Goal: Task Accomplishment & Management: Complete application form

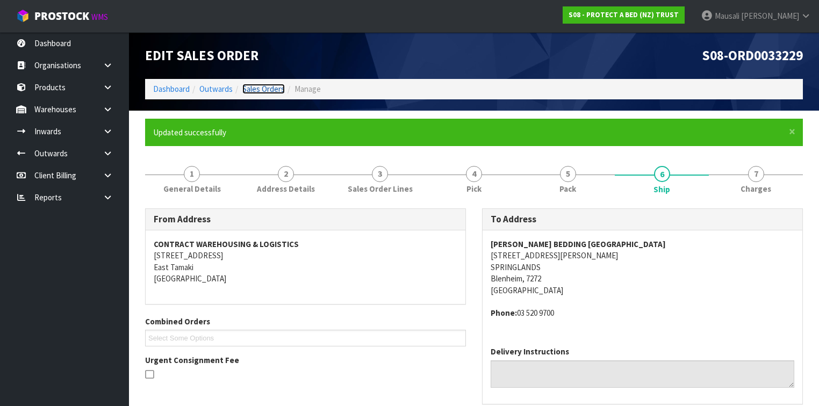
click at [278, 86] on link "Sales Orders" at bounding box center [263, 89] width 42 height 10
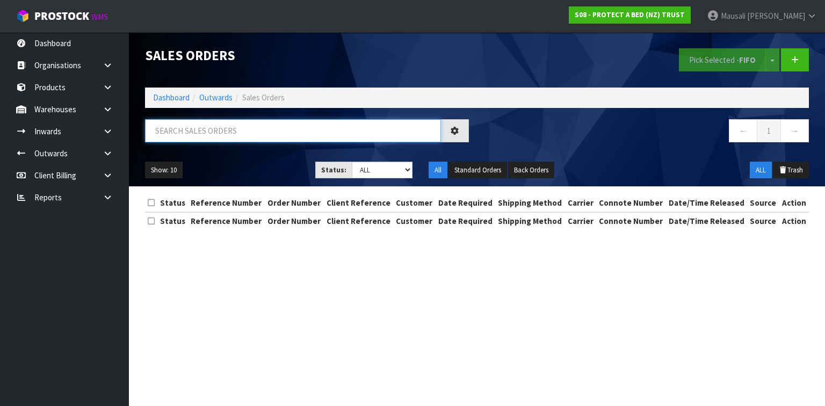
click at [183, 133] on input "text" at bounding box center [293, 130] width 296 height 23
type input "JOB-0410844"
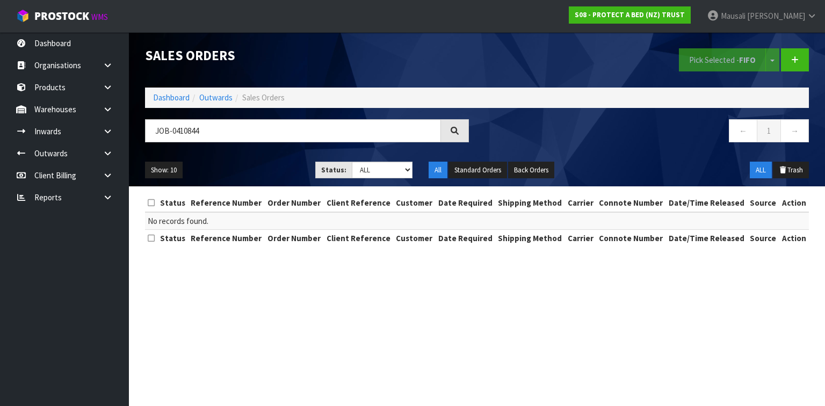
click at [175, 91] on ol "Dashboard Outwards Sales Orders" at bounding box center [477, 98] width 664 height 20
click at [174, 96] on link "Dashboard" at bounding box center [171, 97] width 37 height 10
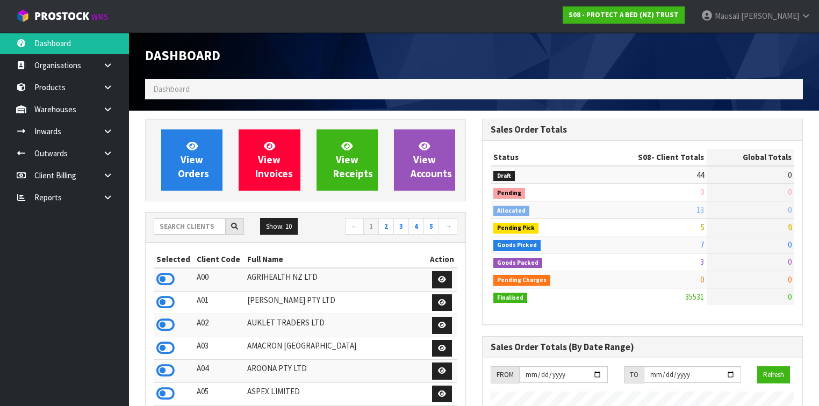
scroll to position [810, 337]
click at [175, 228] on input "text" at bounding box center [190, 226] width 72 height 17
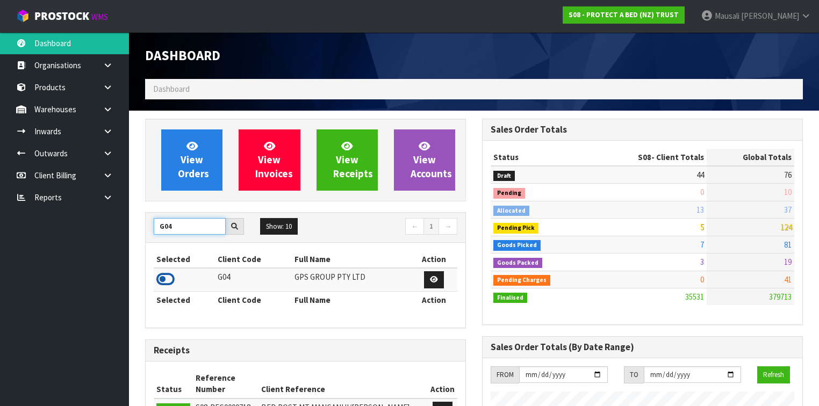
type input "G04"
click at [163, 279] on icon at bounding box center [165, 279] width 18 height 16
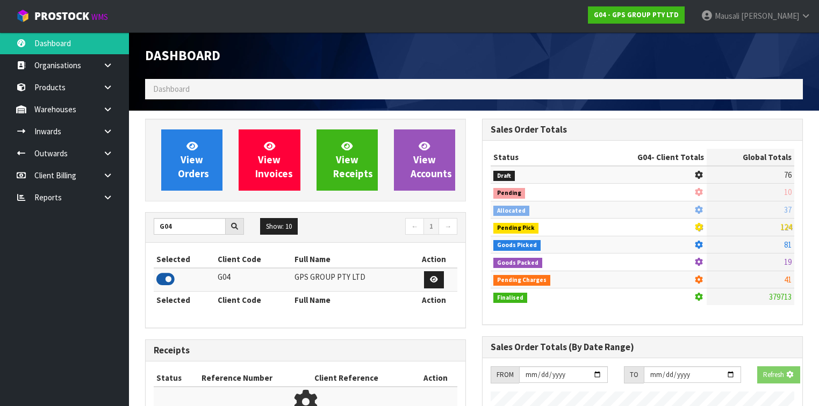
scroll to position [672, 337]
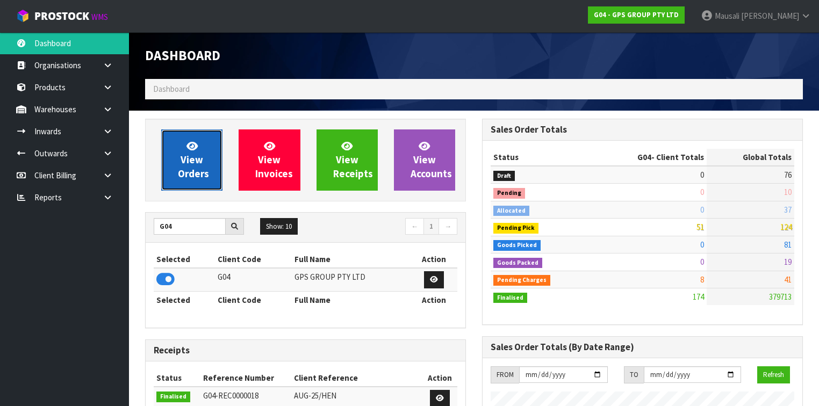
click at [198, 168] on span "View Orders" at bounding box center [193, 160] width 31 height 40
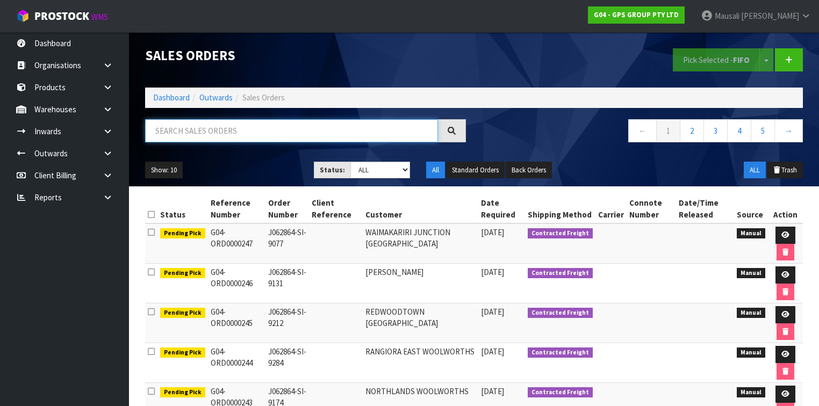
click at [186, 128] on input "text" at bounding box center [291, 130] width 293 height 23
type input "JOB-0410844"
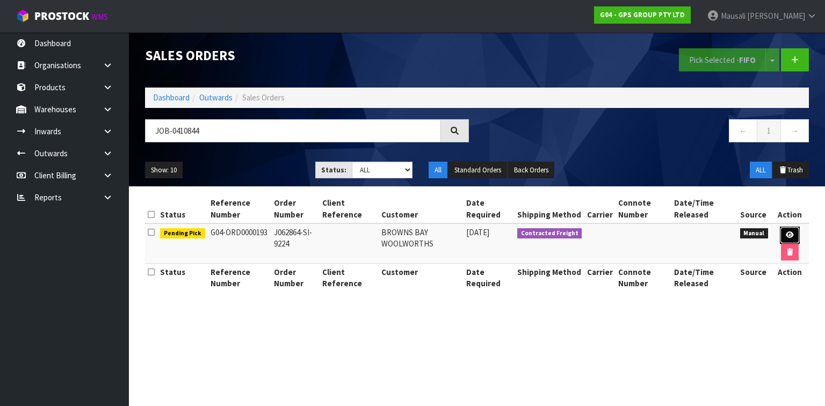
click at [797, 231] on link at bounding box center [790, 235] width 20 height 17
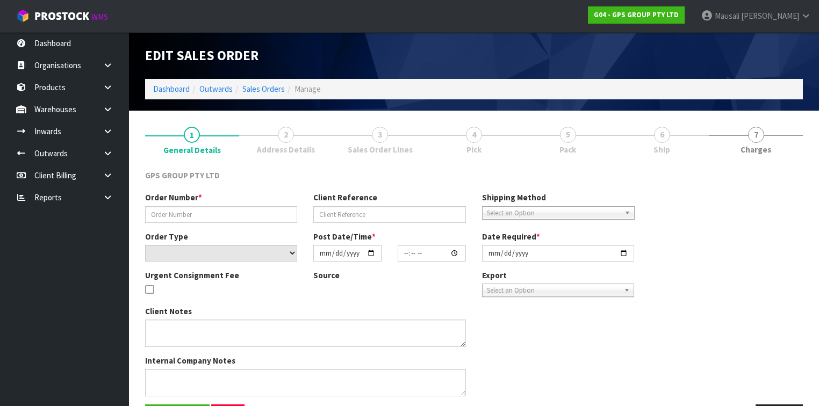
type input "J062864-SI-9224"
select select "number:0"
type input "[DATE]"
type input "15:43:00.000"
type input "[DATE]"
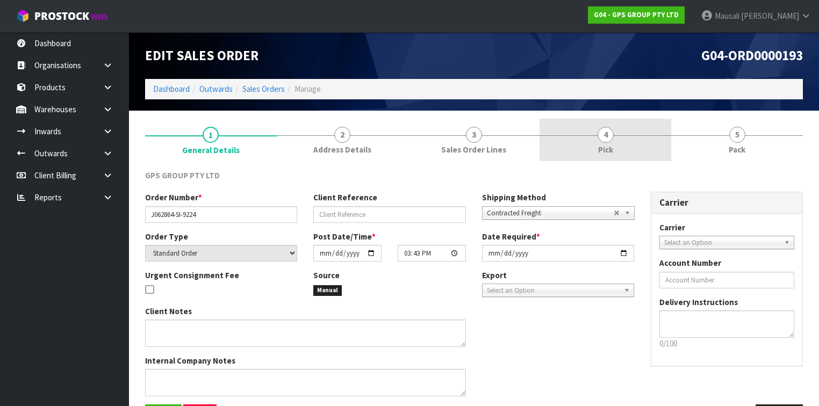
click at [640, 148] on link "4 Pick" at bounding box center [605, 140] width 132 height 42
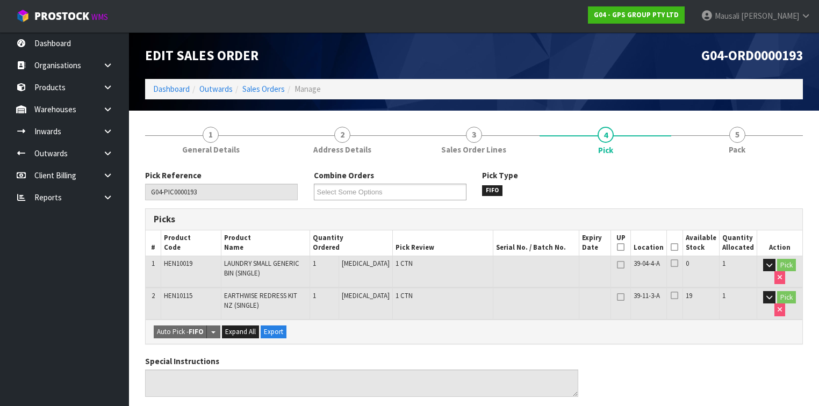
click at [676, 247] on icon at bounding box center [674, 247] width 8 height 1
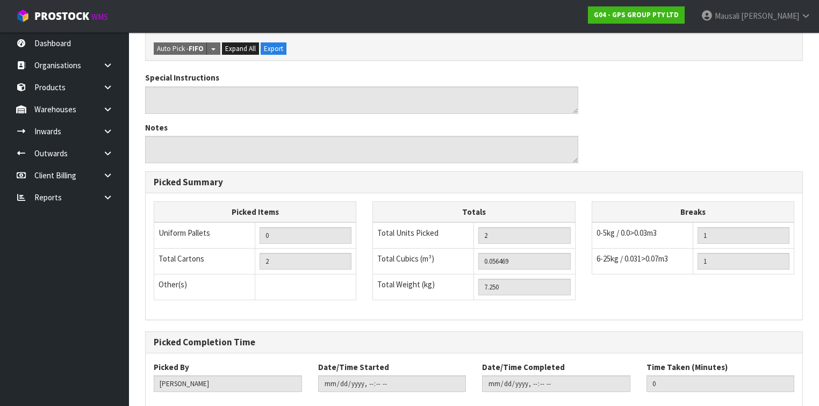
scroll to position [379, 0]
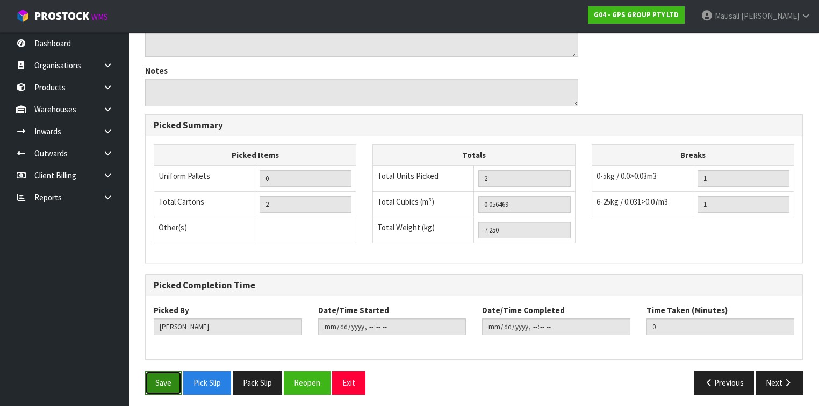
click at [176, 381] on button "Save" at bounding box center [163, 382] width 37 height 23
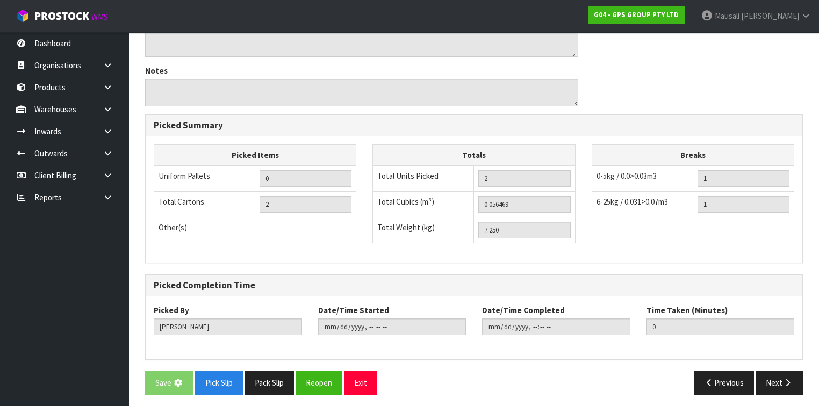
scroll to position [0, 0]
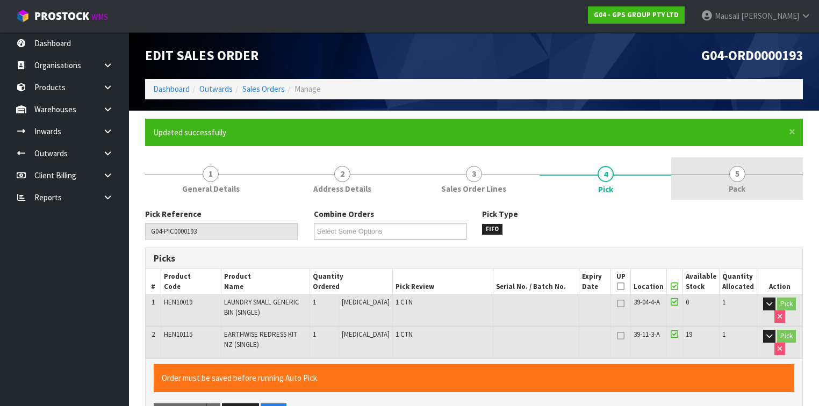
type input "[PERSON_NAME]"
type input "[DATE]T12:05:43"
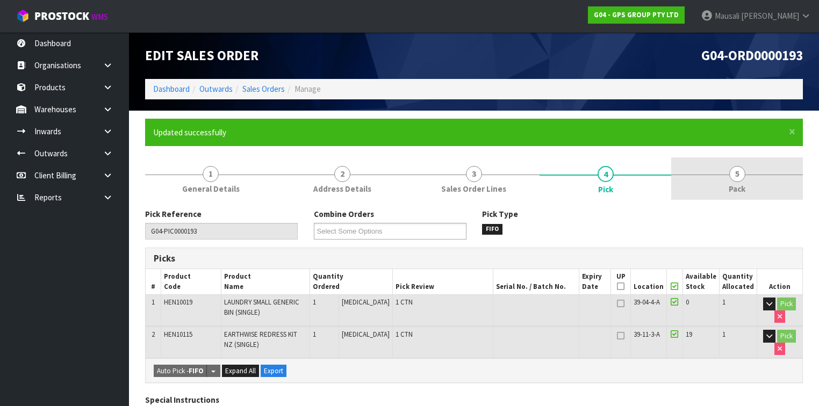
click at [714, 191] on link "5 Pack" at bounding box center [737, 178] width 132 height 42
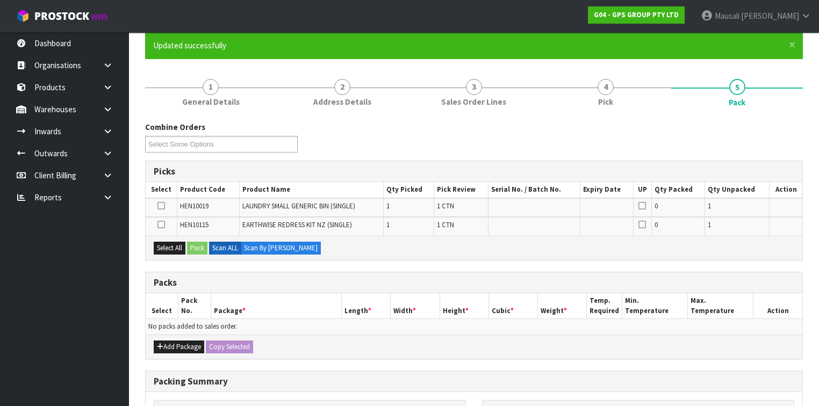
scroll to position [172, 0]
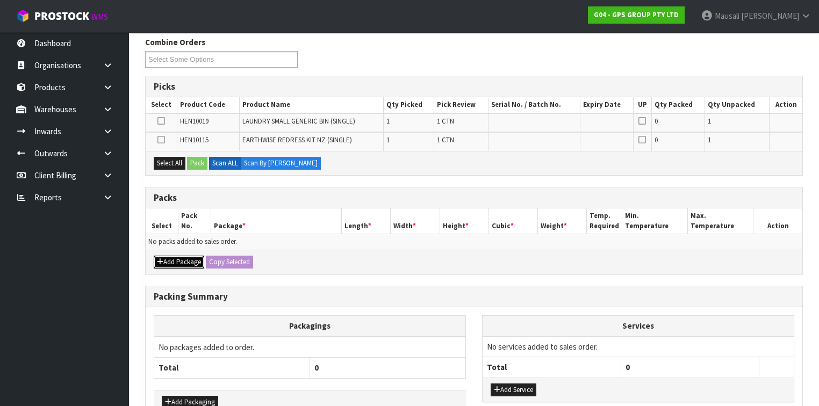
click at [185, 256] on button "Add Package" at bounding box center [179, 262] width 50 height 13
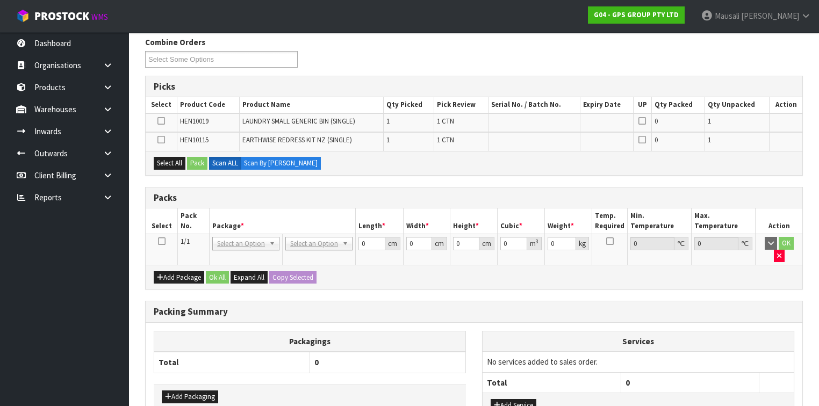
click at [160, 241] on icon at bounding box center [162, 241] width 8 height 1
drag, startPoint x: 171, startPoint y: 157, endPoint x: 193, endPoint y: 157, distance: 22.0
click at [171, 157] on button "Select All" at bounding box center [170, 163] width 32 height 13
click at [193, 157] on button "Pack" at bounding box center [197, 163] width 20 height 13
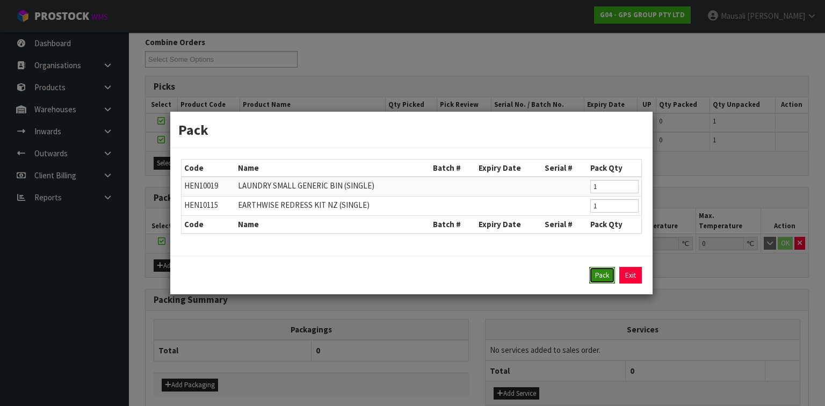
click at [601, 271] on button "Pack" at bounding box center [602, 275] width 26 height 17
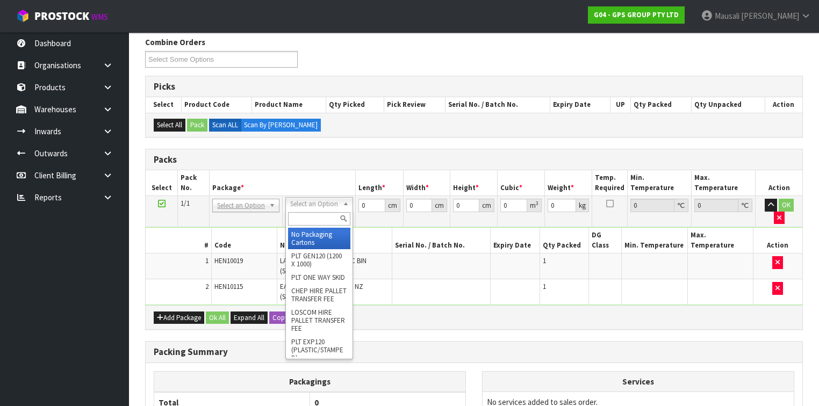
drag, startPoint x: 316, startPoint y: 201, endPoint x: 314, endPoint y: 226, distance: 24.8
drag, startPoint x: 312, startPoint y: 231, endPoint x: 323, endPoint y: 214, distance: 19.8
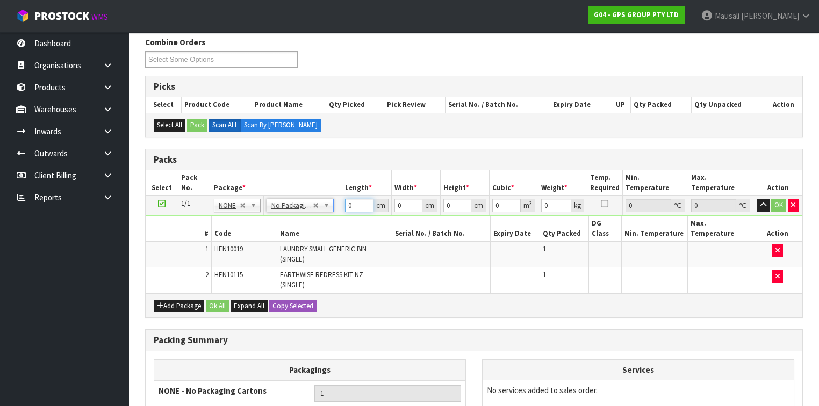
drag, startPoint x: 357, startPoint y: 206, endPoint x: 339, endPoint y: 211, distance: 18.5
click at [339, 211] on tr "1/1 NONE 007-001 007-002 007-004 007-009 007-013 007-014 007-015 007-017 007-01…" at bounding box center [474, 205] width 656 height 19
type input "126"
type input "50"
type input "1"
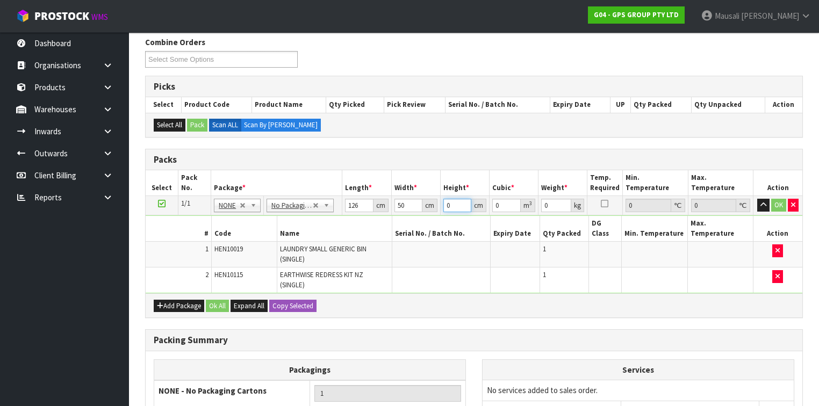
type input "0.0063"
type input "10"
type input "0.063"
type input "10"
type input "8"
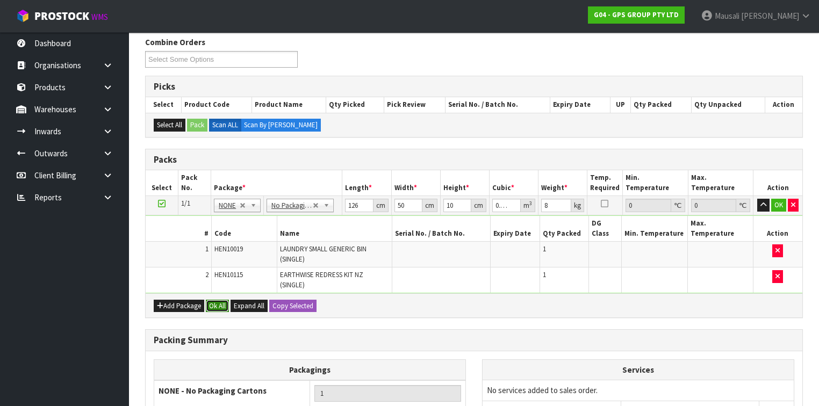
click at [209, 300] on button "Ok All" at bounding box center [217, 306] width 23 height 13
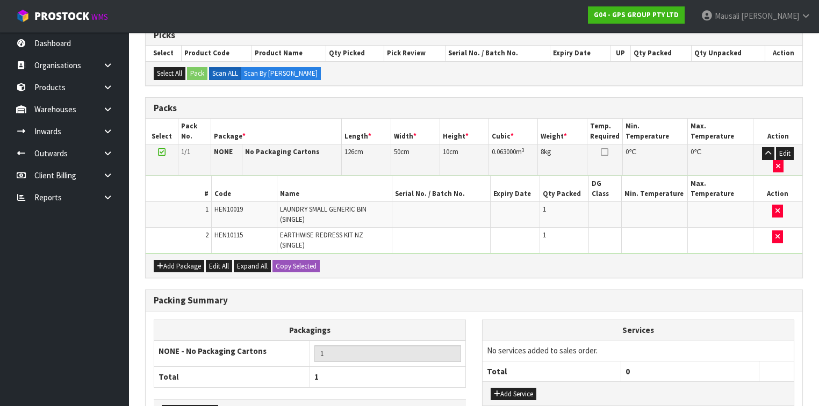
scroll to position [272, 0]
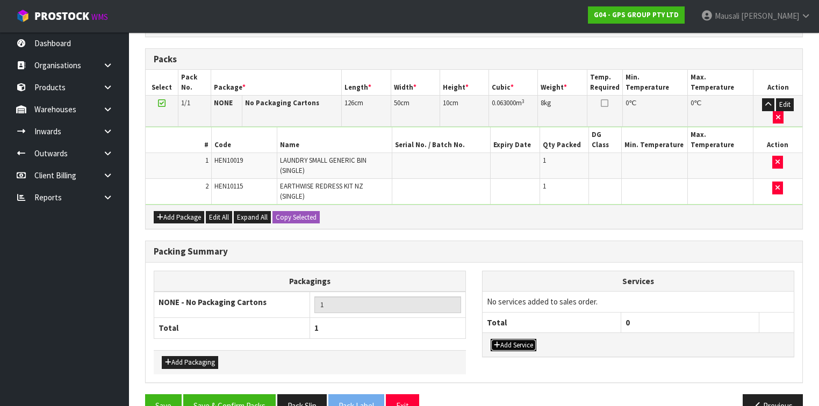
click at [508, 339] on button "Add Service" at bounding box center [513, 345] width 46 height 13
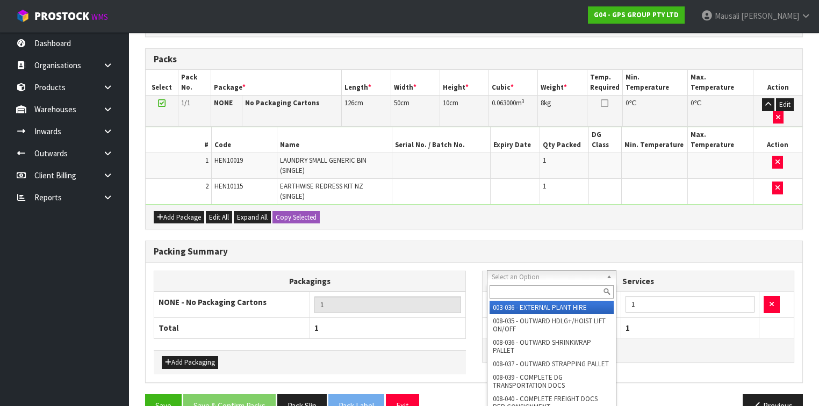
click at [507, 291] on input "text" at bounding box center [551, 291] width 124 height 13
type input "044"
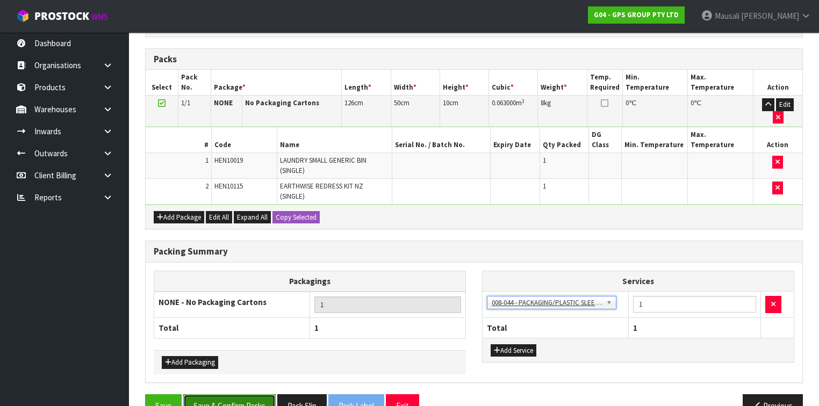
click at [244, 394] on button "Save & Confirm Packs" at bounding box center [229, 405] width 92 height 23
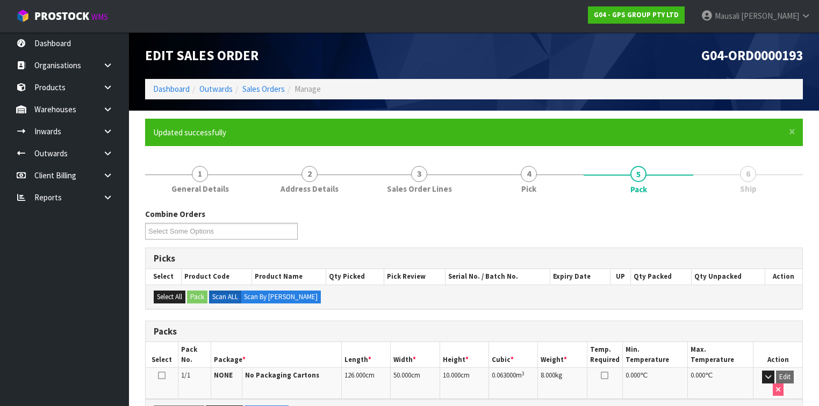
scroll to position [182, 0]
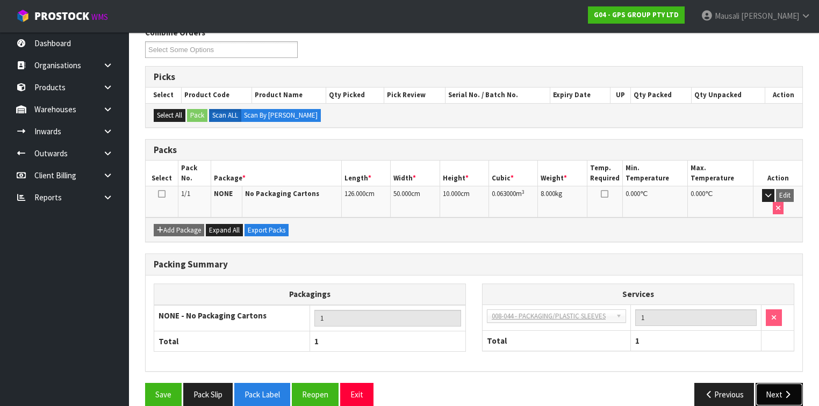
click at [769, 383] on button "Next" at bounding box center [778, 394] width 47 height 23
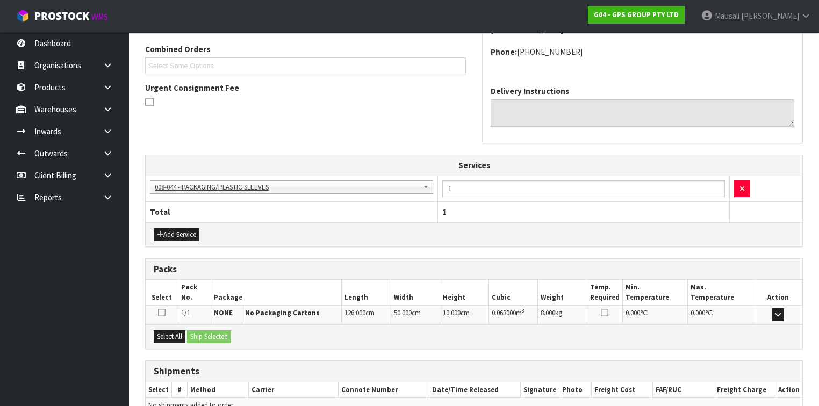
scroll to position [327, 0]
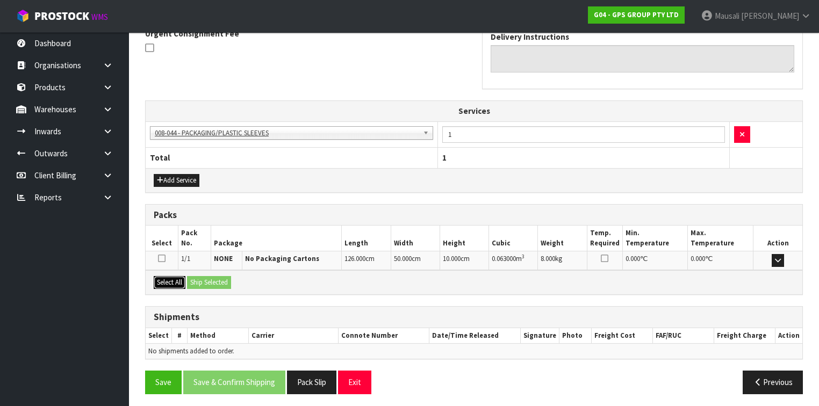
click at [162, 284] on button "Select All" at bounding box center [170, 282] width 32 height 13
click at [198, 277] on button "Ship Selected" at bounding box center [209, 282] width 44 height 13
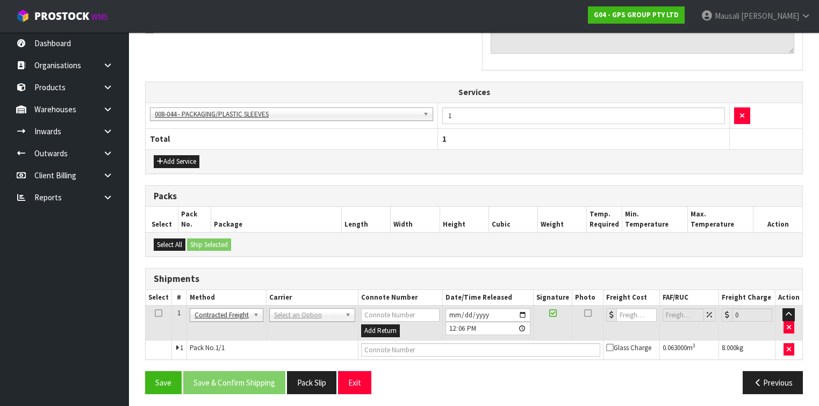
scroll to position [346, 0]
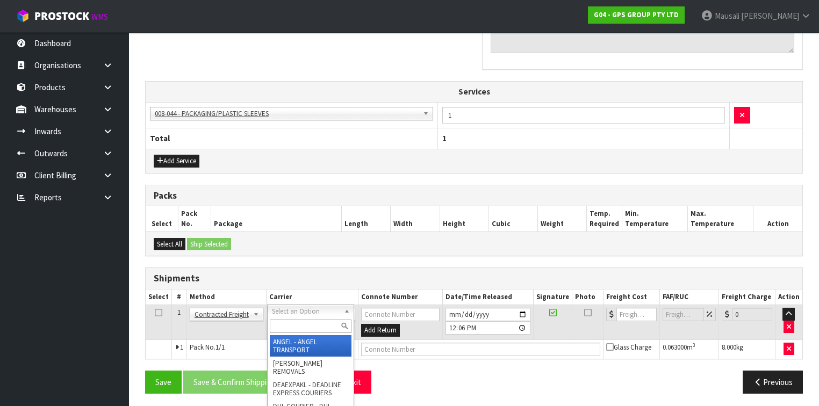
click at [288, 327] on input "text" at bounding box center [311, 326] width 82 height 13
type input "NZP"
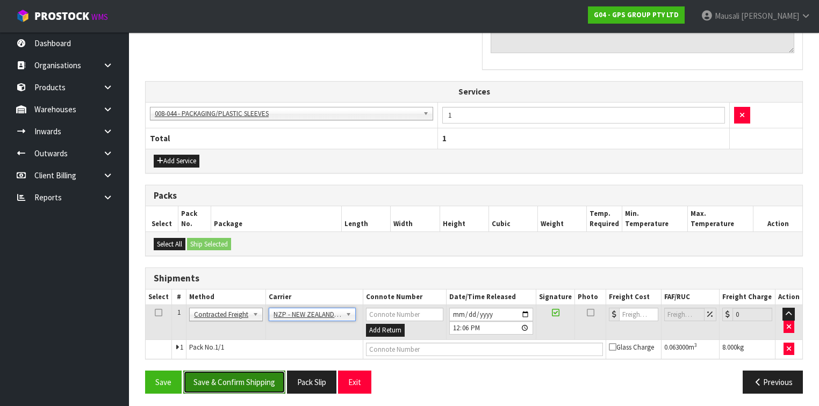
click at [250, 374] on button "Save & Confirm Shipping" at bounding box center [234, 382] width 102 height 23
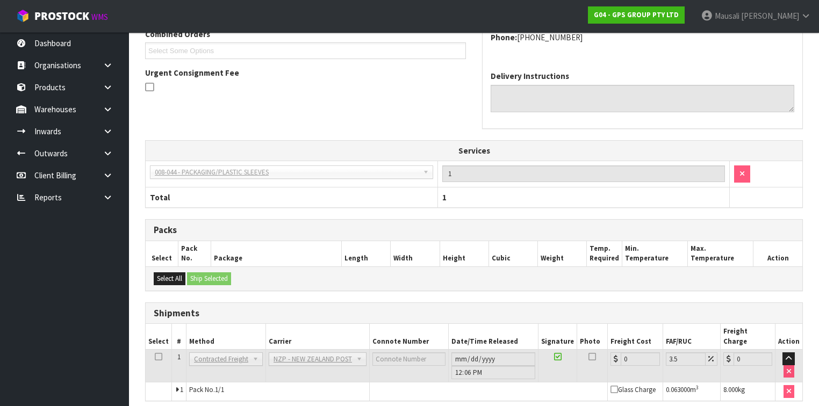
scroll to position [331, 0]
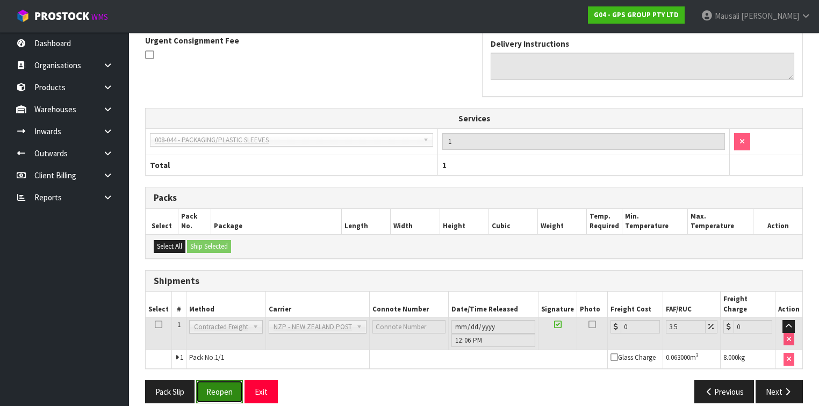
click at [230, 380] on button "Reopen" at bounding box center [219, 391] width 47 height 23
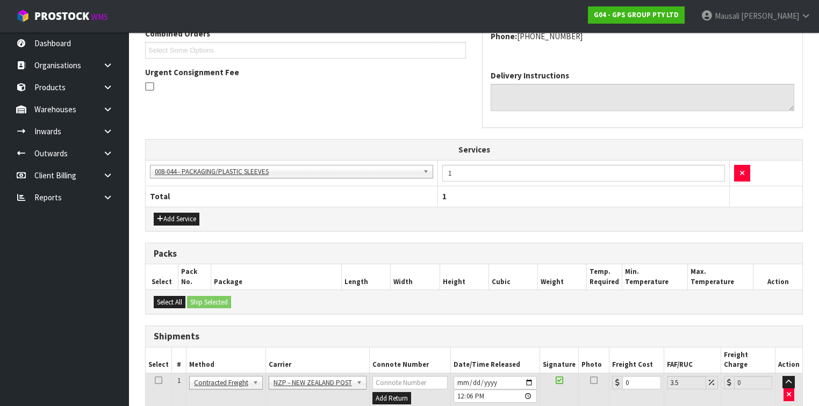
scroll to position [344, 0]
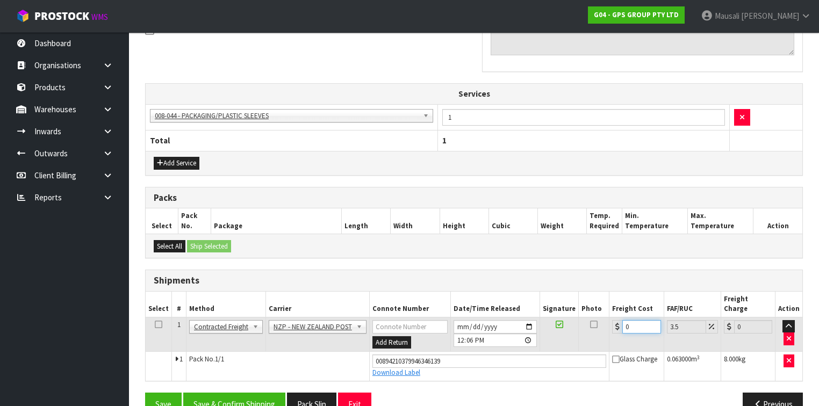
drag, startPoint x: 642, startPoint y: 309, endPoint x: 617, endPoint y: 318, distance: 26.7
click at [617, 320] on div "0" at bounding box center [636, 326] width 48 height 13
type input "4"
type input "4.14"
type input "4.3"
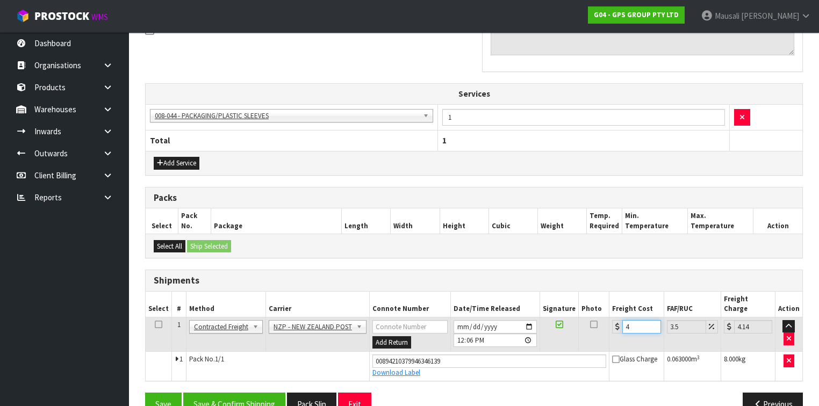
type input "4.45"
type input "4.33"
type input "4.48"
type input "4.33"
click at [256, 393] on button "Save & Confirm Shipping" at bounding box center [234, 404] width 102 height 23
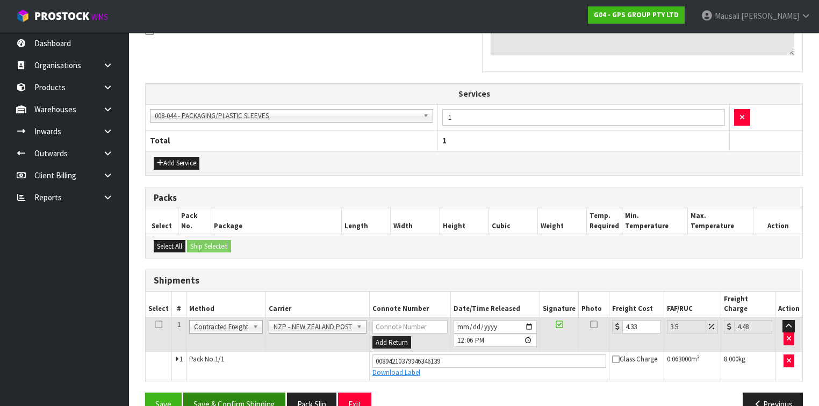
scroll to position [0, 0]
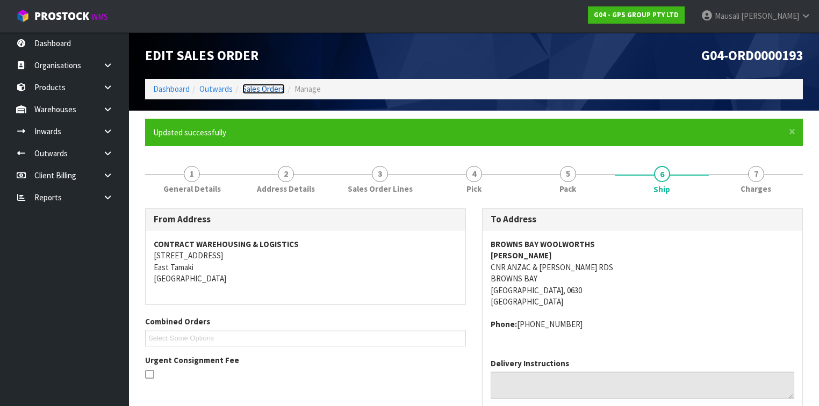
click at [264, 88] on link "Sales Orders" at bounding box center [263, 89] width 42 height 10
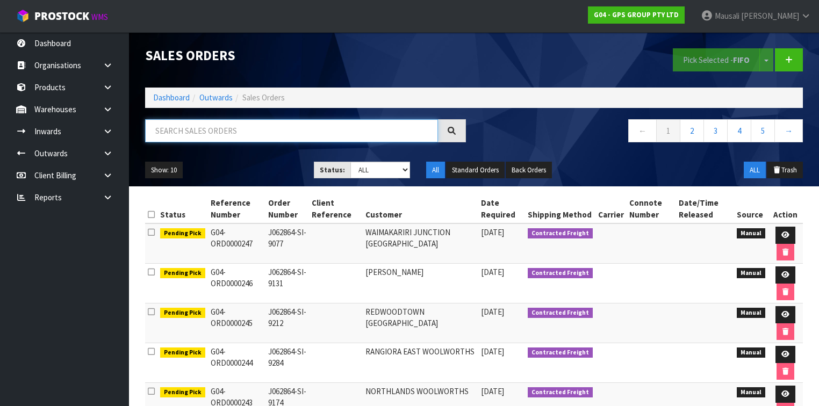
click at [195, 136] on input "text" at bounding box center [291, 130] width 293 height 23
type input "JOB-0410843"
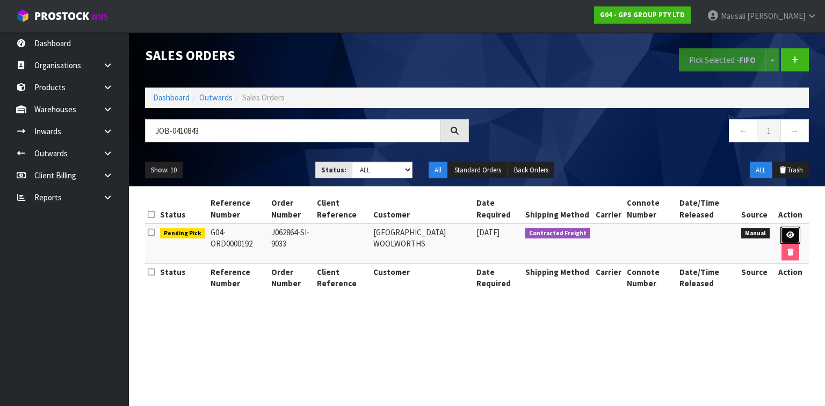
click at [788, 232] on icon at bounding box center [790, 234] width 8 height 7
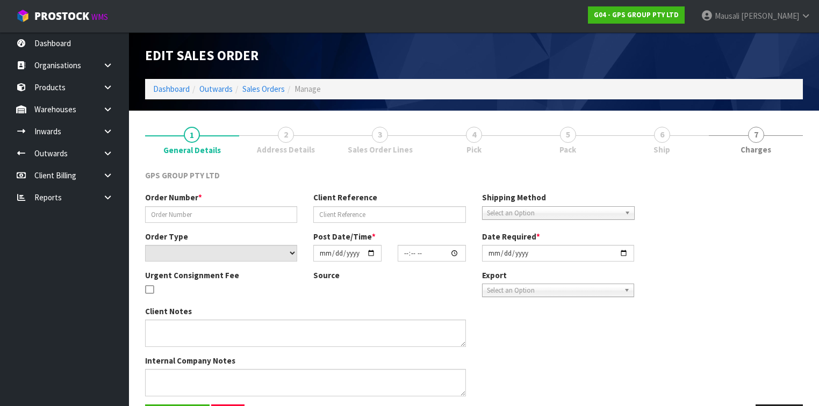
type input "J062864-SI-9033"
select select "number:0"
type input "[DATE]"
type input "15:37:00.000"
type input "[DATE]"
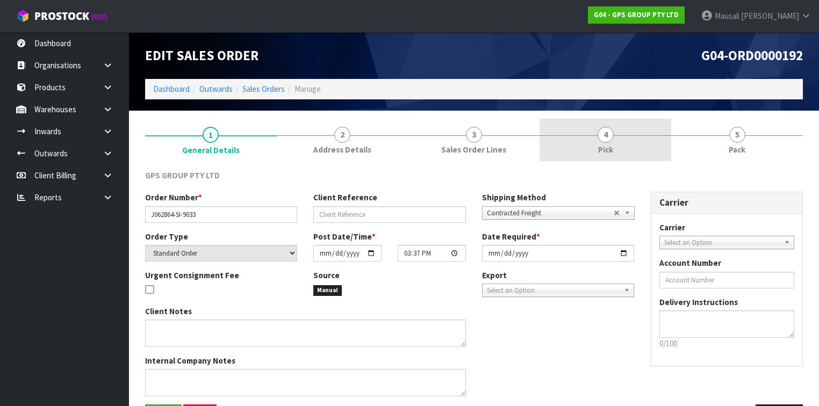
click at [634, 142] on link "4 Pick" at bounding box center [605, 140] width 132 height 42
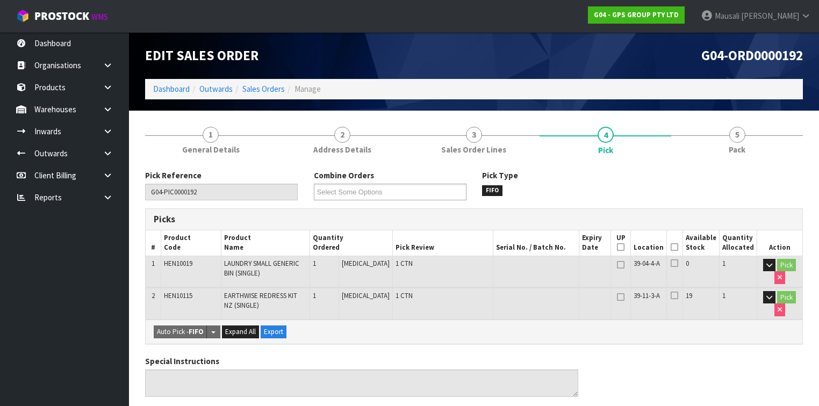
click at [675, 247] on icon at bounding box center [674, 247] width 8 height 1
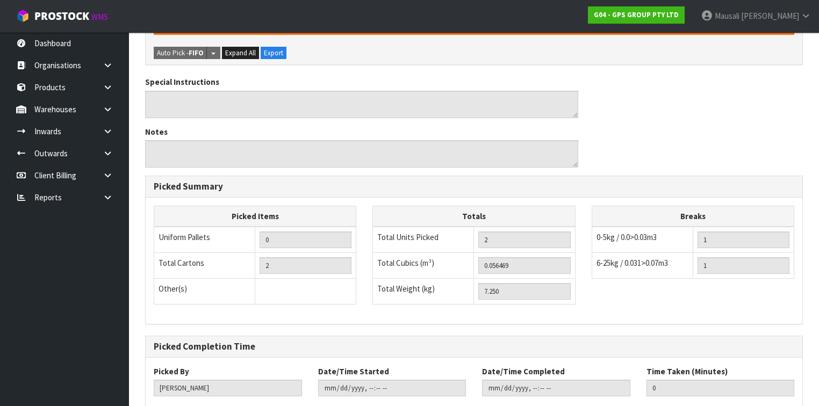
scroll to position [379, 0]
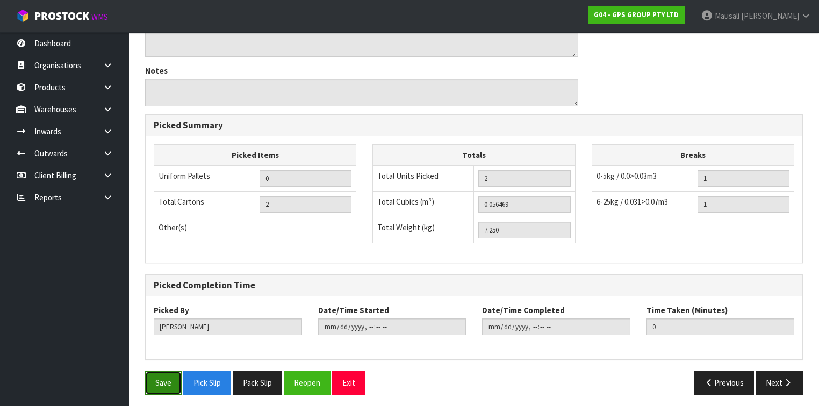
drag, startPoint x: 153, startPoint y: 376, endPoint x: 185, endPoint y: 374, distance: 32.3
click at [153, 376] on button "Save" at bounding box center [163, 382] width 37 height 23
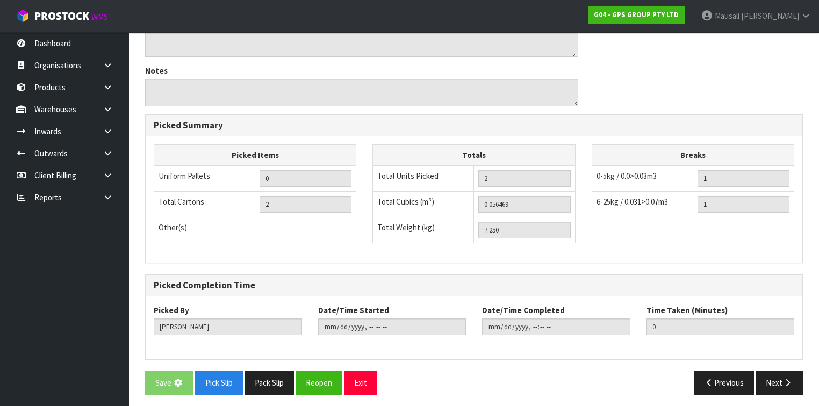
scroll to position [0, 0]
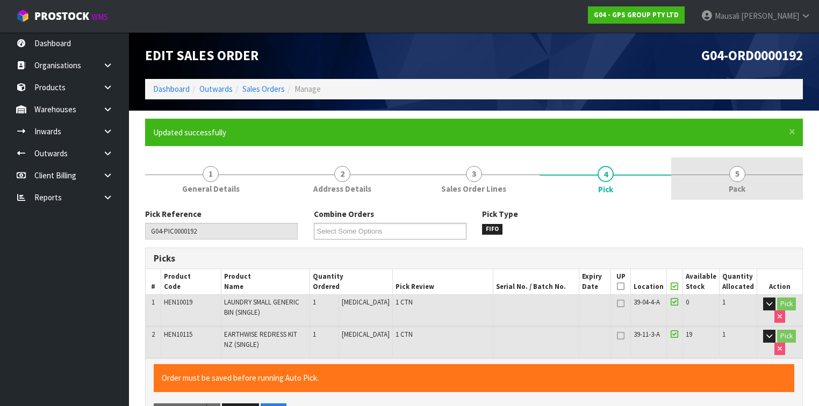
type input "[PERSON_NAME]"
type input "[DATE]T12:07:23"
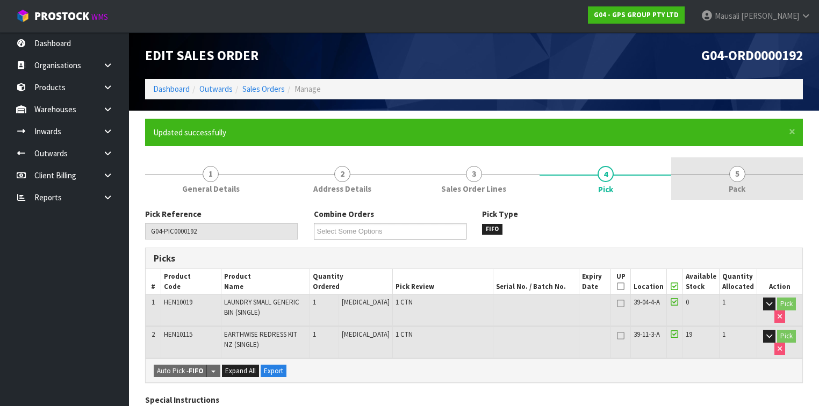
click at [726, 182] on link "5 Pack" at bounding box center [737, 178] width 132 height 42
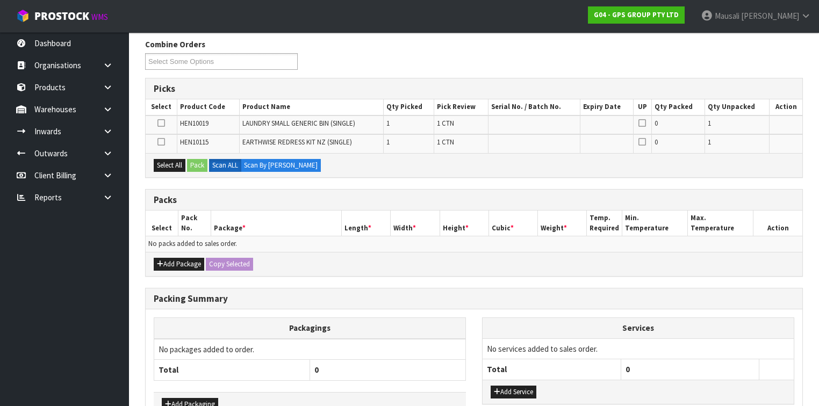
scroll to position [172, 0]
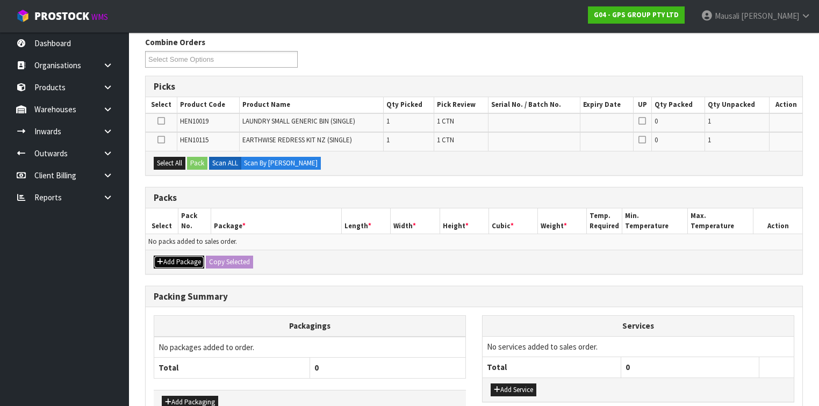
click at [176, 258] on button "Add Package" at bounding box center [179, 262] width 50 height 13
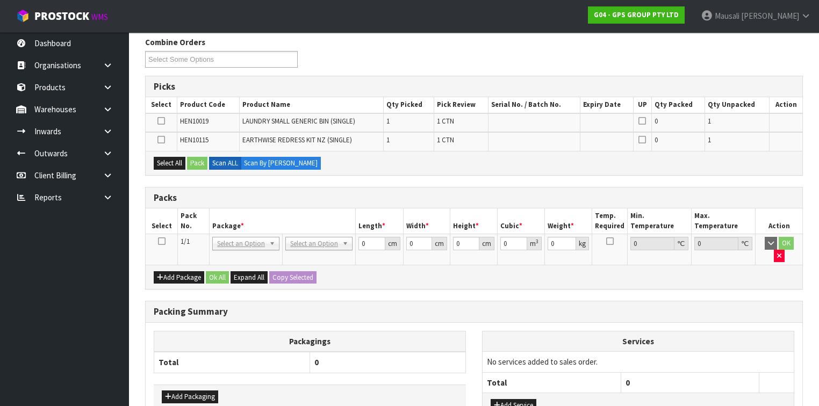
click at [163, 241] on icon at bounding box center [162, 241] width 8 height 1
click at [176, 163] on button "Select All" at bounding box center [170, 163] width 32 height 13
click at [198, 162] on button "Pack" at bounding box center [197, 163] width 20 height 13
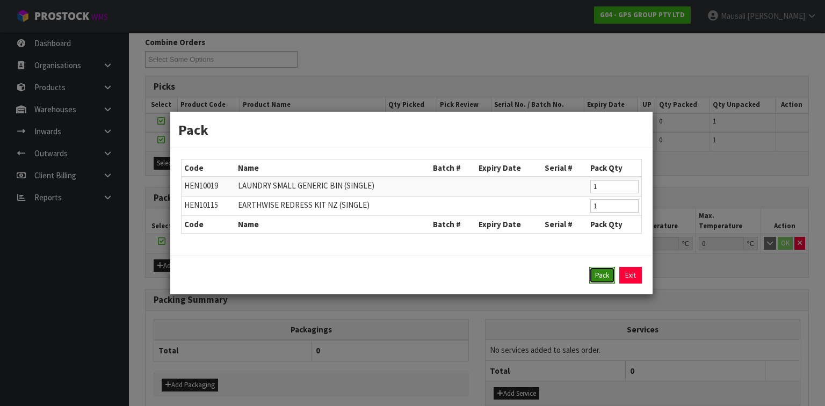
click at [591, 272] on button "Pack" at bounding box center [602, 275] width 26 height 17
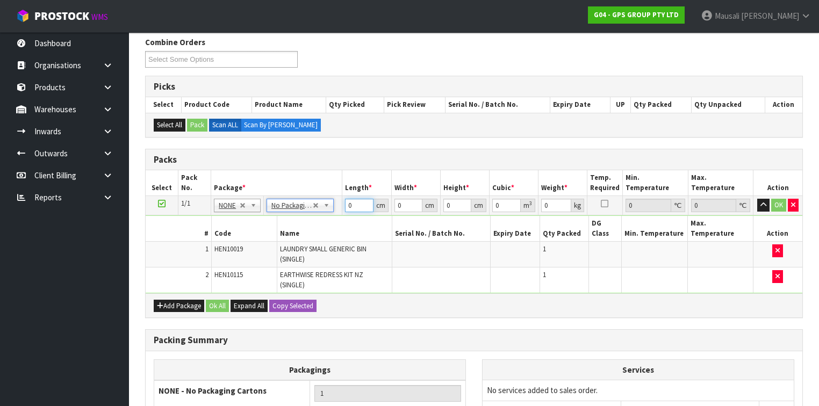
drag, startPoint x: 359, startPoint y: 203, endPoint x: 342, endPoint y: 213, distance: 19.7
click at [342, 212] on tr "1/1 NONE 007-001 007-002 007-004 007-009 007-013 007-014 007-015 007-017 007-01…" at bounding box center [474, 205] width 656 height 19
type input "126"
type input "50"
type input "1"
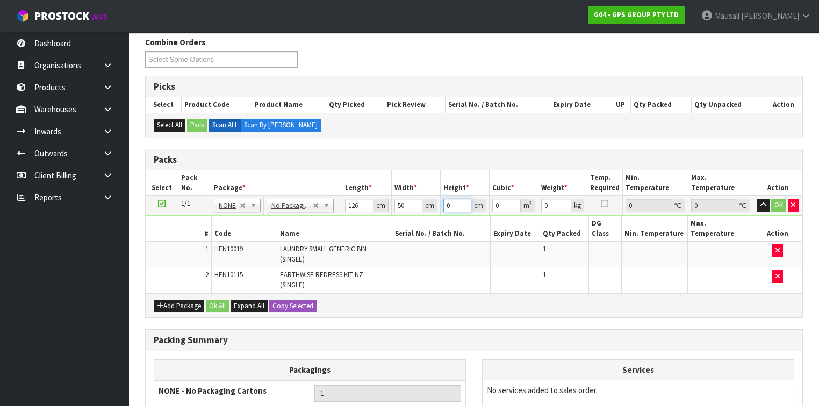
type input "0.0063"
type input "10"
type input "0.063"
type input "10"
type input "8"
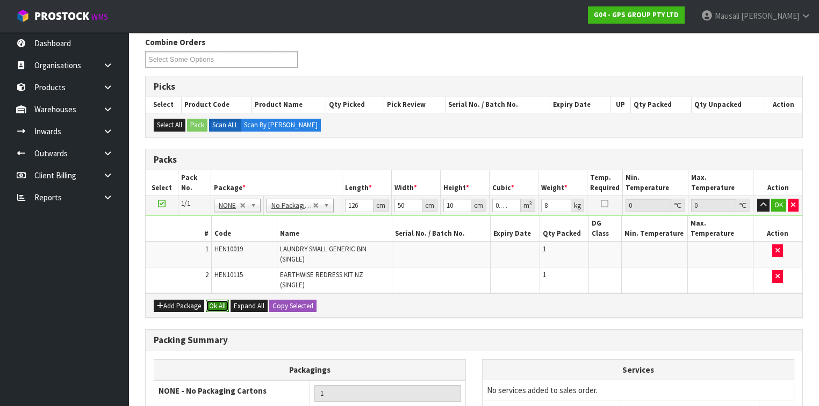
click at [228, 300] on button "Ok All" at bounding box center [217, 306] width 23 height 13
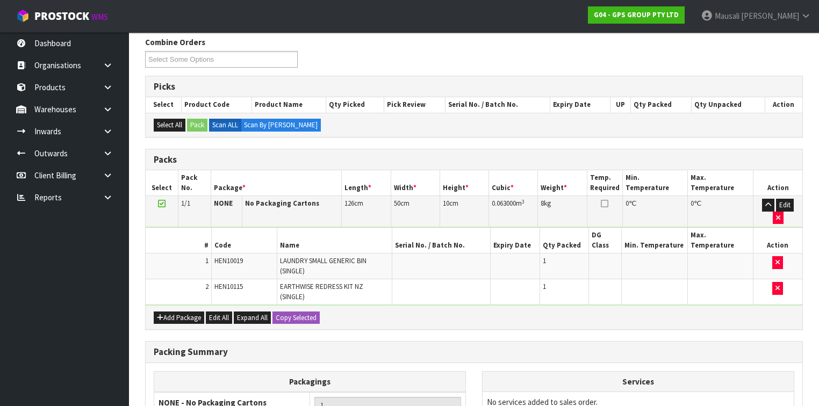
scroll to position [272, 0]
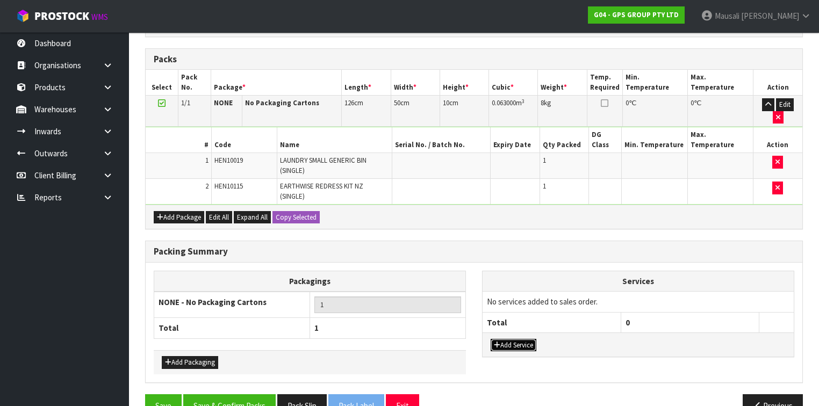
click at [510, 339] on button "Add Service" at bounding box center [513, 345] width 46 height 13
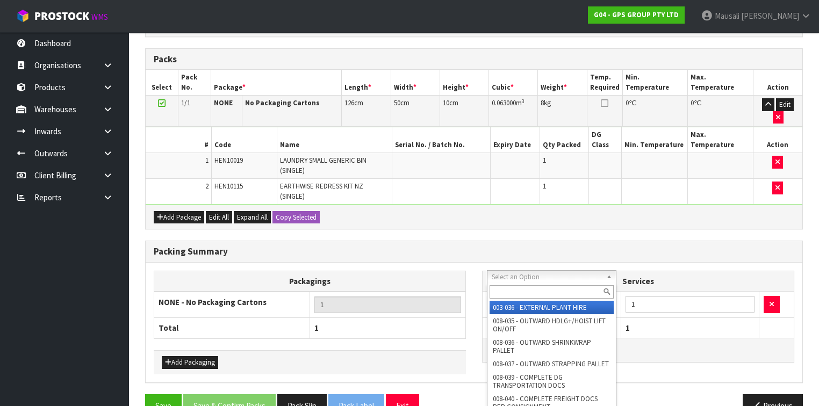
click at [503, 292] on input "text" at bounding box center [551, 291] width 124 height 13
type input "044"
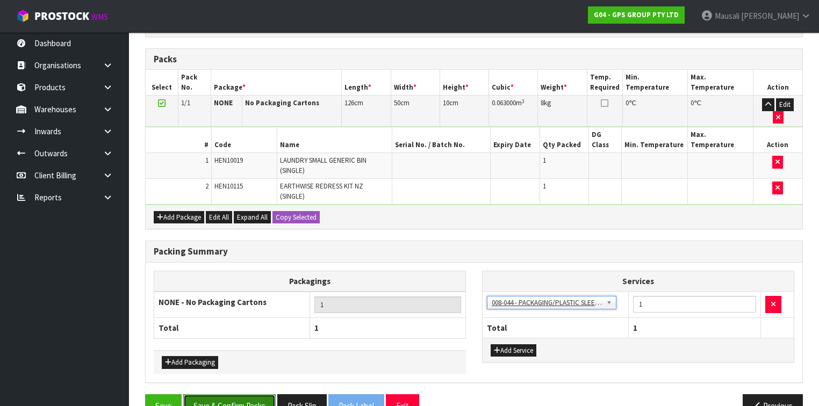
click at [241, 394] on button "Save & Confirm Packs" at bounding box center [229, 405] width 92 height 23
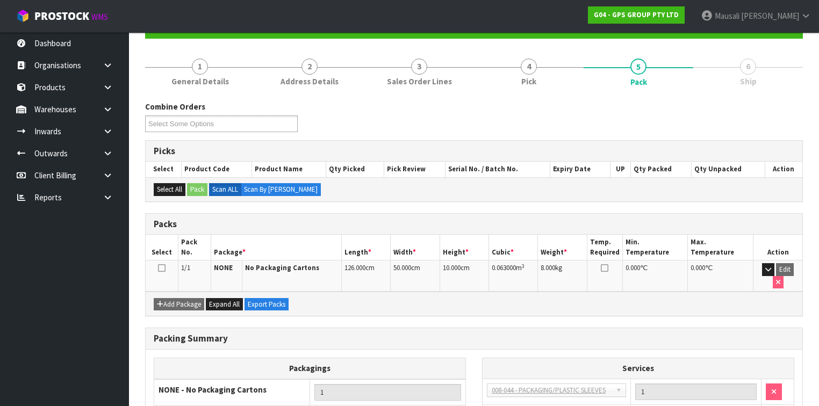
scroll to position [182, 0]
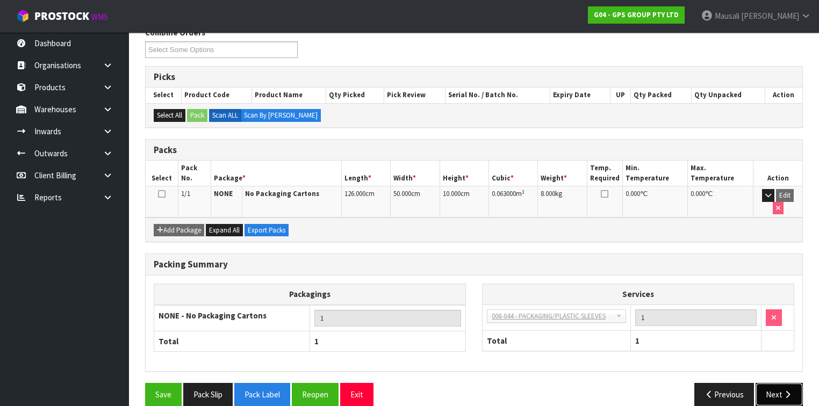
click at [777, 383] on button "Next" at bounding box center [778, 394] width 47 height 23
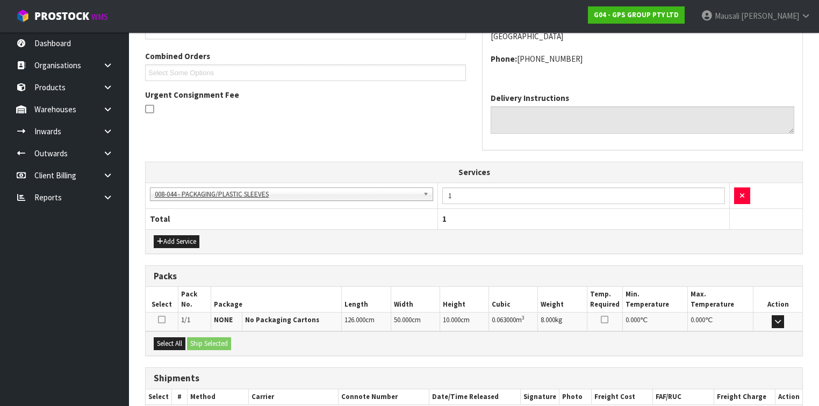
scroll to position [327, 0]
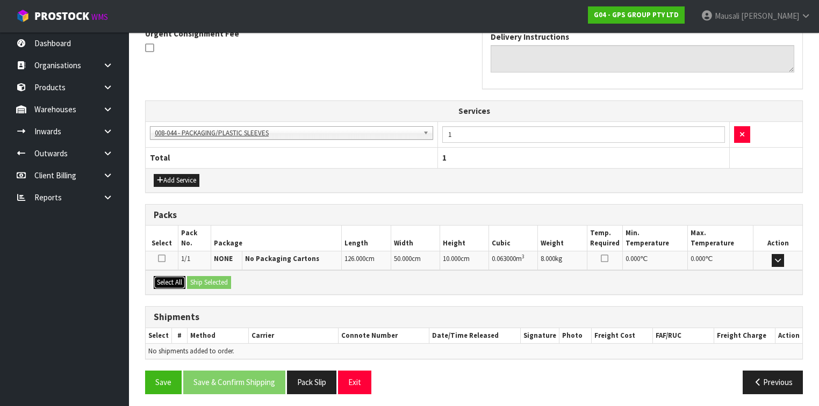
drag, startPoint x: 170, startPoint y: 280, endPoint x: 198, endPoint y: 279, distance: 28.0
click at [172, 280] on button "Select All" at bounding box center [170, 282] width 32 height 13
click at [198, 279] on button "Ship Selected" at bounding box center [209, 282] width 44 height 13
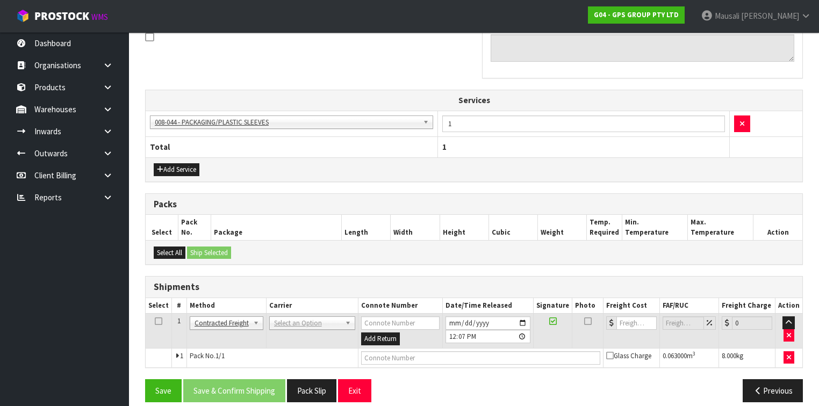
scroll to position [346, 0]
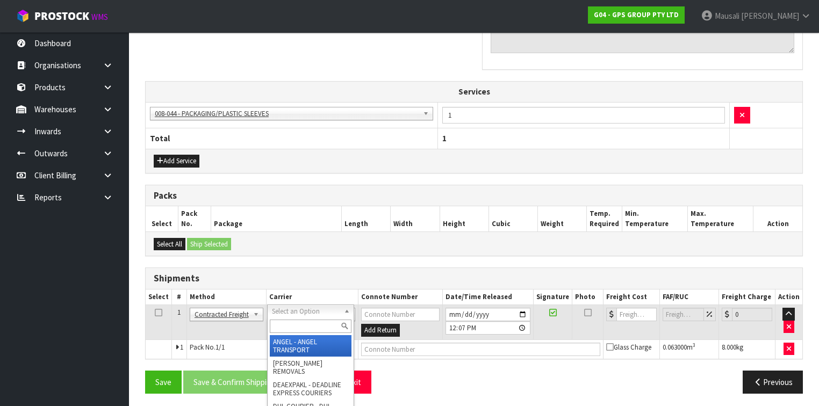
drag, startPoint x: 297, startPoint y: 309, endPoint x: 295, endPoint y: 320, distance: 10.9
click at [293, 322] on input "text" at bounding box center [311, 326] width 82 height 13
type input "NZP"
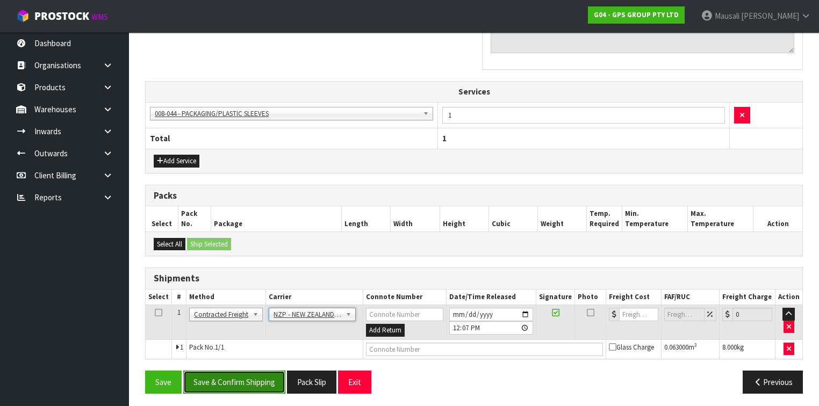
click at [275, 371] on button "Save & Confirm Shipping" at bounding box center [234, 382] width 102 height 23
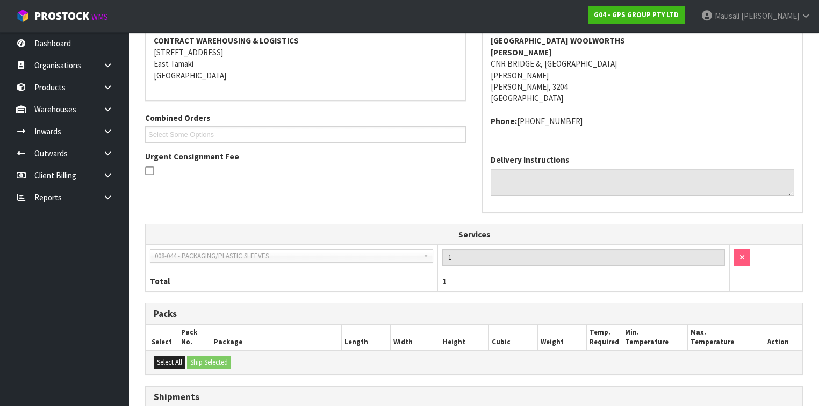
scroll to position [331, 0]
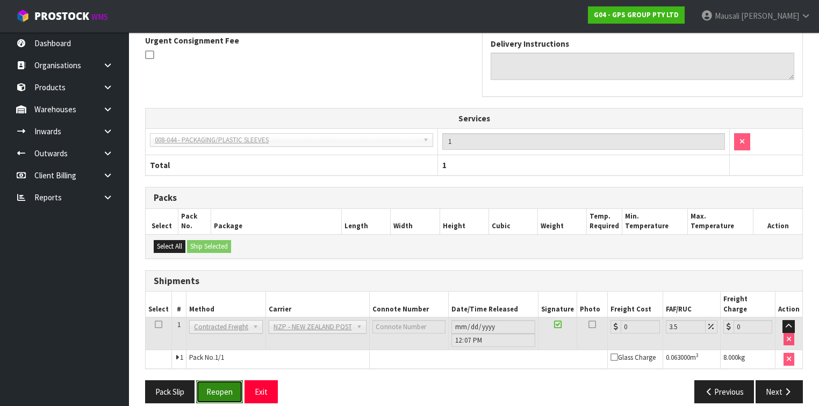
click at [215, 382] on button "Reopen" at bounding box center [219, 391] width 47 height 23
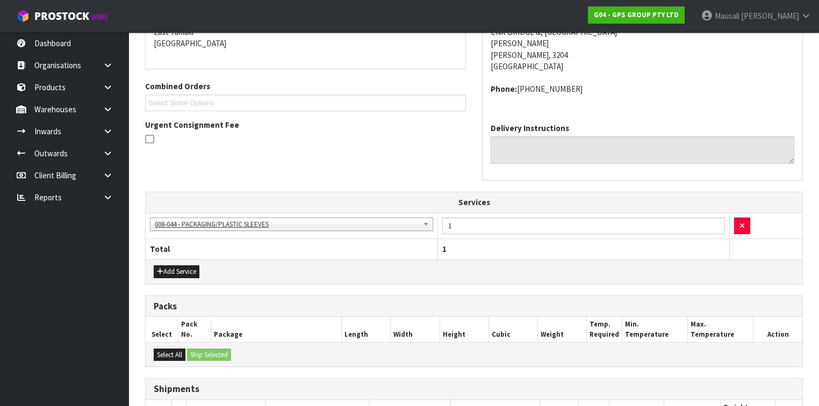
scroll to position [344, 0]
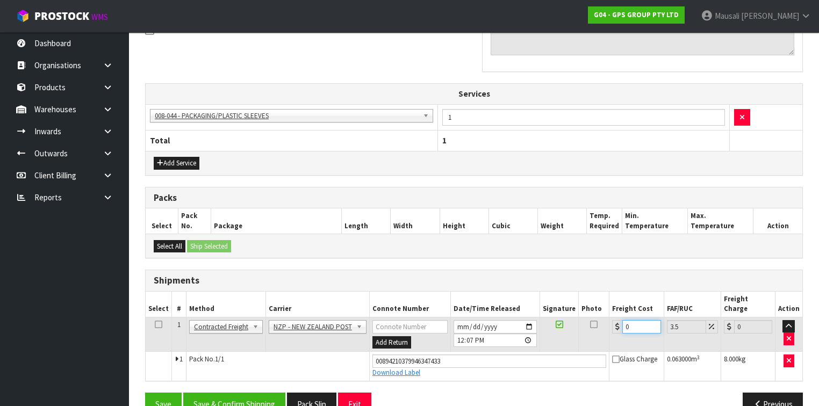
drag, startPoint x: 628, startPoint y: 312, endPoint x: 619, endPoint y: 312, distance: 9.7
click at [619, 320] on div "0" at bounding box center [636, 326] width 48 height 13
type input "7"
type input "7.24"
type input "7.3"
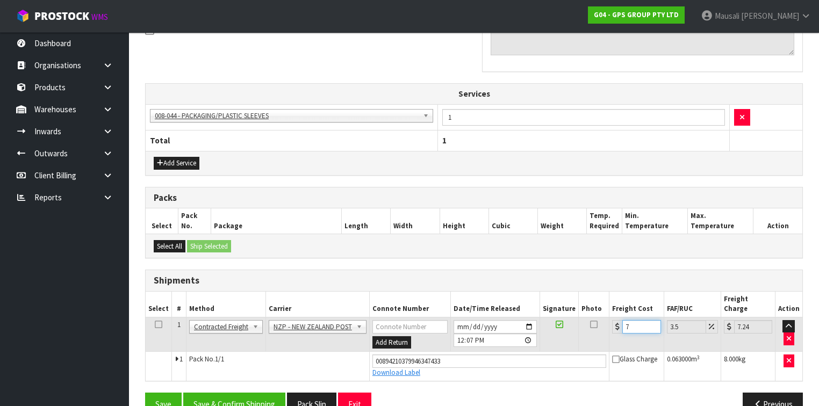
type input "7.56"
type input "7.31"
type input "7.57"
type input "7.31"
click at [254, 393] on button "Save & Confirm Shipping" at bounding box center [234, 404] width 102 height 23
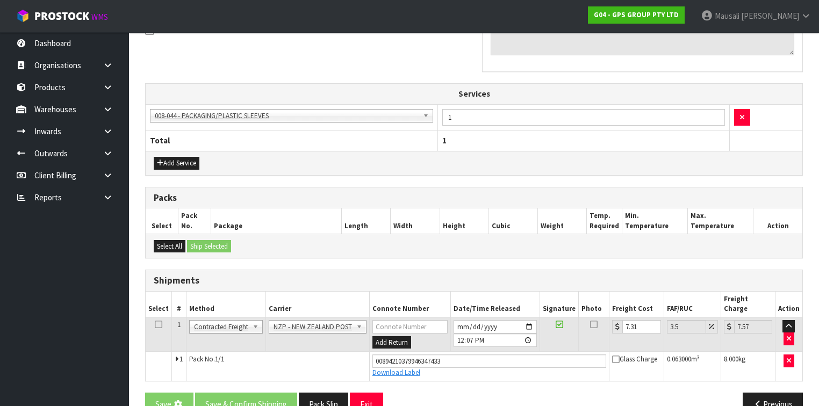
scroll to position [0, 0]
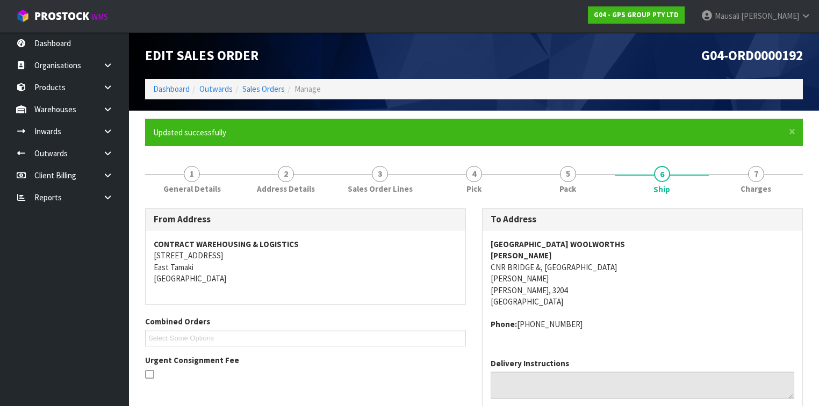
click at [258, 95] on li "Sales Orders" at bounding box center [259, 88] width 52 height 11
click at [259, 90] on link "Sales Orders" at bounding box center [263, 89] width 42 height 10
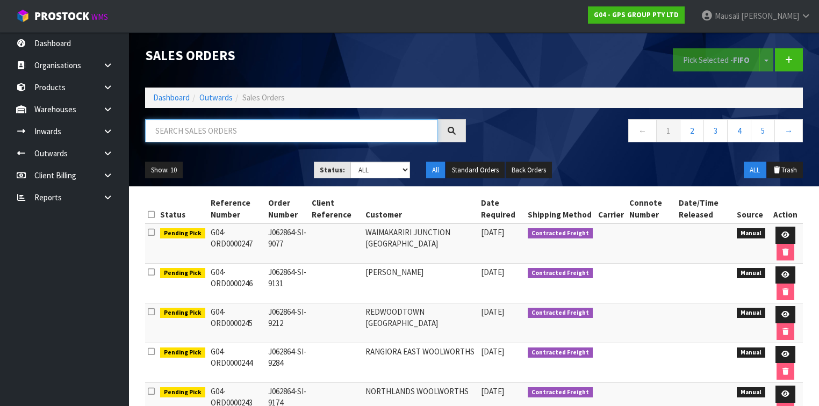
click at [172, 137] on input "text" at bounding box center [291, 130] width 293 height 23
type input "JOB-0410840"
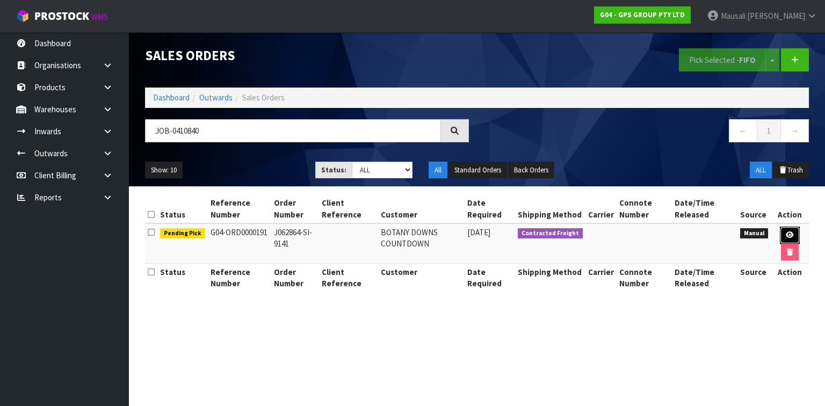
click at [786, 232] on icon at bounding box center [790, 234] width 8 height 7
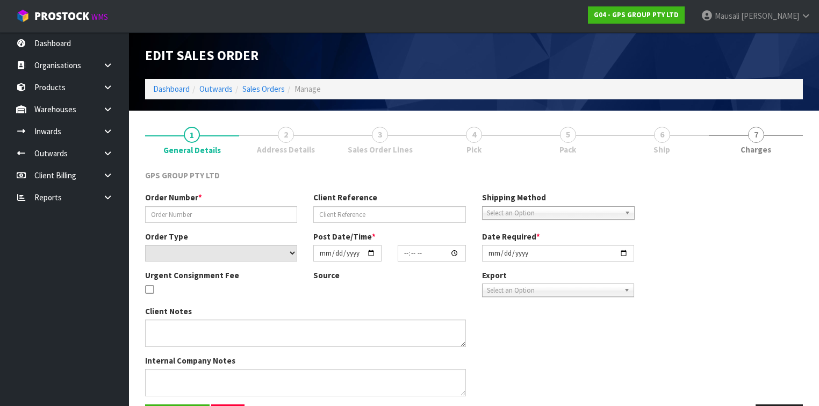
type input "J062864-SI-9141"
select select "number:0"
type input "[DATE]"
type input "15:35:00.000"
type input "[DATE]"
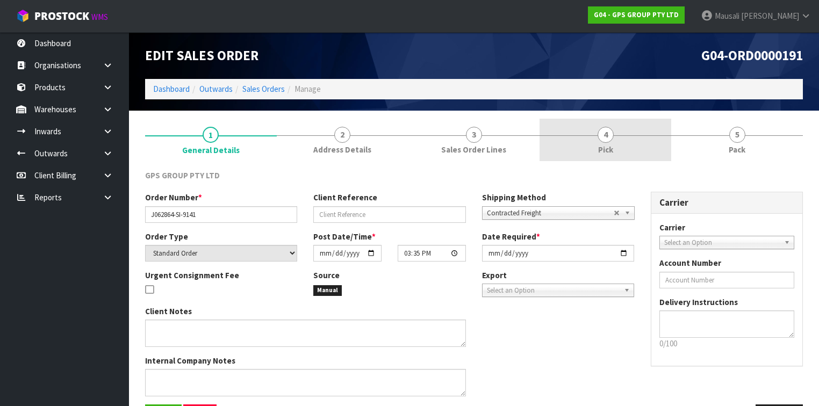
drag, startPoint x: 652, startPoint y: 147, endPoint x: 662, endPoint y: 161, distance: 16.9
click at [652, 148] on link "4 Pick" at bounding box center [605, 140] width 132 height 42
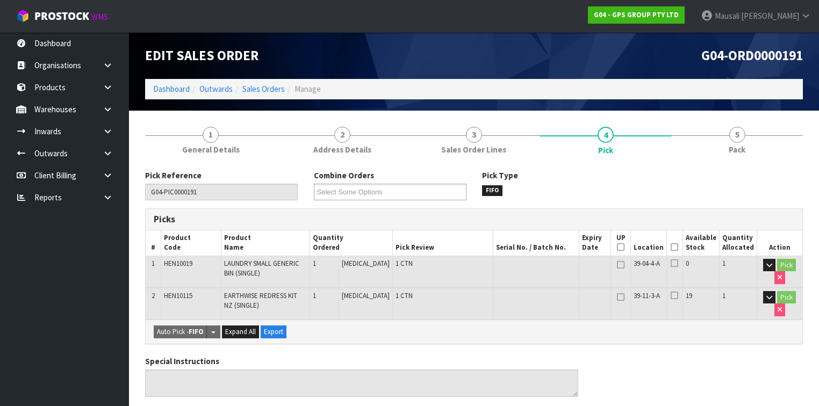
click at [677, 247] on icon at bounding box center [674, 247] width 8 height 1
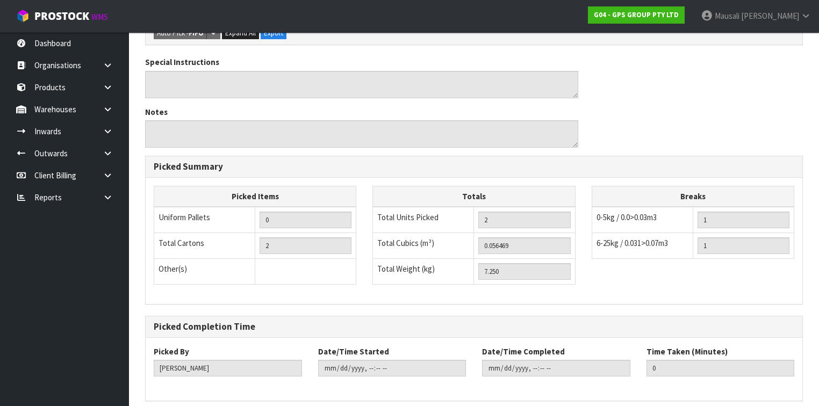
scroll to position [379, 0]
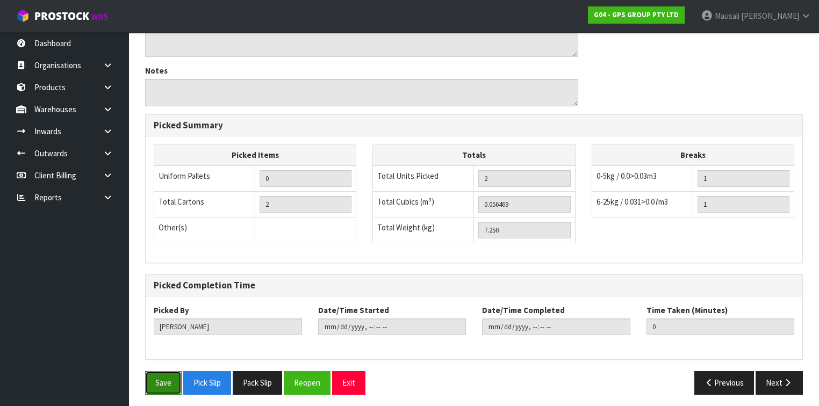
click at [151, 382] on button "Save" at bounding box center [163, 382] width 37 height 23
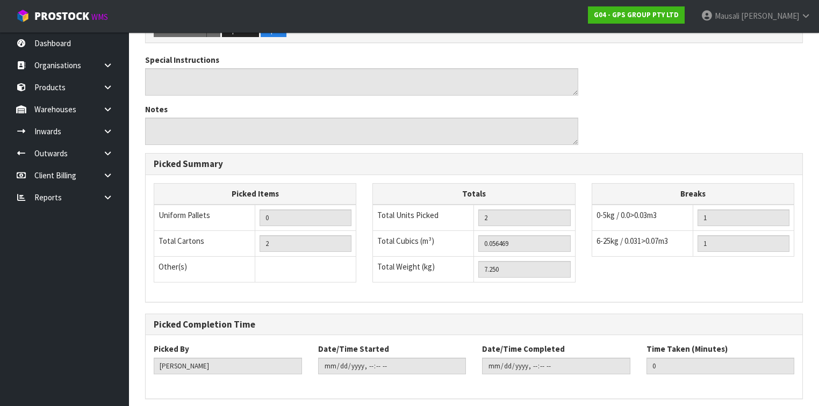
scroll to position [0, 0]
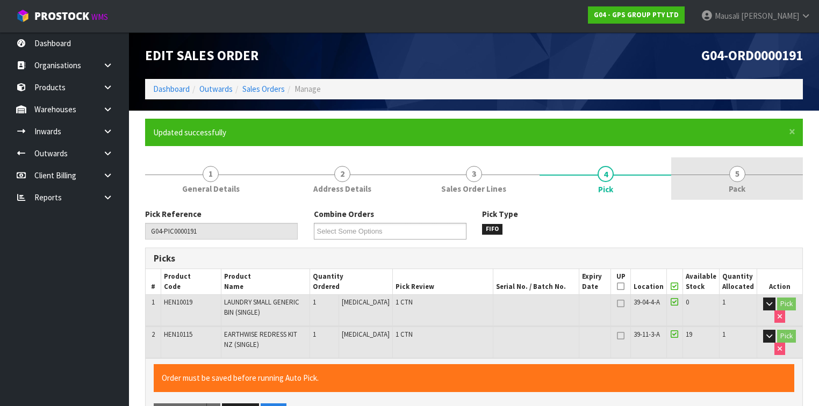
type input "[PERSON_NAME]"
type input "[DATE]T12:09:02"
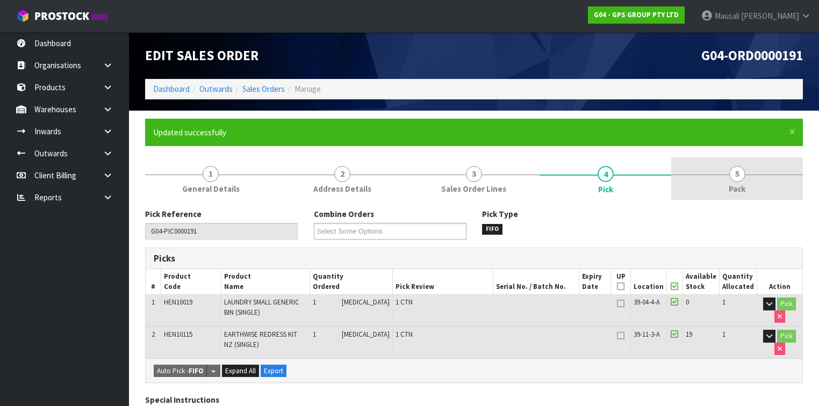
click at [732, 173] on span "5" at bounding box center [737, 174] width 16 height 16
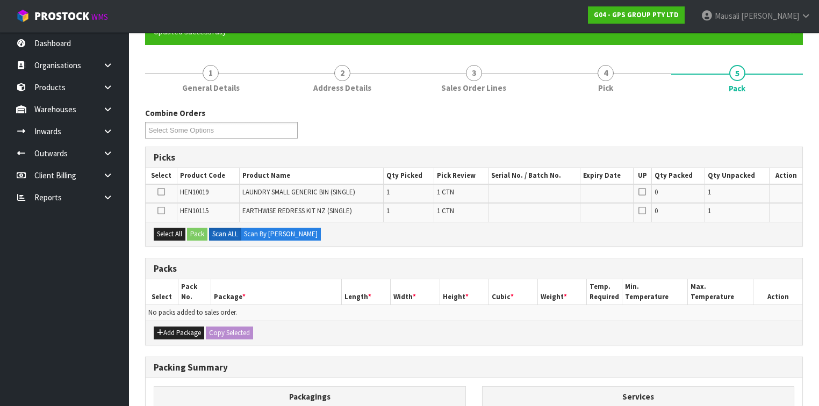
scroll to position [172, 0]
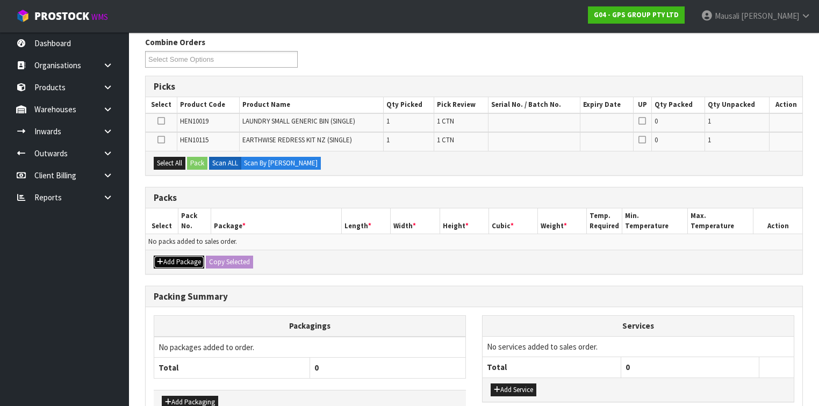
click at [177, 258] on button "Add Package" at bounding box center [179, 262] width 50 height 13
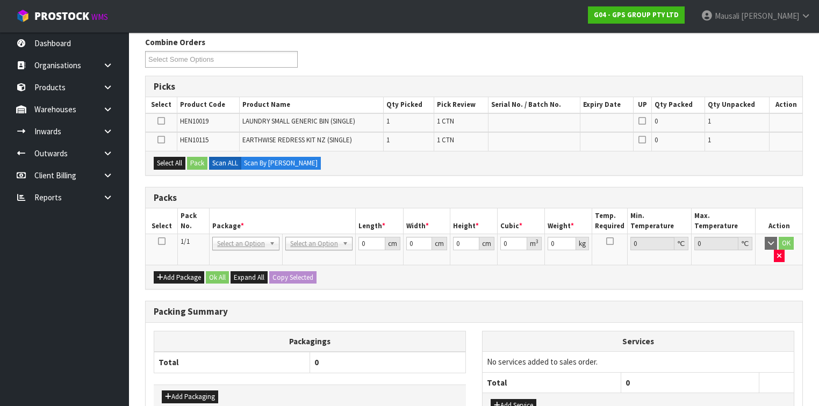
click at [161, 241] on icon at bounding box center [162, 241] width 8 height 1
click at [178, 164] on button "Select All" at bounding box center [170, 163] width 32 height 13
click at [197, 161] on button "Pack" at bounding box center [197, 163] width 20 height 13
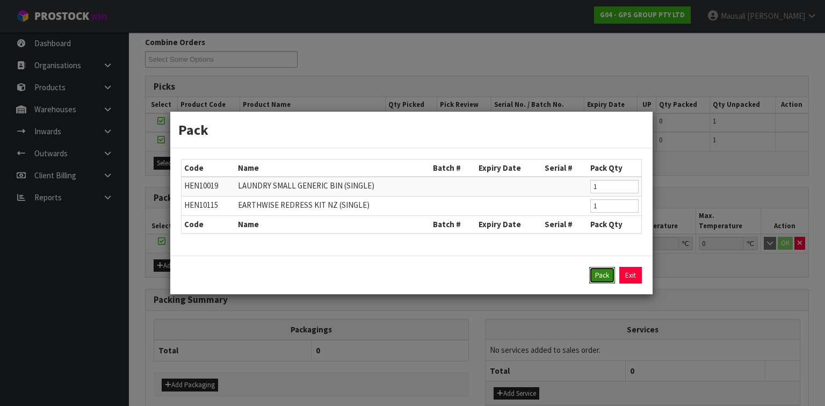
click at [604, 275] on button "Pack" at bounding box center [602, 275] width 26 height 17
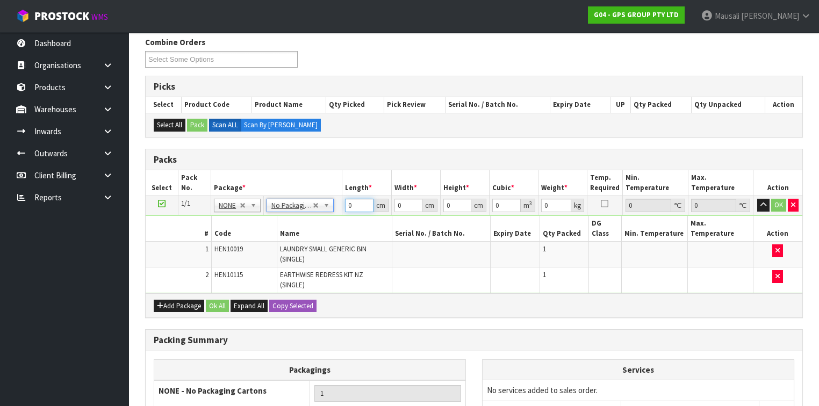
drag, startPoint x: 353, startPoint y: 203, endPoint x: 342, endPoint y: 211, distance: 14.0
click at [342, 211] on tr "1/1 NONE 007-001 007-002 007-004 007-009 007-013 007-014 007-015 007-017 007-01…" at bounding box center [474, 205] width 656 height 19
type input "126"
type input "50"
type input "1"
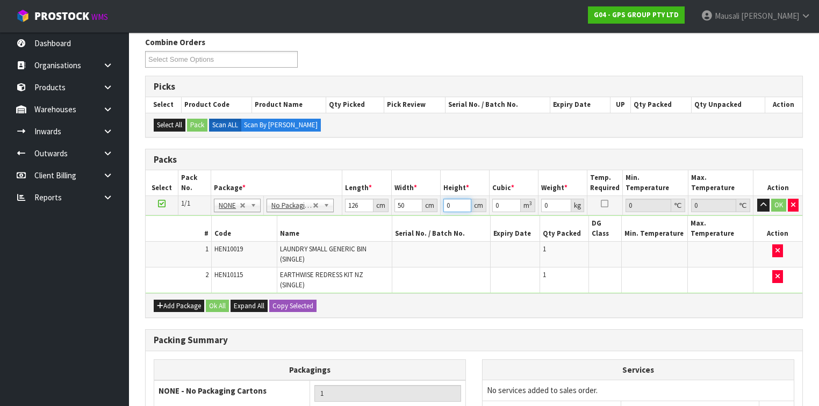
type input "0.0063"
type input "10"
type input "0.063"
type input "10"
type input "8"
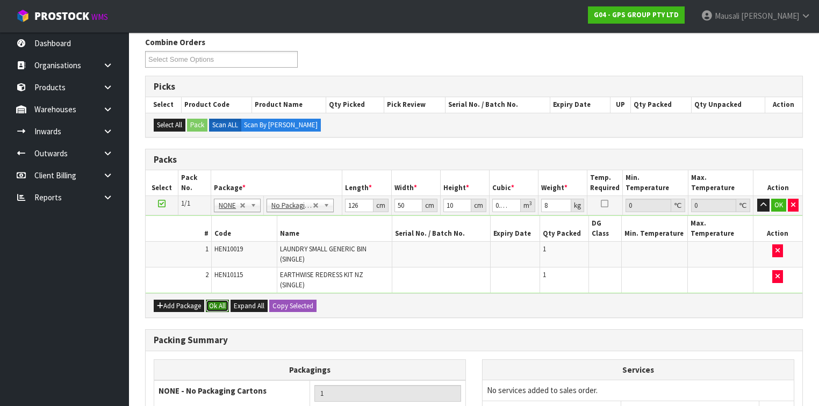
click at [217, 300] on button "Ok All" at bounding box center [217, 306] width 23 height 13
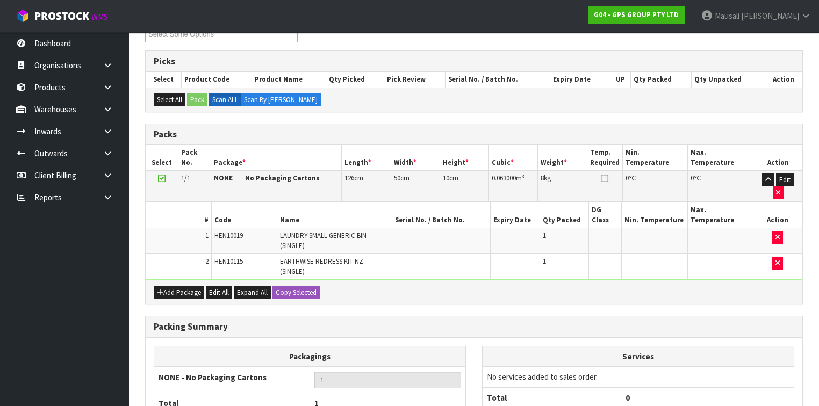
scroll to position [272, 0]
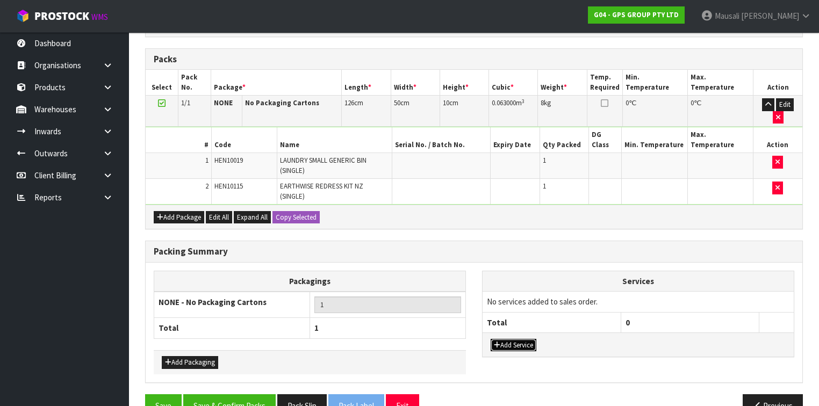
drag, startPoint x: 527, startPoint y: 322, endPoint x: 512, endPoint y: 294, distance: 31.2
click at [526, 339] on button "Add Service" at bounding box center [513, 345] width 46 height 13
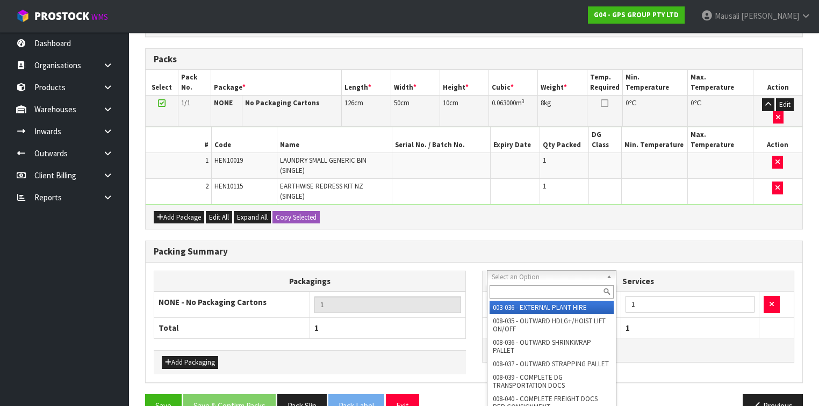
click at [511, 291] on input "text" at bounding box center [551, 291] width 124 height 13
type input "044"
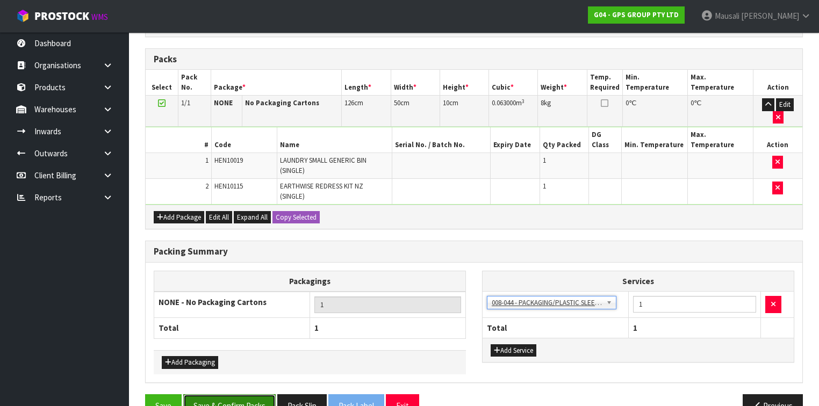
drag, startPoint x: 233, startPoint y: 382, endPoint x: 291, endPoint y: 374, distance: 58.0
click at [234, 394] on button "Save & Confirm Packs" at bounding box center [229, 405] width 92 height 23
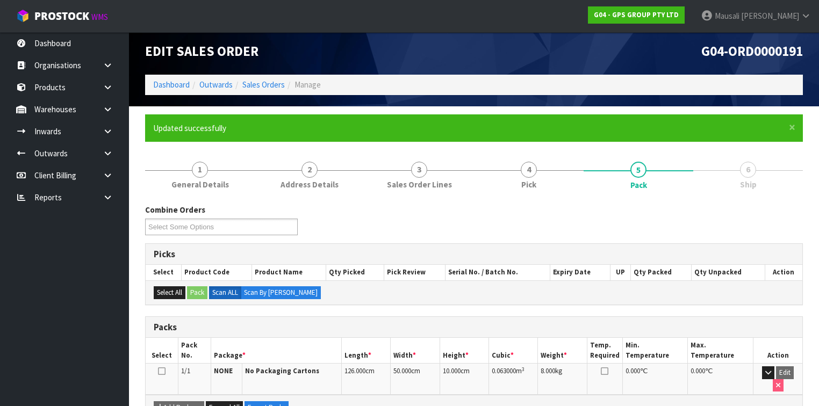
scroll to position [182, 0]
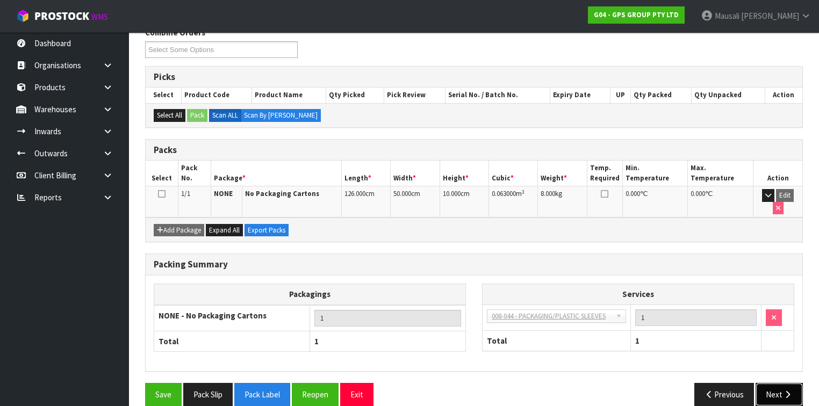
click at [779, 383] on button "Next" at bounding box center [778, 394] width 47 height 23
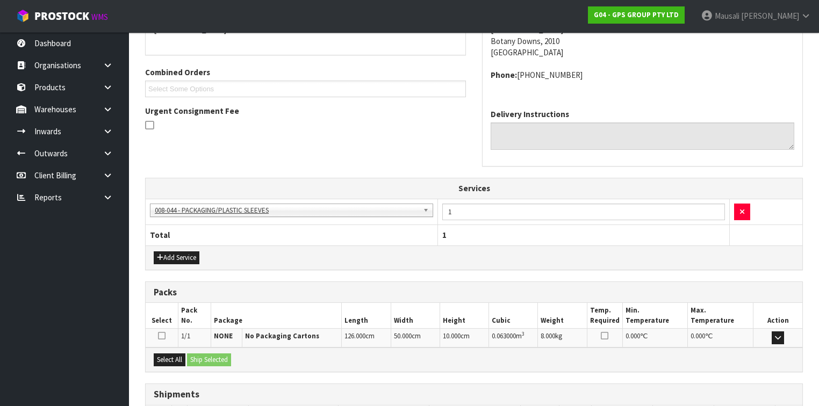
scroll to position [327, 0]
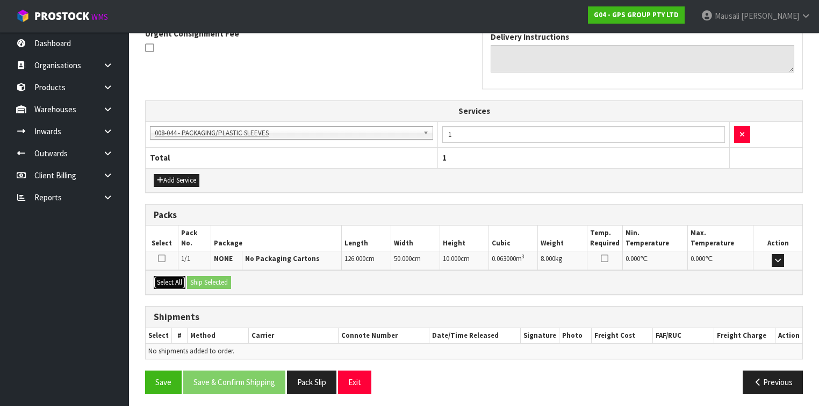
click at [176, 277] on button "Select All" at bounding box center [170, 282] width 32 height 13
click at [201, 277] on button "Ship Selected" at bounding box center [209, 282] width 44 height 13
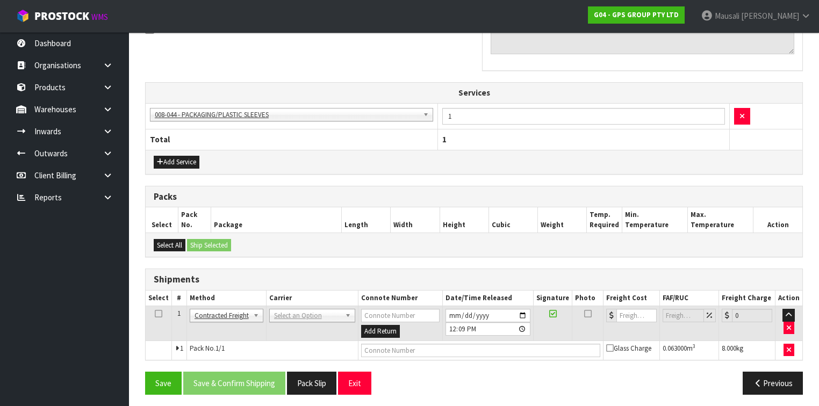
scroll to position [346, 0]
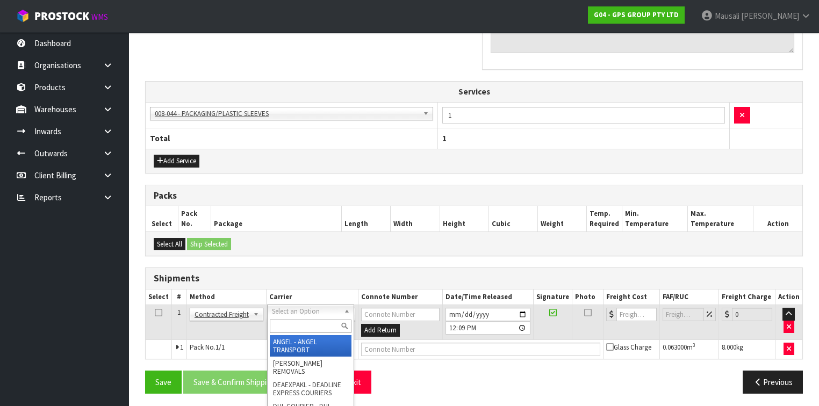
click at [300, 327] on input "text" at bounding box center [311, 326] width 82 height 13
type input "NZP"
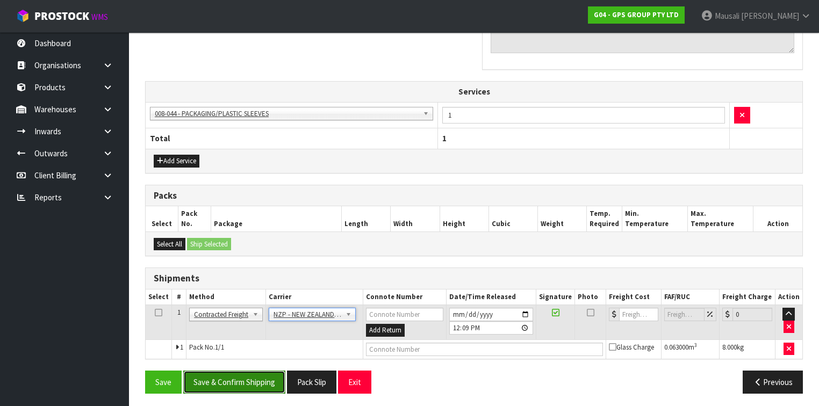
click at [259, 371] on button "Save & Confirm Shipping" at bounding box center [234, 382] width 102 height 23
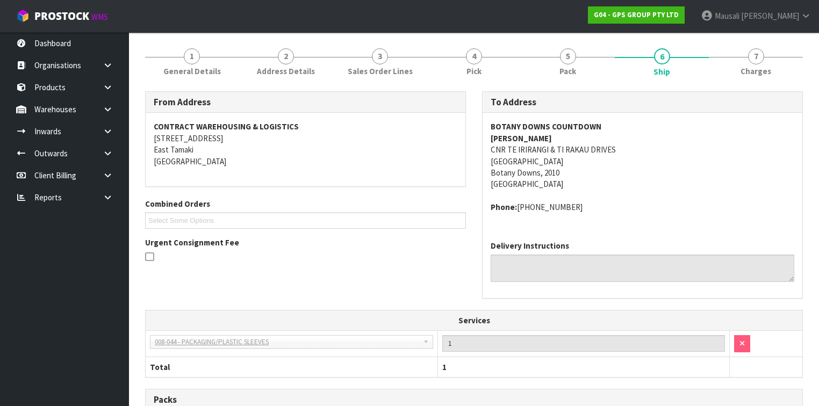
scroll to position [331, 0]
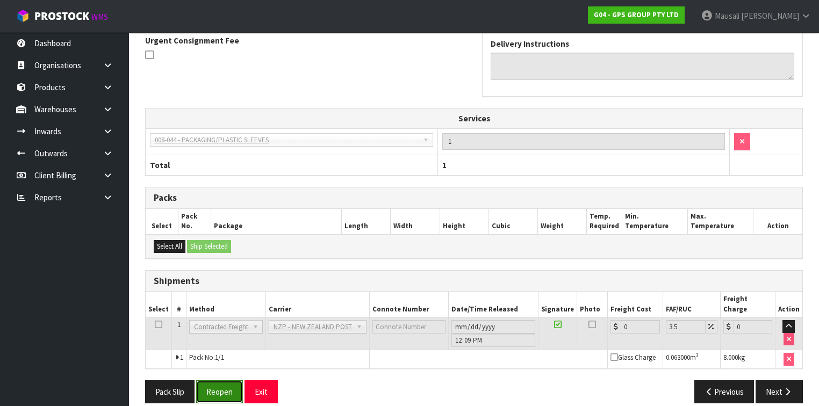
drag, startPoint x: 223, startPoint y: 374, endPoint x: 226, endPoint y: 369, distance: 5.8
click at [222, 380] on button "Reopen" at bounding box center [219, 391] width 47 height 23
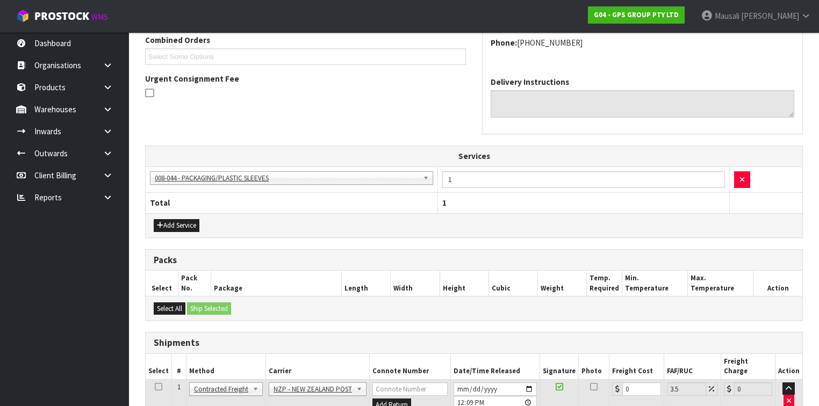
scroll to position [356, 0]
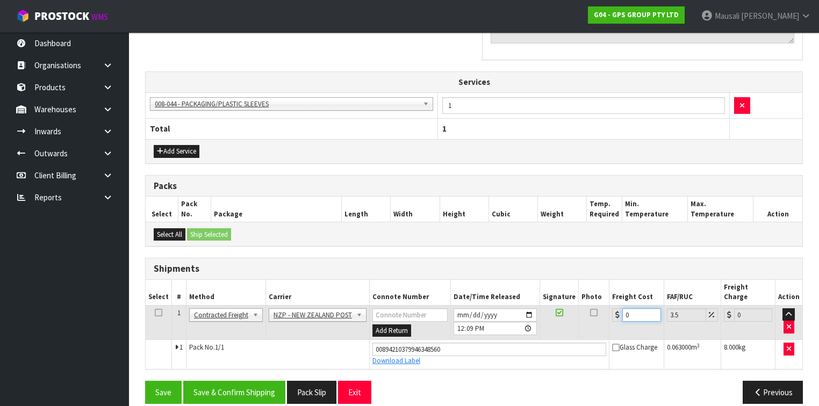
drag, startPoint x: 641, startPoint y: 305, endPoint x: 624, endPoint y: 312, distance: 18.4
click at [624, 312] on td "0" at bounding box center [636, 322] width 54 height 35
type input "4"
type input "4.14"
type input "4.3"
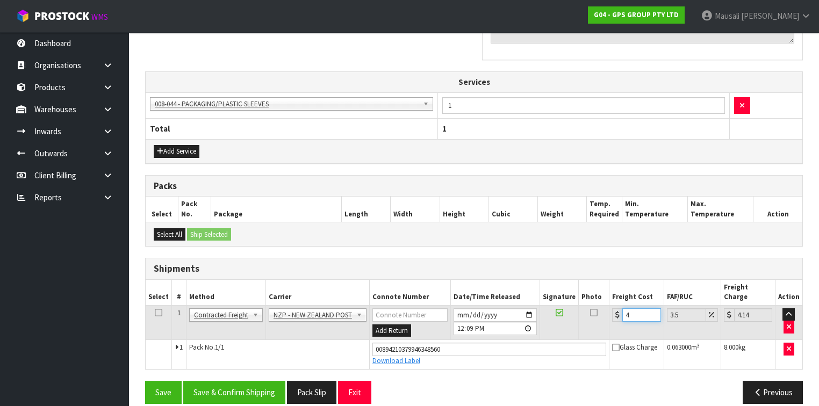
type input "4.45"
type input "4.33"
type input "4.48"
type input "4.33"
click at [252, 381] on button "Save & Confirm Shipping" at bounding box center [234, 392] width 102 height 23
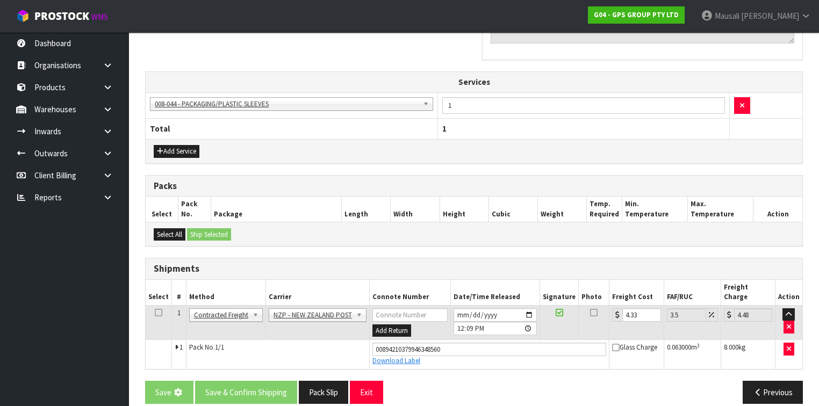
scroll to position [0, 0]
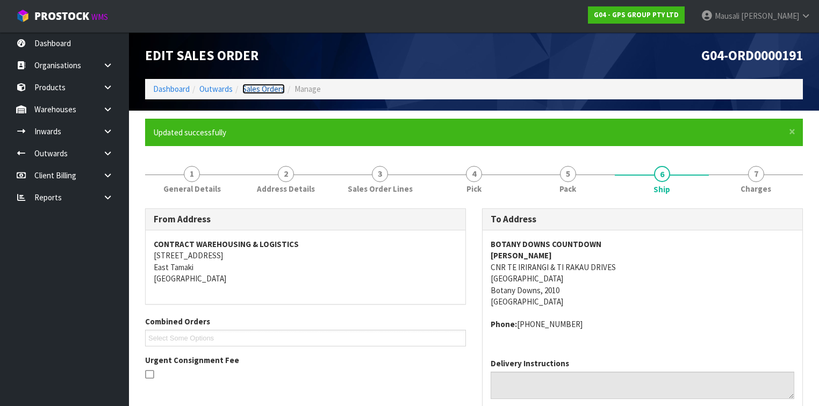
click at [257, 85] on link "Sales Orders" at bounding box center [263, 89] width 42 height 10
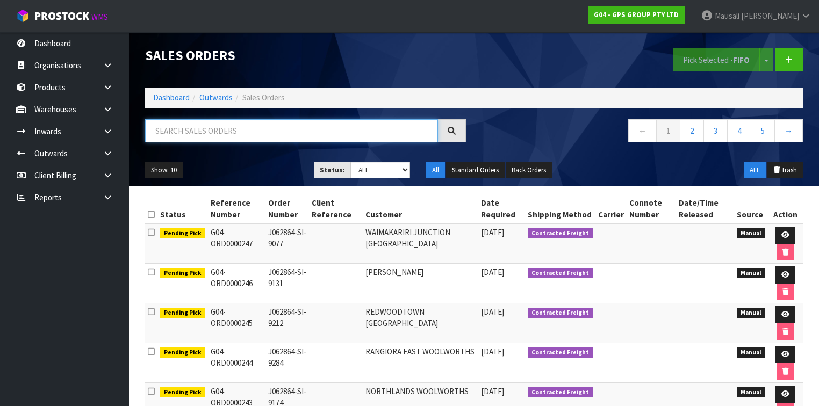
click at [187, 133] on input "text" at bounding box center [291, 130] width 293 height 23
type input "JOB-0410851"
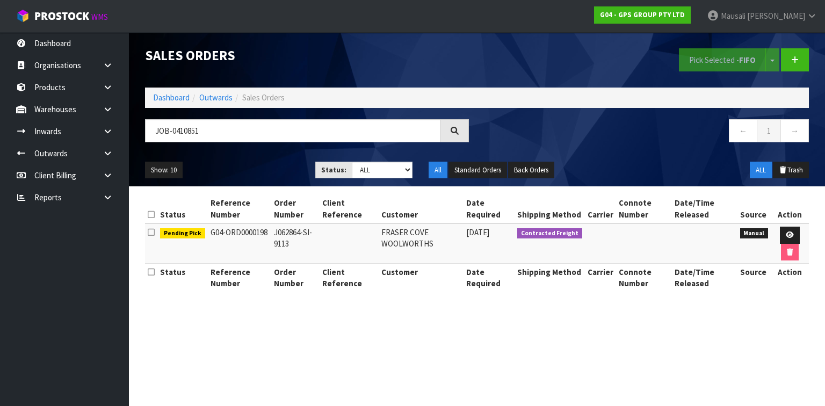
click at [794, 225] on td at bounding box center [790, 243] width 38 height 40
click at [791, 231] on icon at bounding box center [790, 234] width 8 height 7
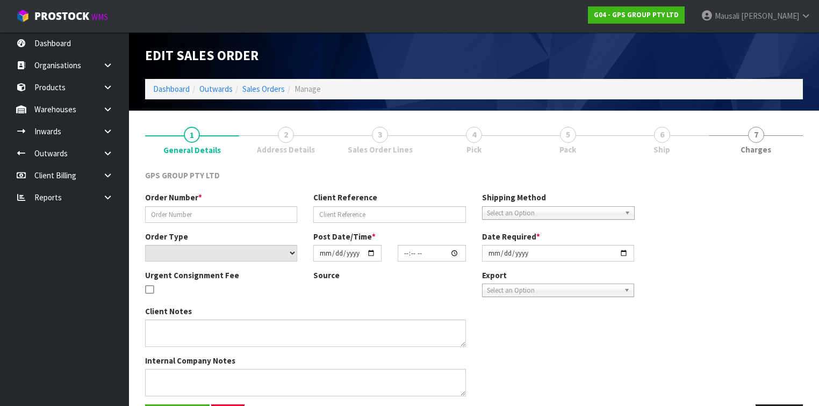
type input "J062864-SI-9113"
select select "number:0"
type input "[DATE]"
type input "15:59:00.000"
type input "[DATE]"
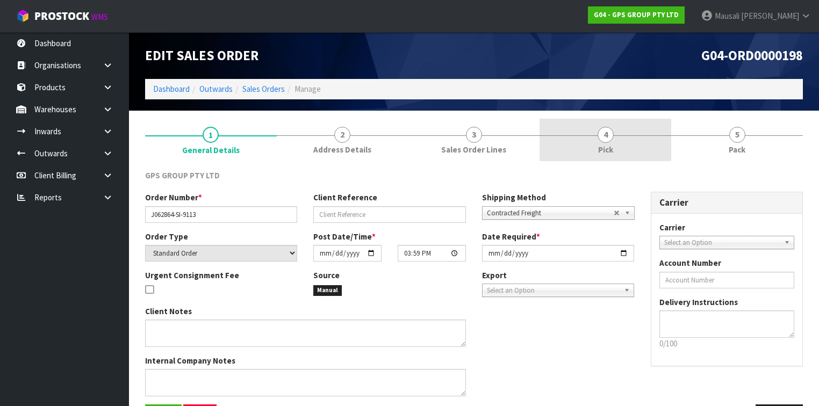
click at [645, 142] on link "4 Pick" at bounding box center [605, 140] width 132 height 42
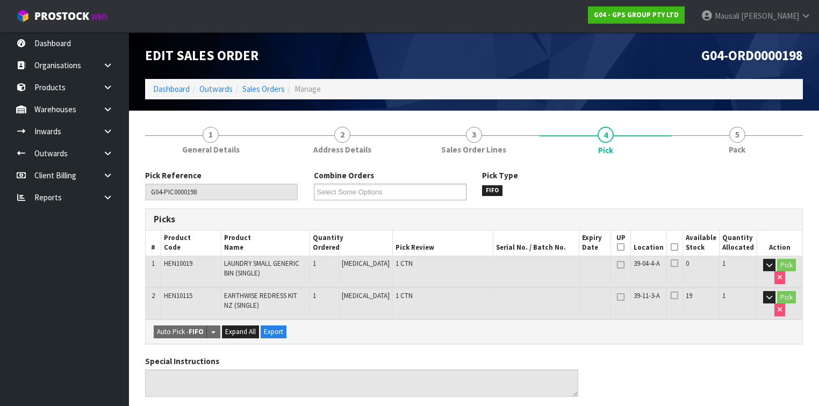
click at [677, 247] on icon at bounding box center [674, 247] width 8 height 1
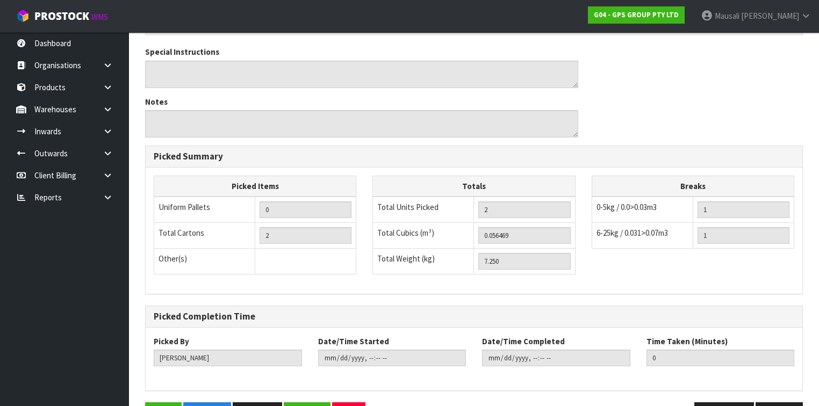
scroll to position [379, 0]
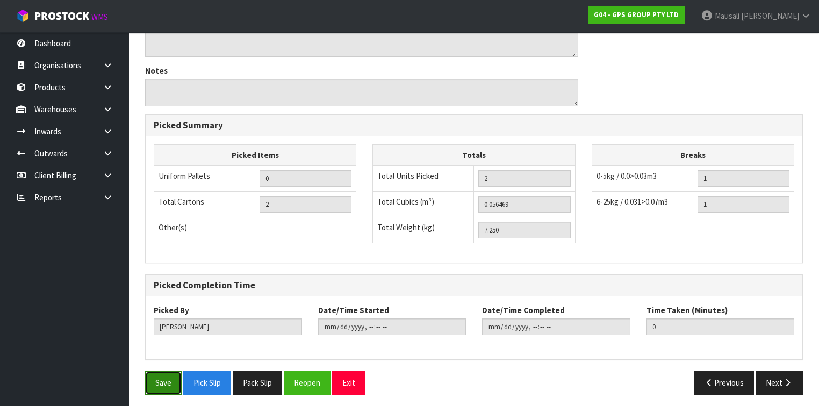
click at [174, 376] on button "Save" at bounding box center [163, 382] width 37 height 23
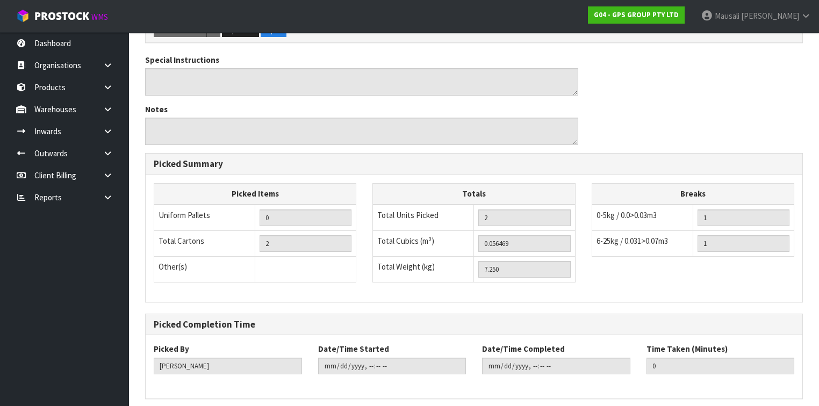
scroll to position [0, 0]
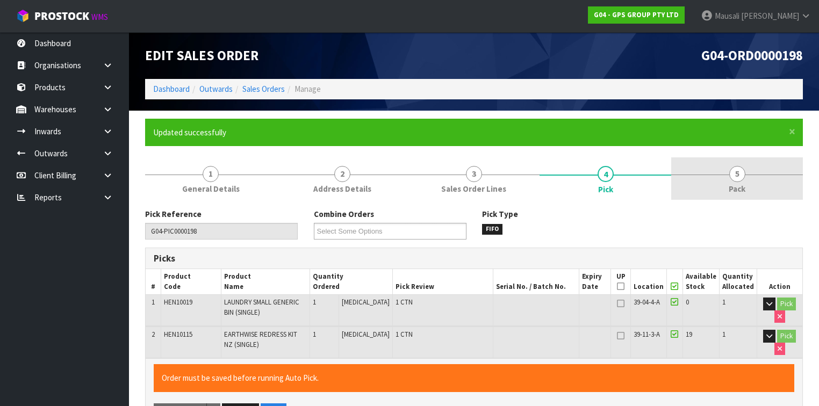
type input "[PERSON_NAME]"
type input "[DATE]T12:30:04"
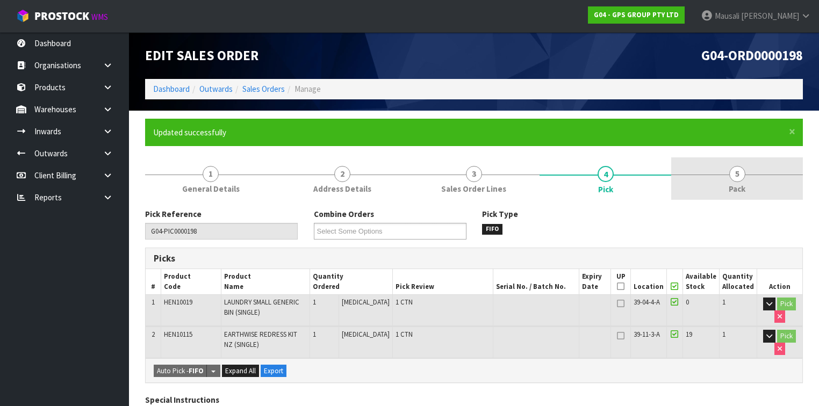
click at [734, 176] on span "5" at bounding box center [737, 174] width 16 height 16
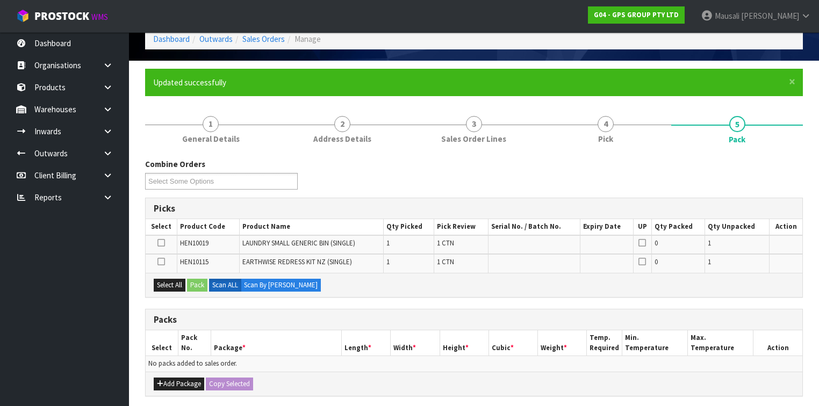
scroll to position [86, 0]
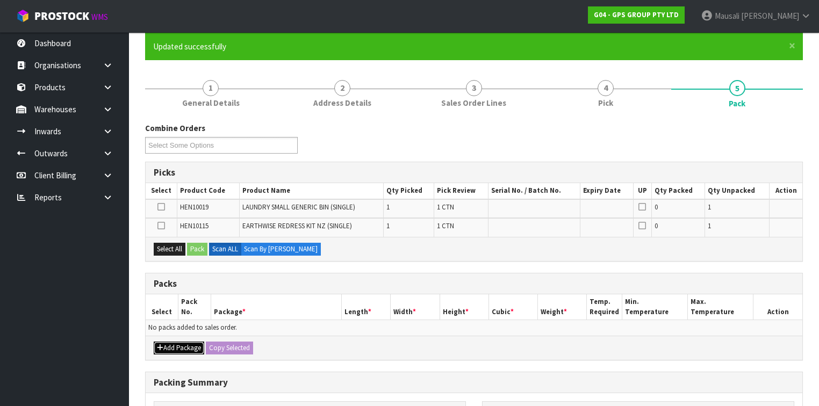
click at [163, 342] on button "Add Package" at bounding box center [179, 348] width 50 height 13
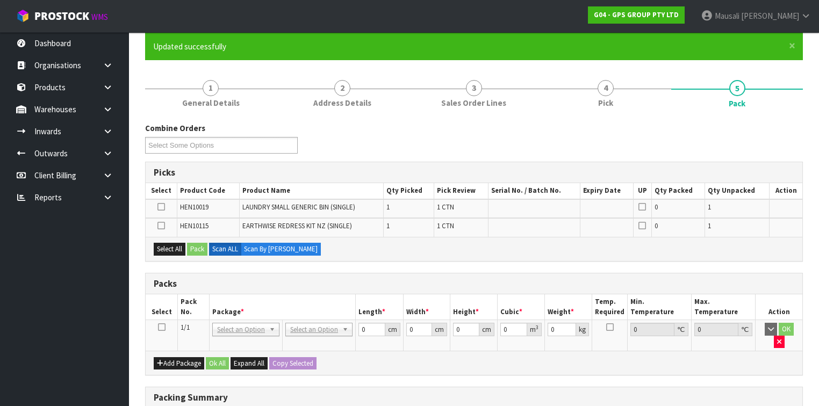
click at [156, 326] on td at bounding box center [162, 335] width 32 height 31
click at [159, 327] on icon at bounding box center [162, 327] width 8 height 1
drag, startPoint x: 169, startPoint y: 247, endPoint x: 193, endPoint y: 247, distance: 24.2
click at [175, 247] on button "Select All" at bounding box center [170, 249] width 32 height 13
click at [193, 247] on button "Pack" at bounding box center [197, 249] width 20 height 13
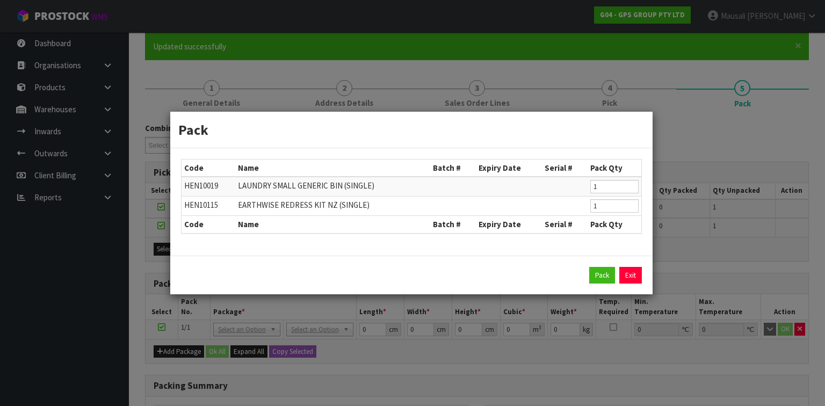
click at [589, 273] on div "Pack Exit" at bounding box center [411, 275] width 461 height 17
click at [593, 273] on button "Pack" at bounding box center [602, 275] width 26 height 17
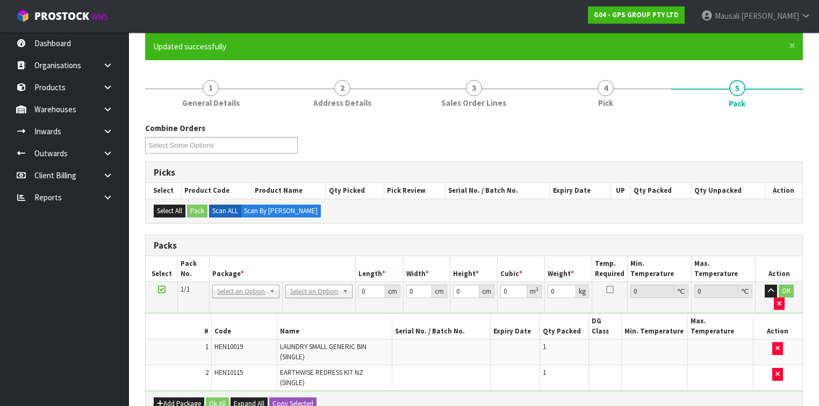
scroll to position [215, 0]
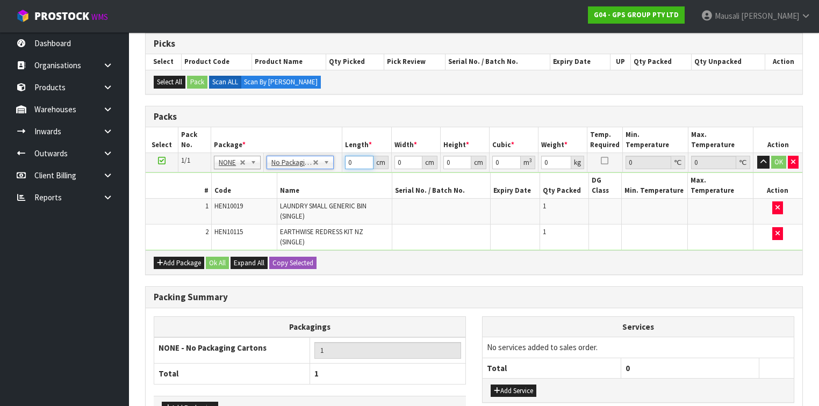
drag, startPoint x: 356, startPoint y: 161, endPoint x: 312, endPoint y: 181, distance: 48.5
click at [316, 182] on tbody "1/1 NONE 007-001 007-002 007-004 007-009 007-013 007-014 007-015 007-017 007-01…" at bounding box center [474, 201] width 656 height 97
type input "126"
type input "50"
type input "1"
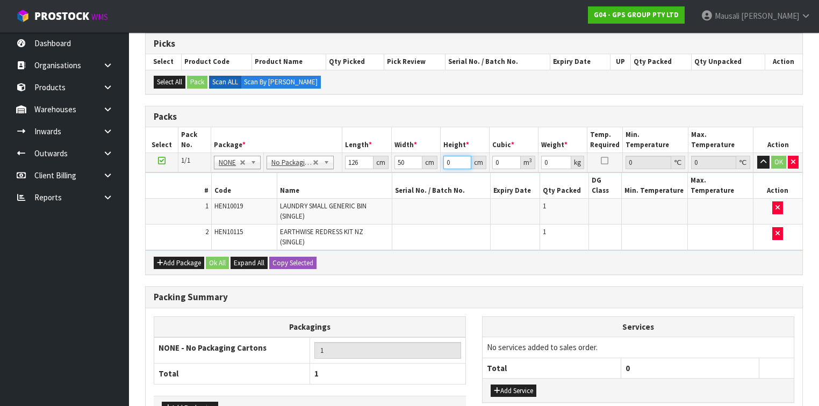
type input "0.0063"
type input "10"
type input "0.063"
type input "10"
type input "8"
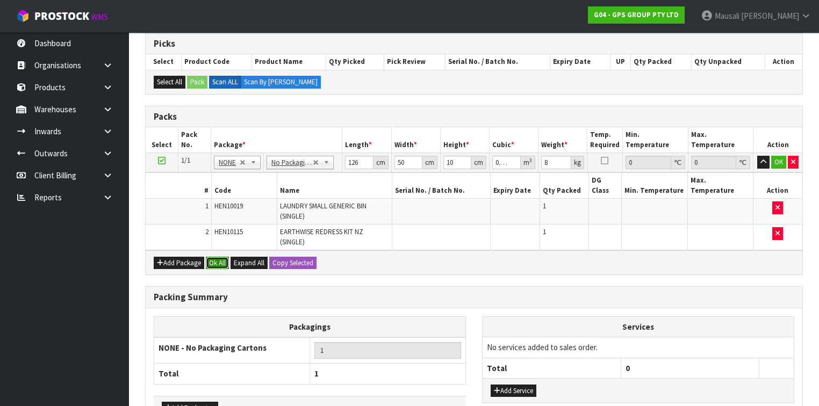
click at [214, 257] on button "Ok All" at bounding box center [217, 263] width 23 height 13
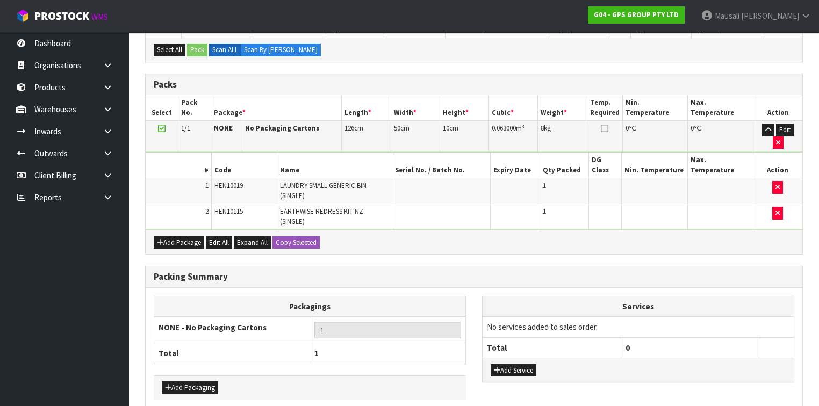
scroll to position [272, 0]
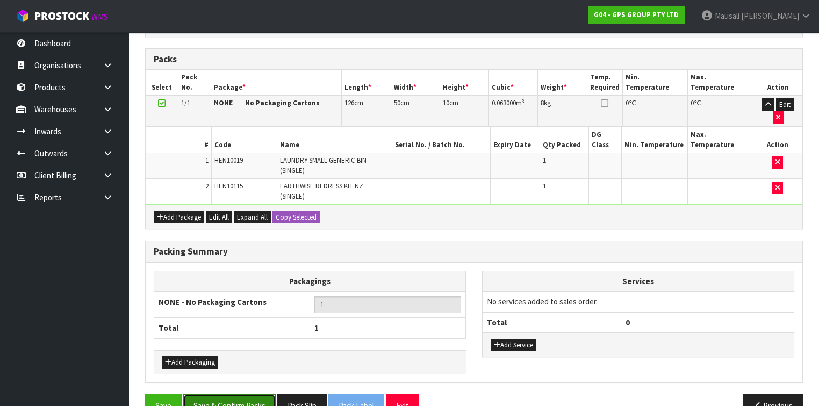
click at [251, 394] on button "Save & Confirm Packs" at bounding box center [229, 405] width 92 height 23
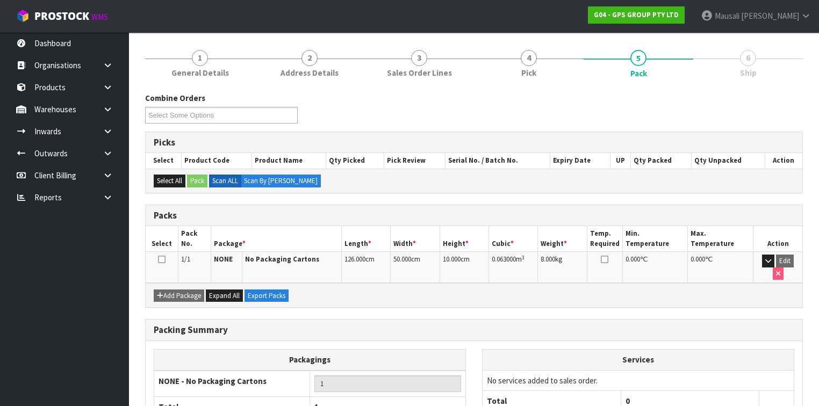
scroll to position [182, 0]
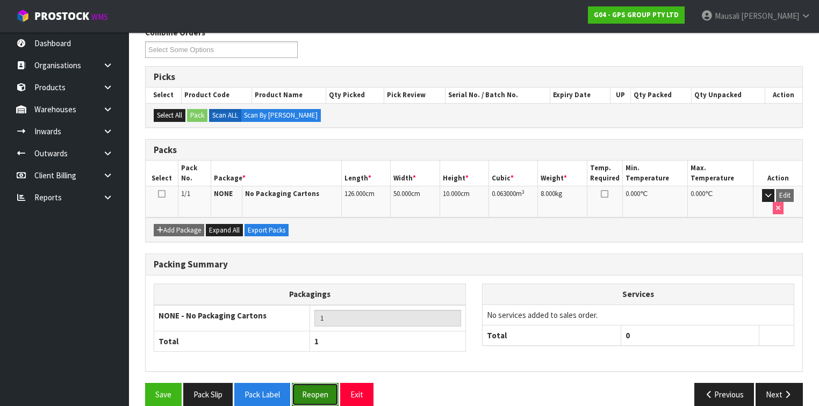
click at [306, 383] on button "Reopen" at bounding box center [315, 394] width 47 height 23
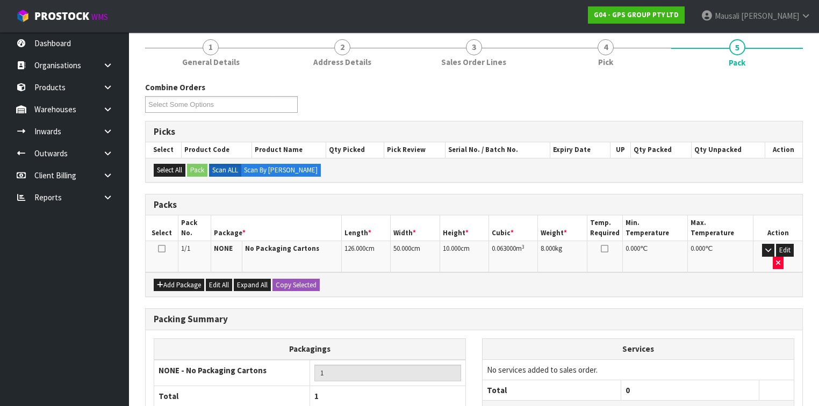
scroll to position [205, 0]
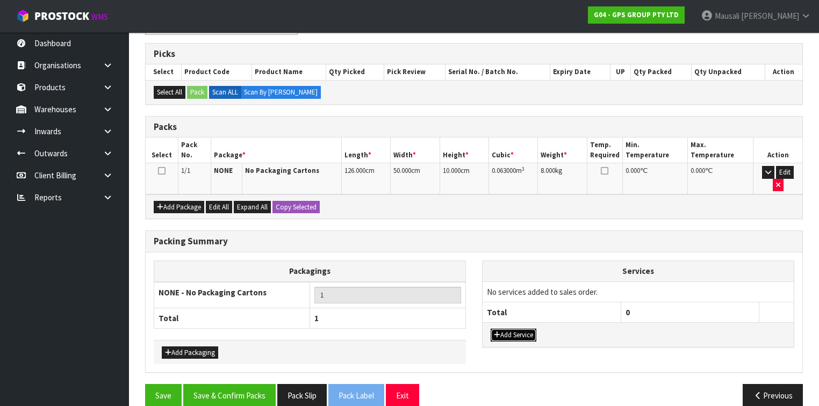
click at [507, 329] on button "Add Service" at bounding box center [513, 335] width 46 height 13
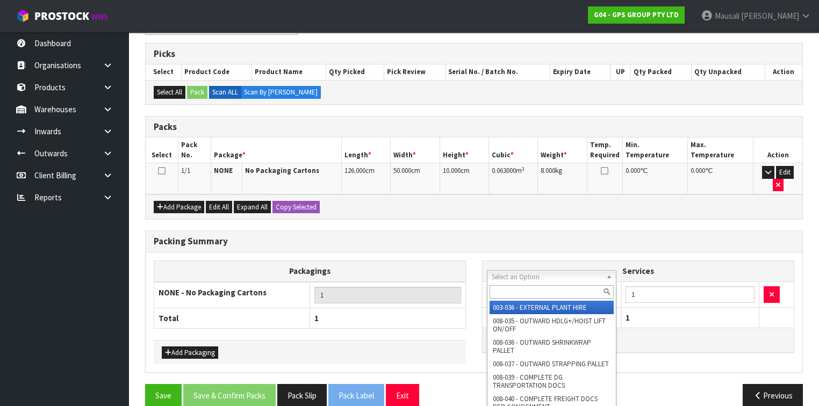
click at [512, 294] on input "text" at bounding box center [551, 291] width 124 height 13
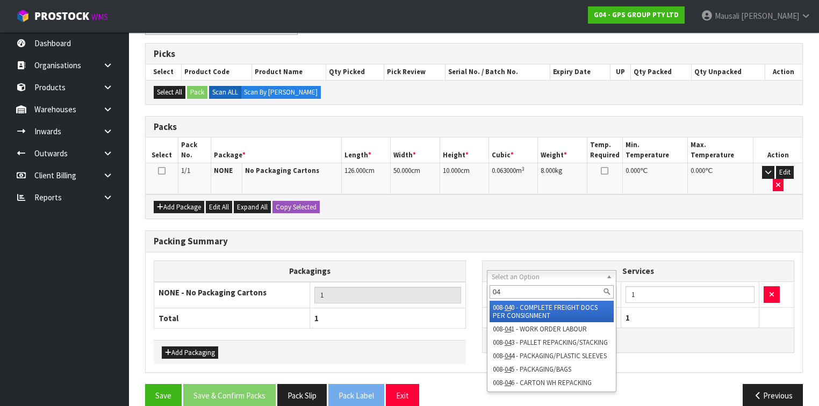
type input "044"
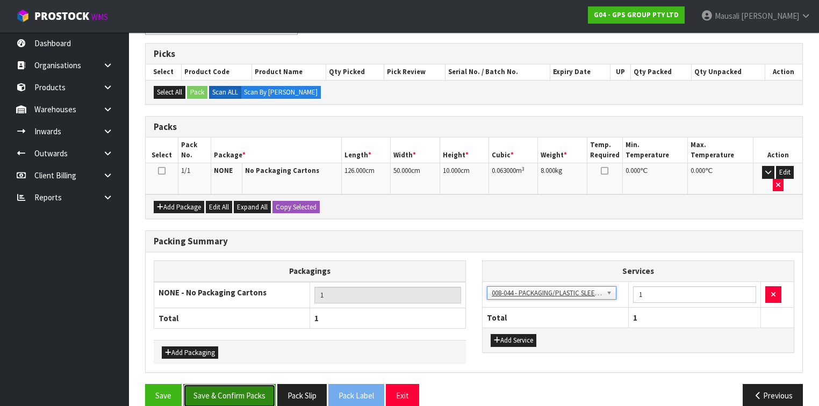
click at [243, 384] on button "Save & Confirm Packs" at bounding box center [229, 395] width 92 height 23
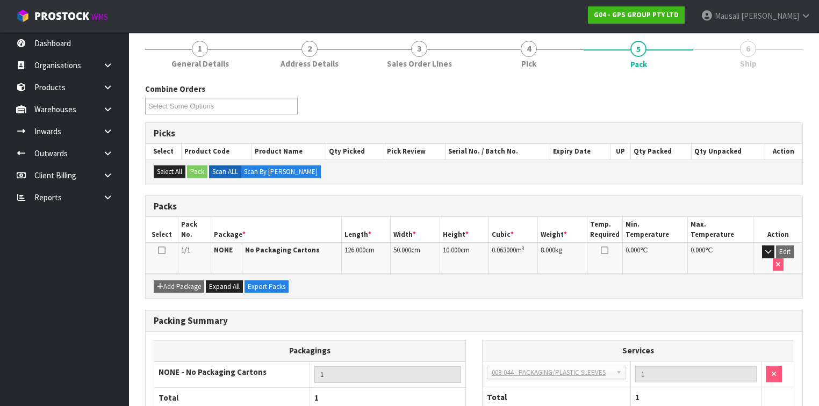
scroll to position [182, 0]
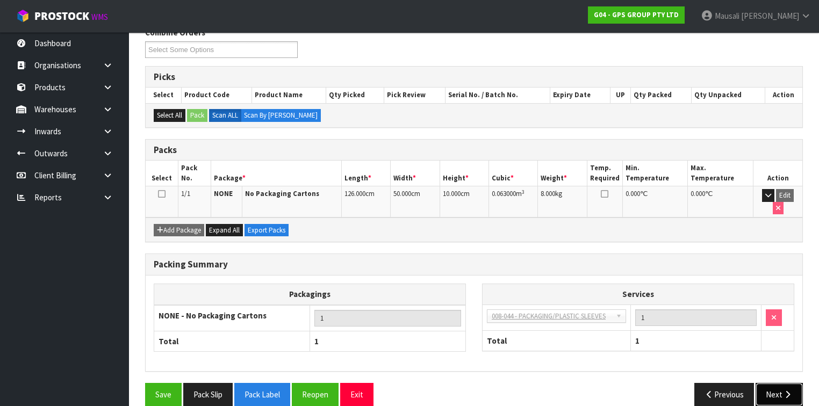
click at [778, 383] on button "Next" at bounding box center [778, 394] width 47 height 23
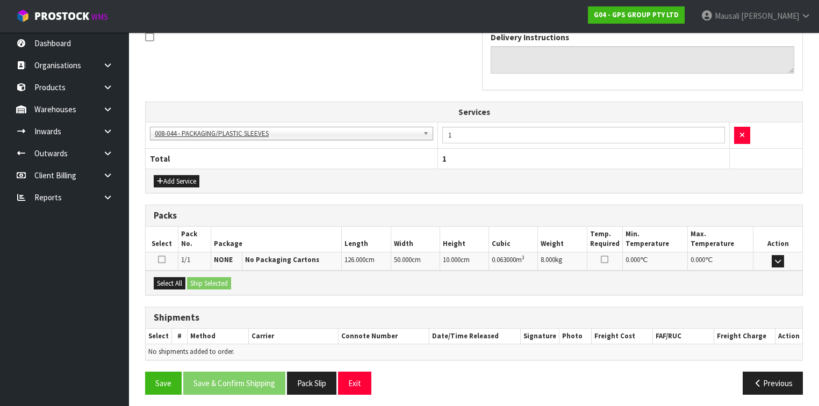
scroll to position [338, 0]
click at [185, 280] on button "Select All" at bounding box center [170, 283] width 32 height 13
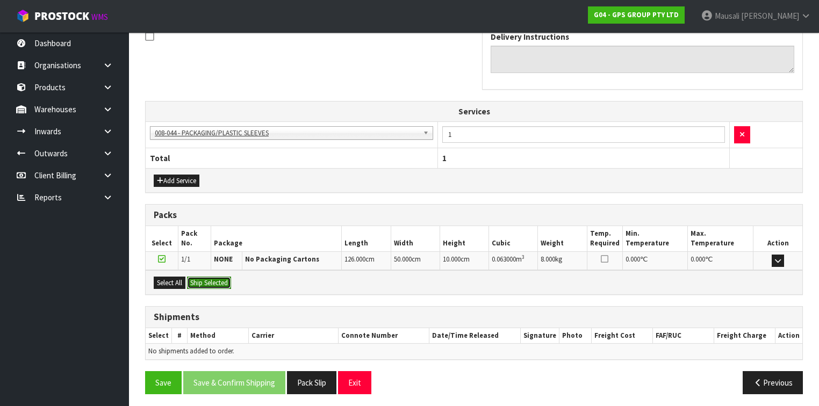
click at [200, 278] on button "Ship Selected" at bounding box center [209, 283] width 44 height 13
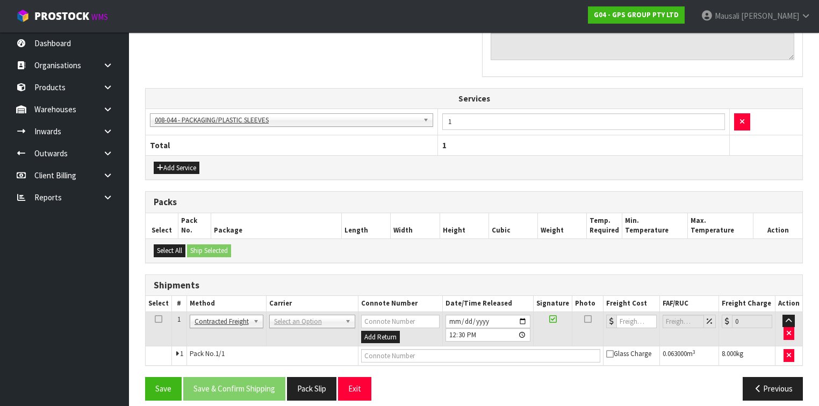
scroll to position [357, 0]
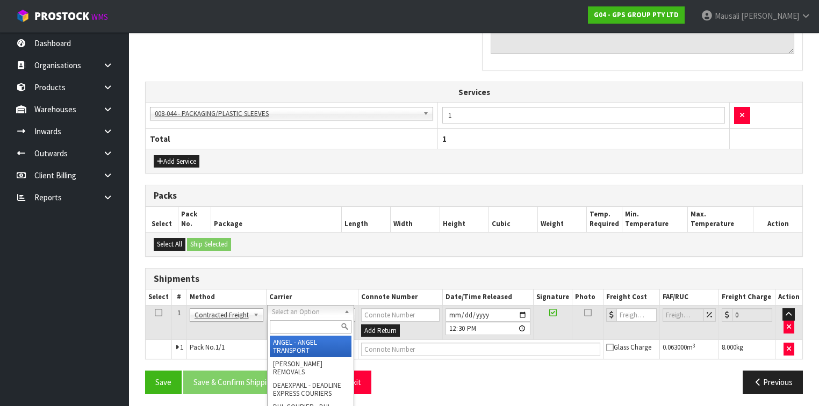
click at [275, 323] on input "text" at bounding box center [311, 326] width 82 height 13
type input "NZP"
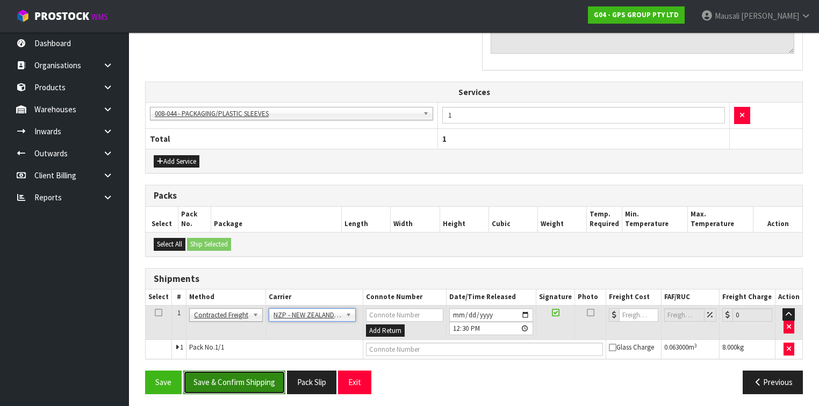
click at [238, 374] on button "Save & Confirm Shipping" at bounding box center [234, 382] width 102 height 23
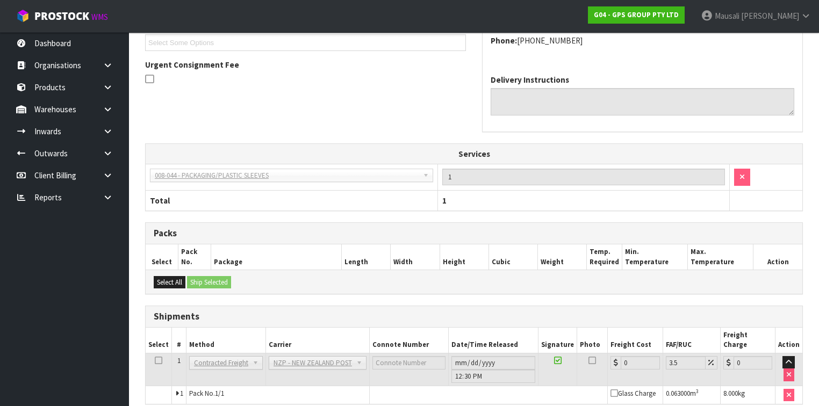
scroll to position [342, 0]
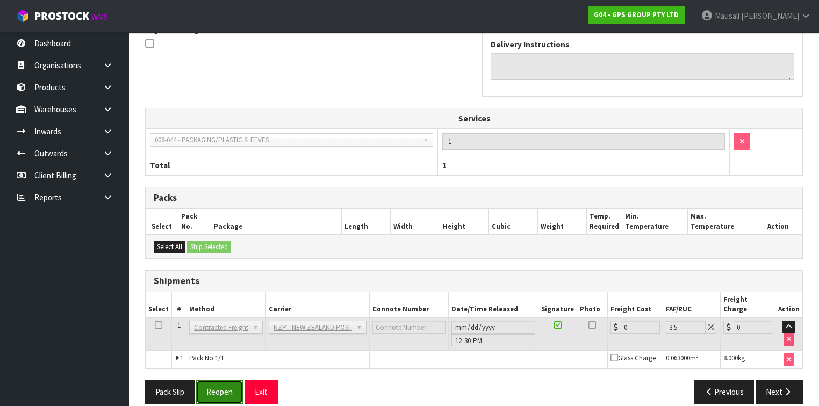
click at [225, 380] on button "Reopen" at bounding box center [219, 391] width 47 height 23
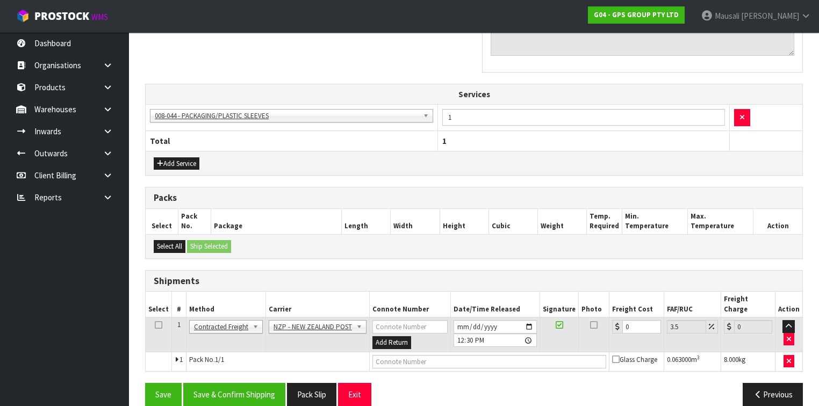
scroll to position [357, 0]
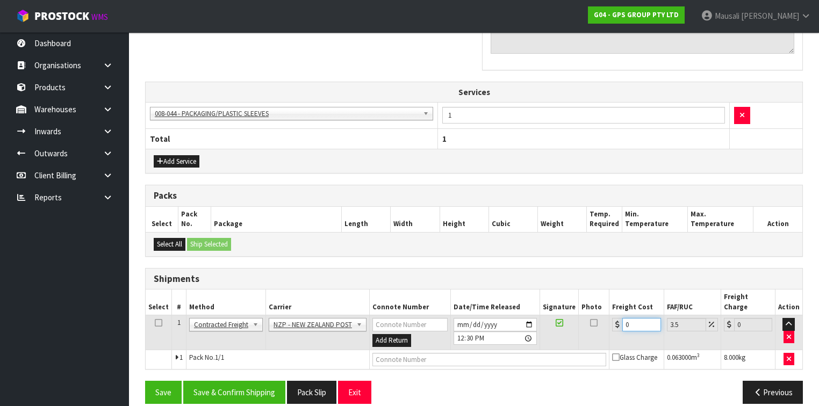
click at [631, 318] on input "0" at bounding box center [641, 324] width 38 height 13
type input "1"
type input "1.03"
type input "10"
type input "10.35"
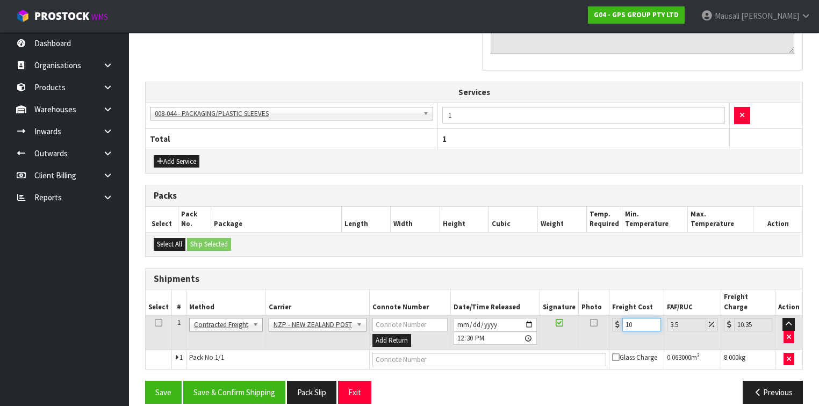
type input "10.8"
type input "11.18"
type input "10.89"
type input "11.27"
type input "10.89"
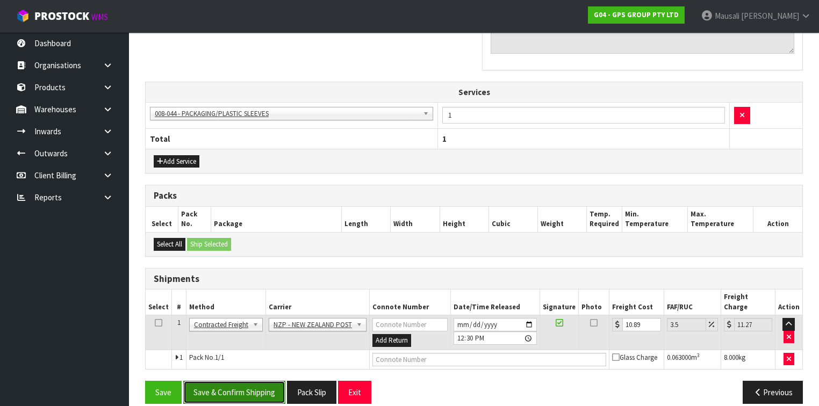
click at [266, 381] on button "Save & Confirm Shipping" at bounding box center [234, 392] width 102 height 23
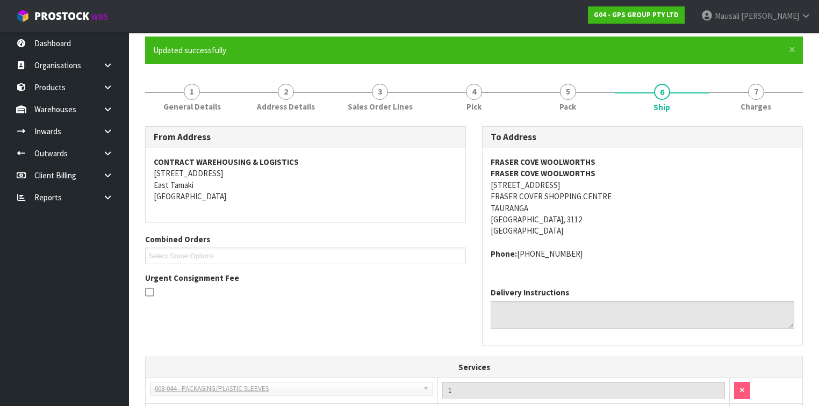
scroll to position [0, 0]
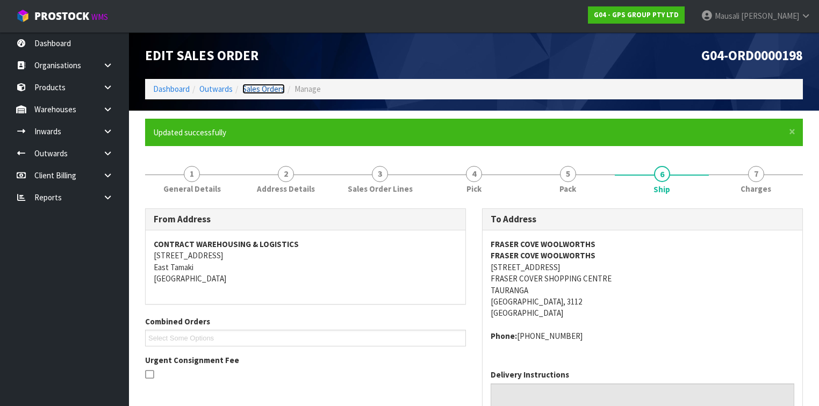
click at [269, 91] on link "Sales Orders" at bounding box center [263, 89] width 42 height 10
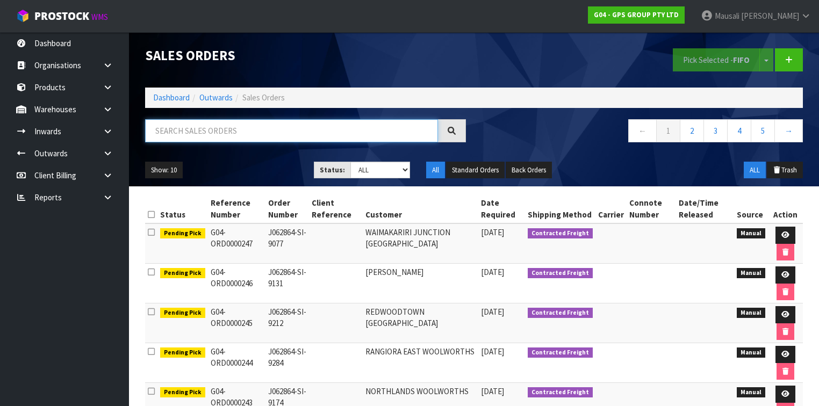
click at [218, 127] on input "text" at bounding box center [291, 130] width 293 height 23
type input "JOB-0410850"
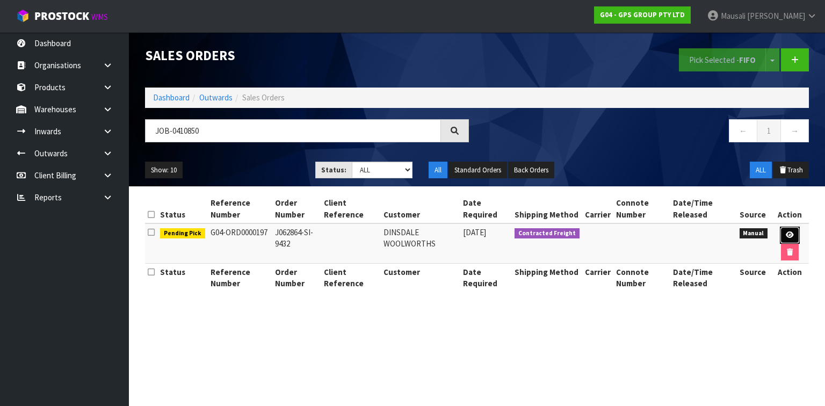
click at [786, 231] on icon at bounding box center [790, 234] width 8 height 7
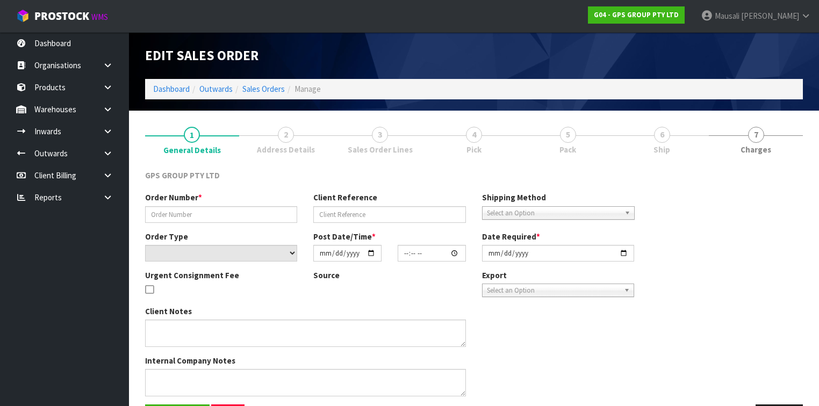
type input "J062864-SI-9432"
select select "number:0"
type input "[DATE]"
type input "15:56:00.000"
type input "[DATE]"
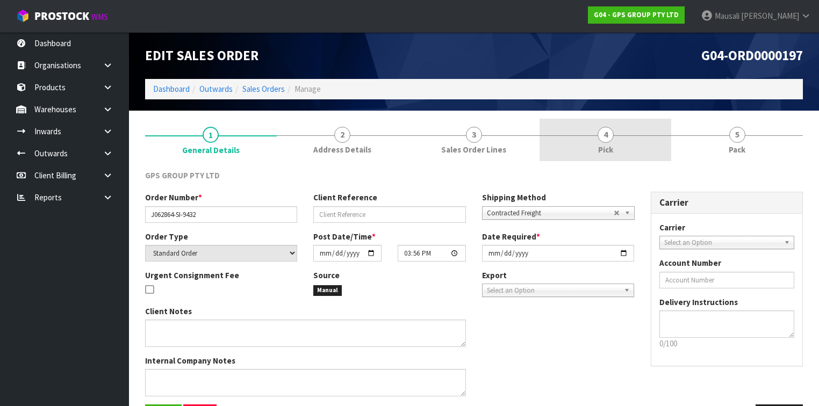
click at [641, 151] on link "4 Pick" at bounding box center [605, 140] width 132 height 42
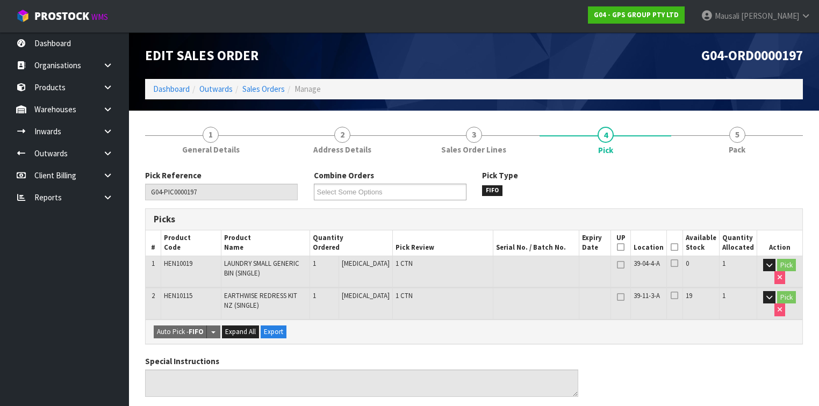
click at [677, 247] on icon at bounding box center [674, 247] width 8 height 1
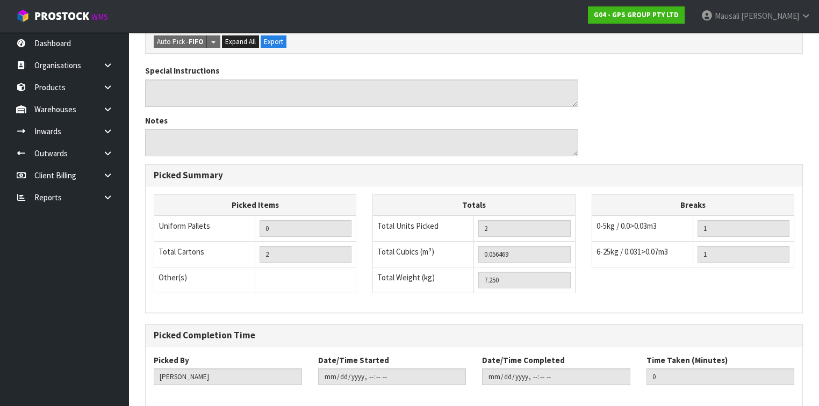
scroll to position [379, 0]
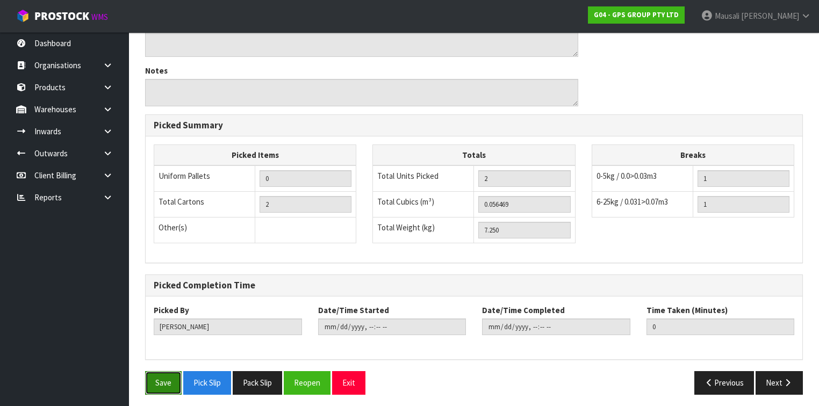
click at [163, 379] on button "Save" at bounding box center [163, 382] width 37 height 23
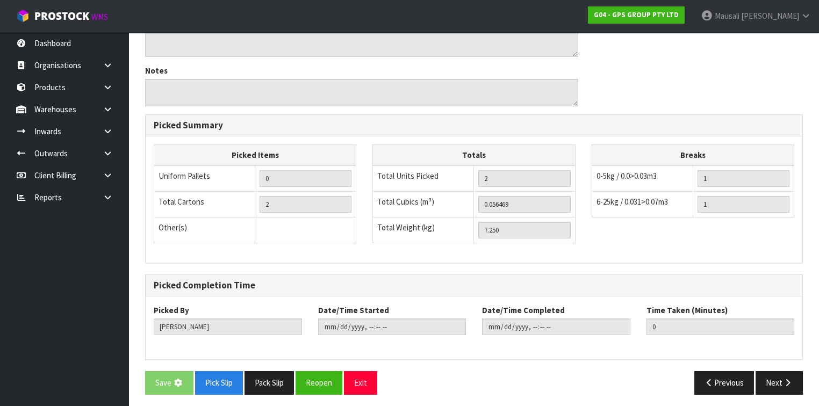
scroll to position [0, 0]
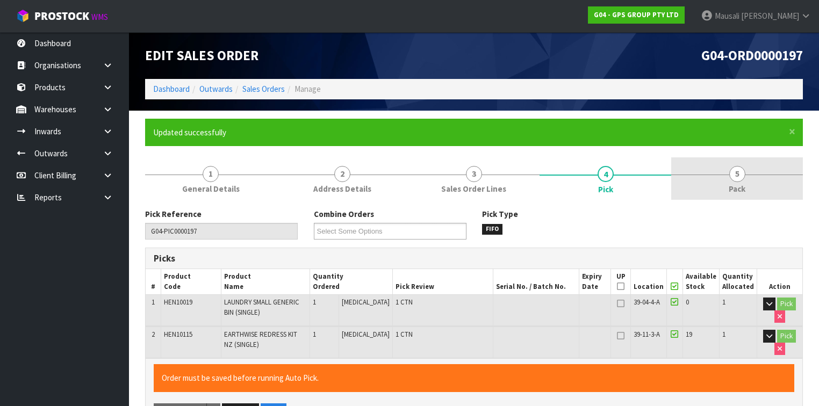
type input "[PERSON_NAME]"
type input "[DATE]T12:32:27"
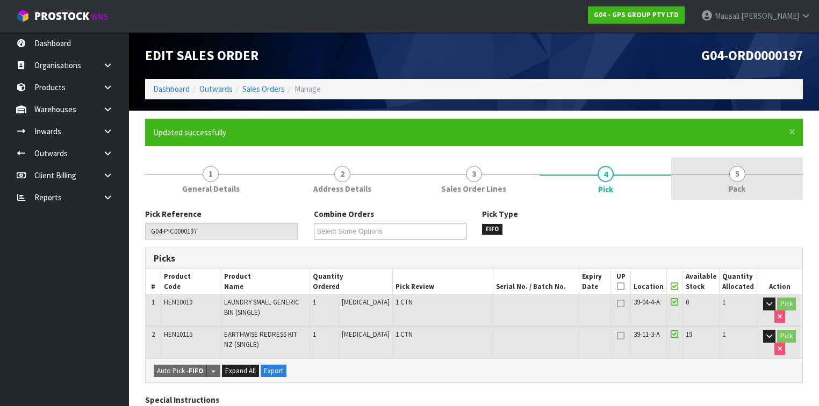
click at [737, 168] on span "5" at bounding box center [737, 174] width 16 height 16
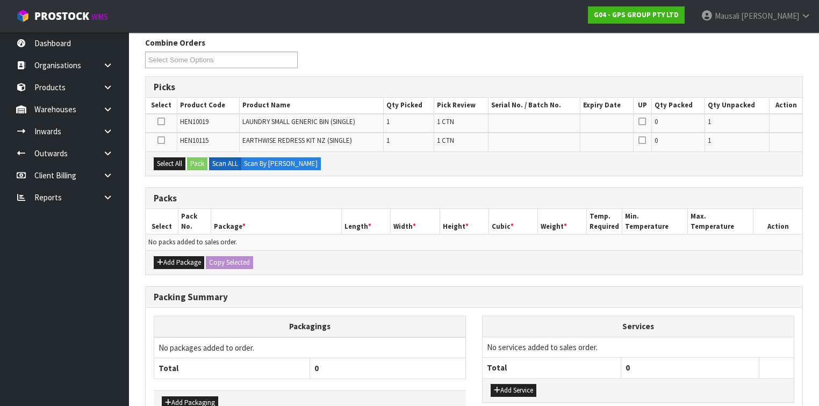
scroll to position [215, 0]
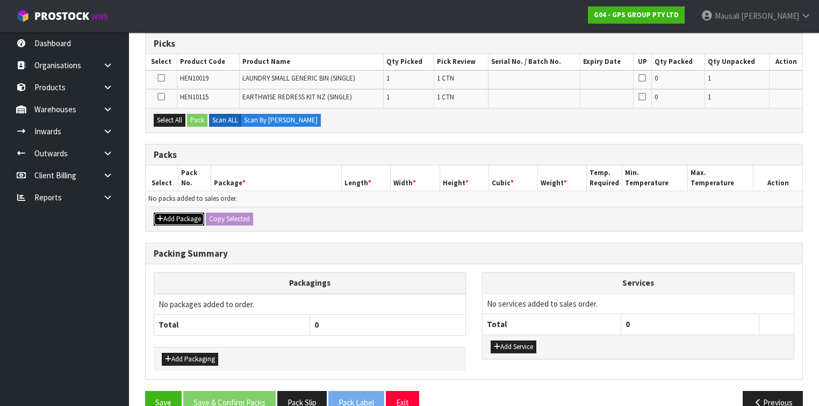
click at [174, 217] on button "Add Package" at bounding box center [179, 219] width 50 height 13
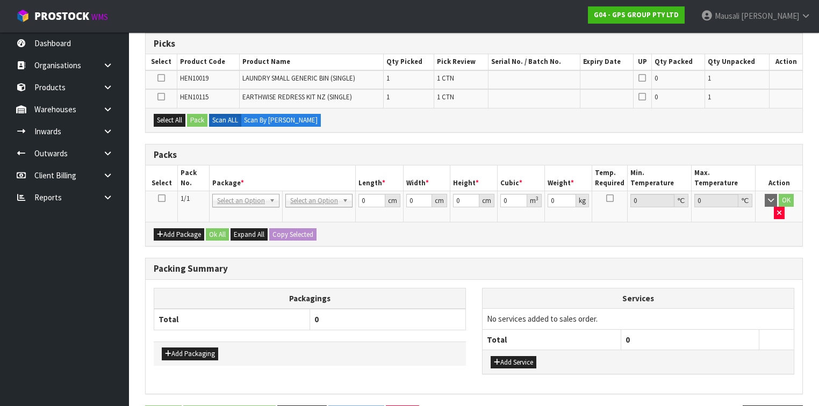
click at [164, 198] on icon at bounding box center [162, 198] width 8 height 1
click at [176, 121] on button "Select All" at bounding box center [170, 120] width 32 height 13
click at [189, 124] on button "Pack" at bounding box center [197, 120] width 20 height 13
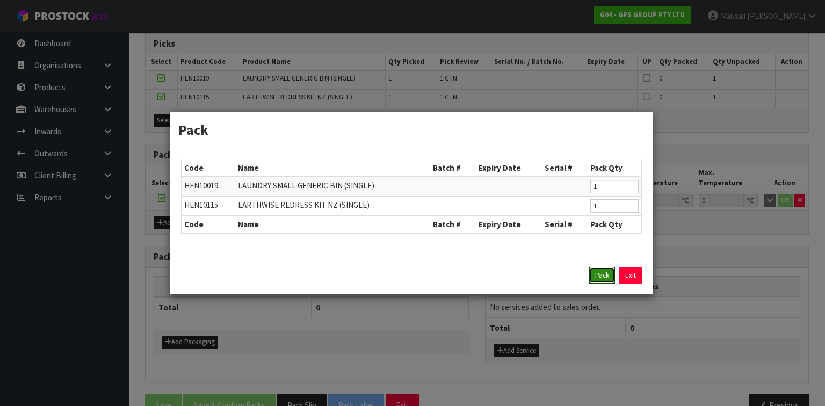
click at [597, 267] on button "Pack" at bounding box center [602, 275] width 26 height 17
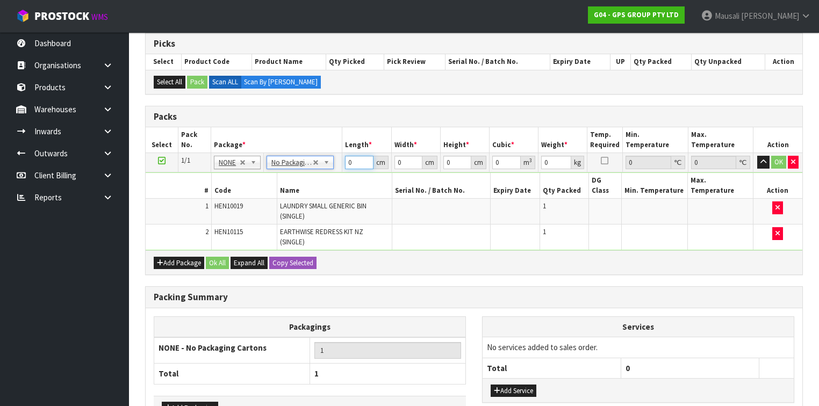
drag, startPoint x: 354, startPoint y: 161, endPoint x: 348, endPoint y: 168, distance: 8.7
click at [342, 166] on tr "1/1 NONE 007-001 007-002 007-004 007-009 007-013 007-014 007-015 007-017 007-01…" at bounding box center [474, 162] width 656 height 19
type input "126"
type input "50"
type input "1"
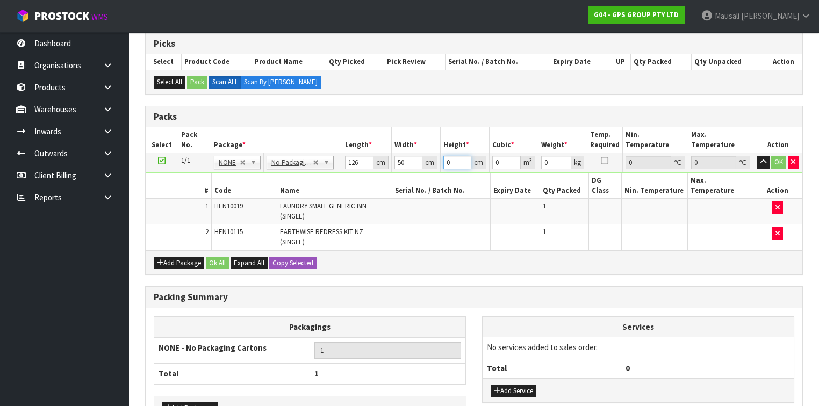
type input "0.0063"
type input "10"
type input "0.063"
type input "10"
type input "8"
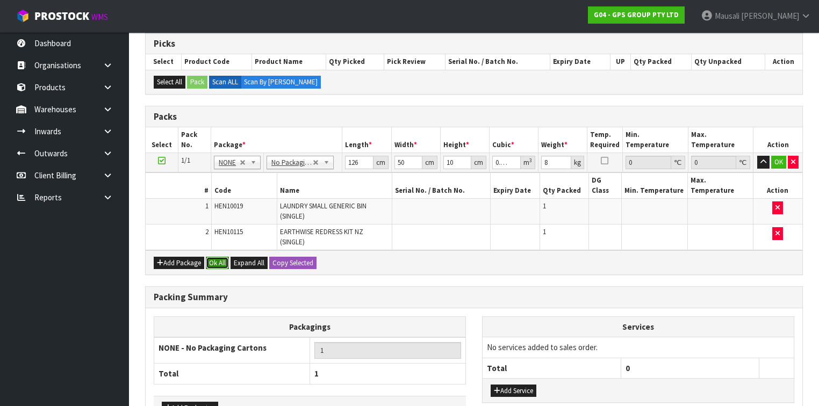
click at [225, 257] on button "Ok All" at bounding box center [217, 263] width 23 height 13
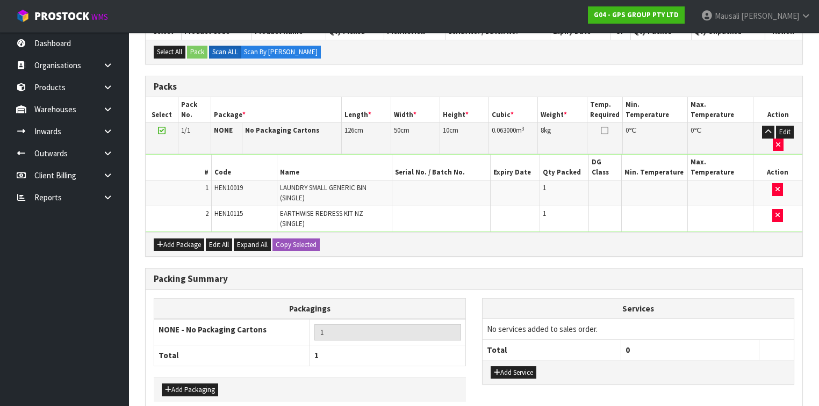
scroll to position [272, 0]
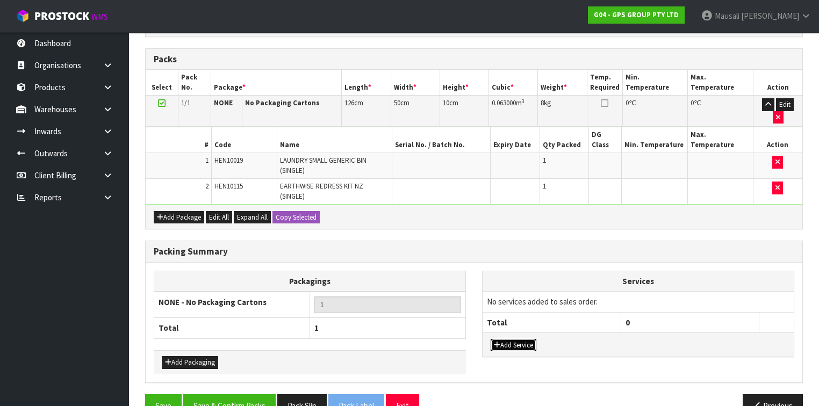
click at [505, 339] on button "Add Service" at bounding box center [513, 345] width 46 height 13
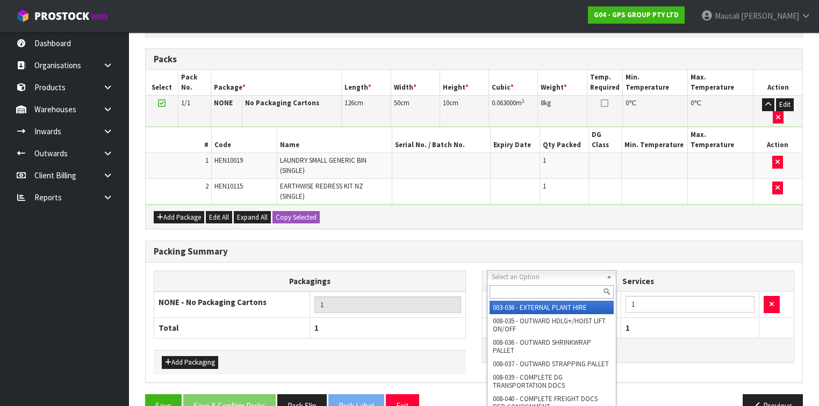
click at [504, 292] on input "text" at bounding box center [551, 291] width 124 height 13
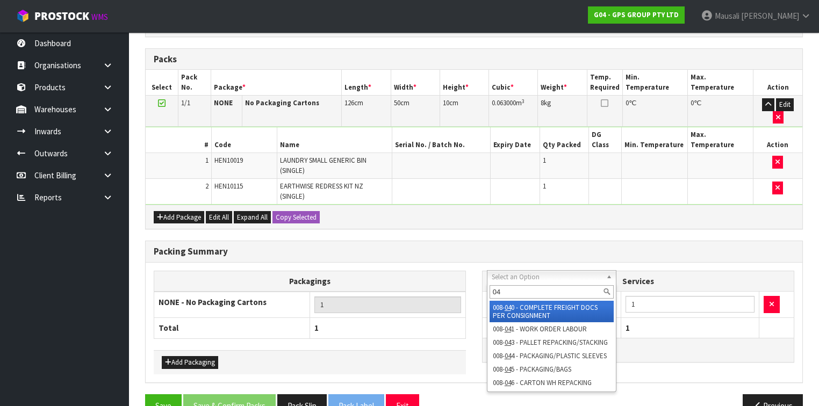
type input "044"
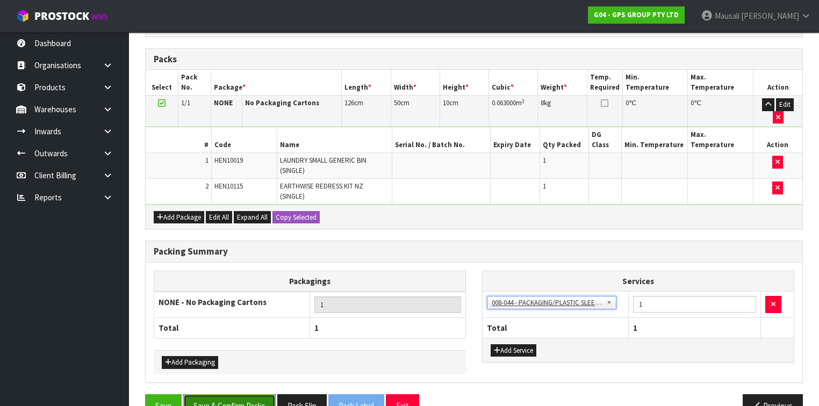
click at [265, 394] on button "Save & Confirm Packs" at bounding box center [229, 405] width 92 height 23
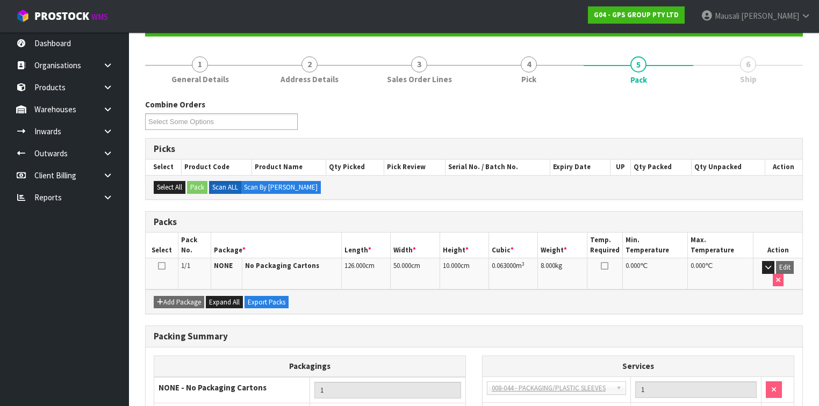
scroll to position [182, 0]
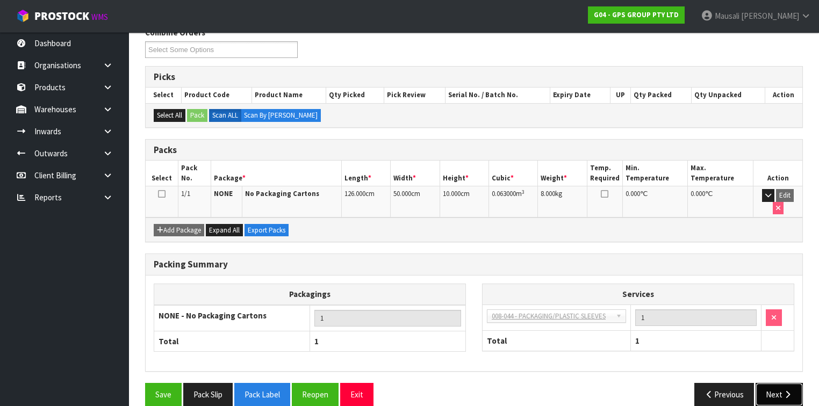
click at [784, 383] on button "Next" at bounding box center [778, 394] width 47 height 23
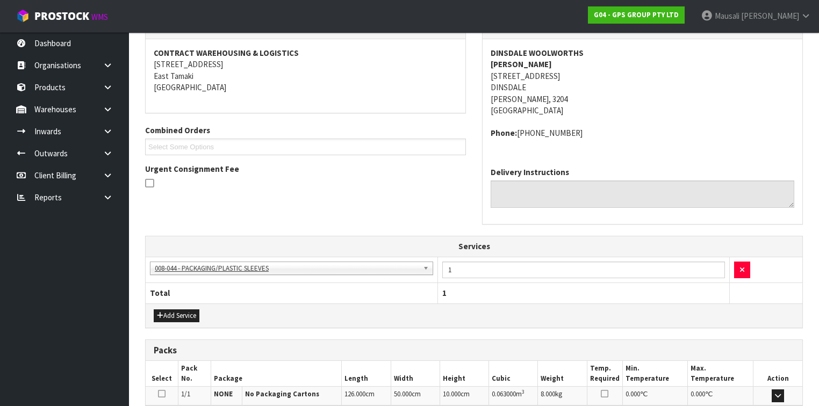
scroll to position [327, 0]
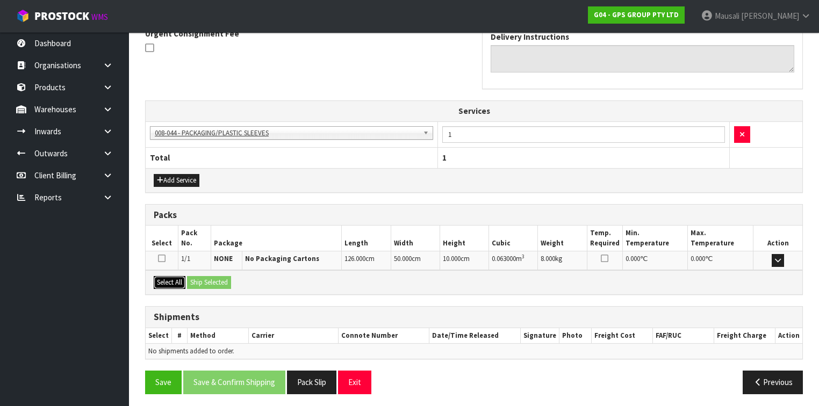
drag, startPoint x: 183, startPoint y: 279, endPoint x: 199, endPoint y: 277, distance: 16.3
click at [183, 279] on button "Select All" at bounding box center [170, 282] width 32 height 13
click at [199, 277] on button "Ship Selected" at bounding box center [209, 282] width 44 height 13
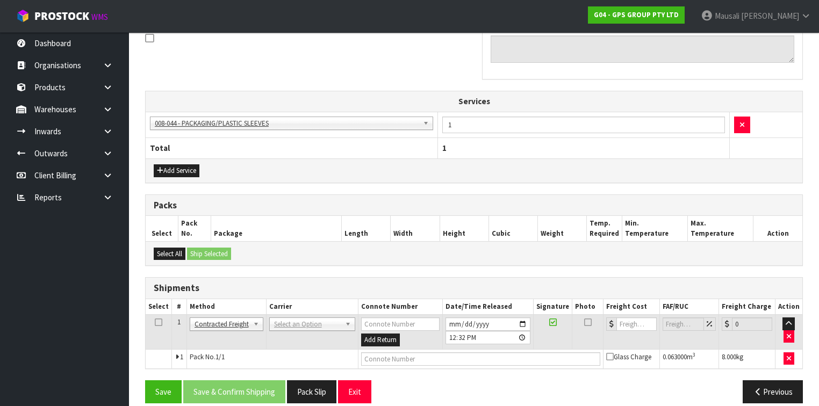
scroll to position [346, 0]
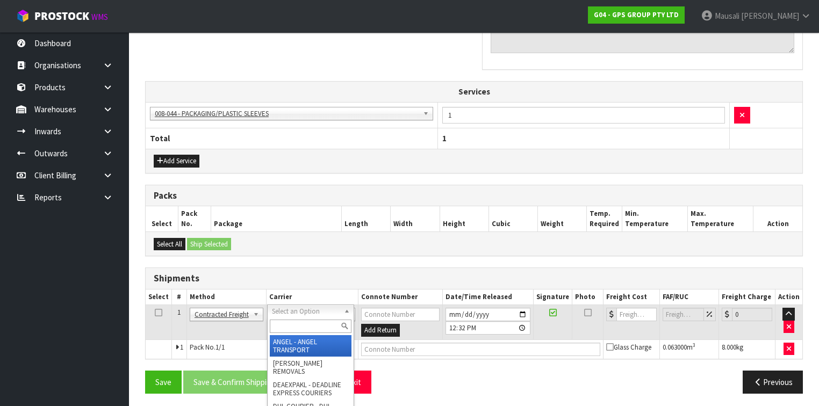
click at [285, 319] on div at bounding box center [310, 326] width 86 height 18
click at [290, 328] on input "text" at bounding box center [311, 326] width 82 height 13
type input "NZP"
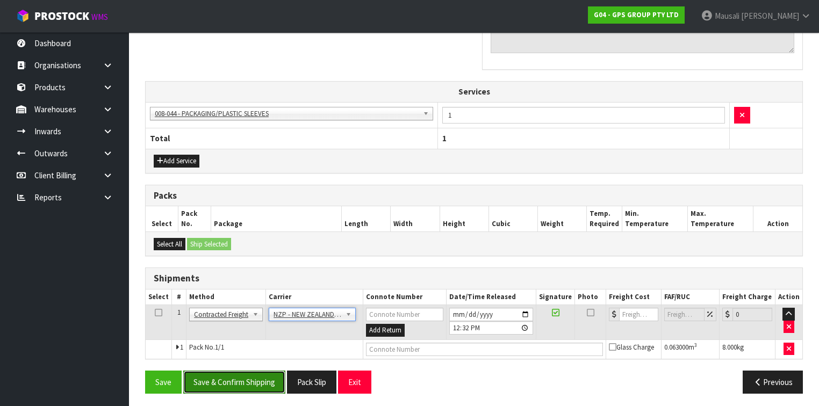
click at [241, 371] on button "Save & Confirm Shipping" at bounding box center [234, 382] width 102 height 23
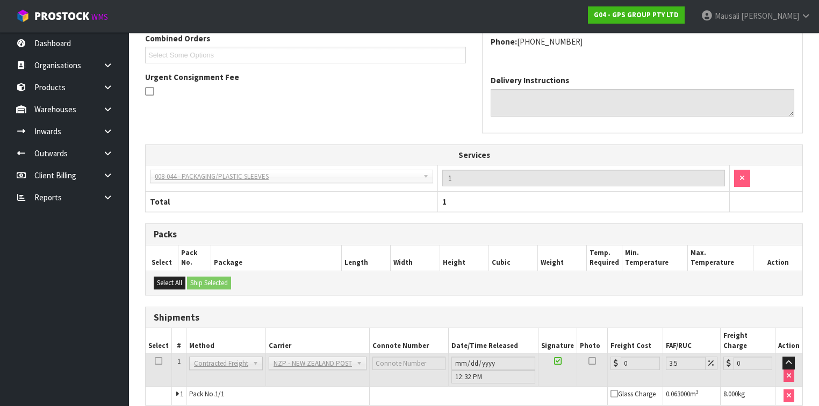
scroll to position [331, 0]
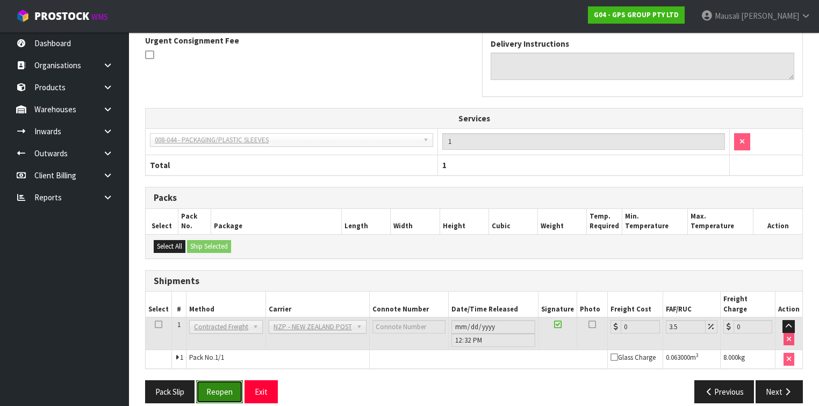
click at [219, 380] on button "Reopen" at bounding box center [219, 391] width 47 height 23
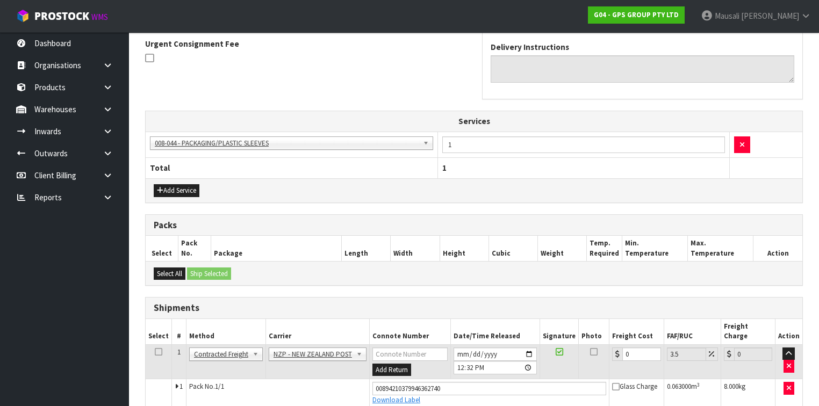
scroll to position [356, 0]
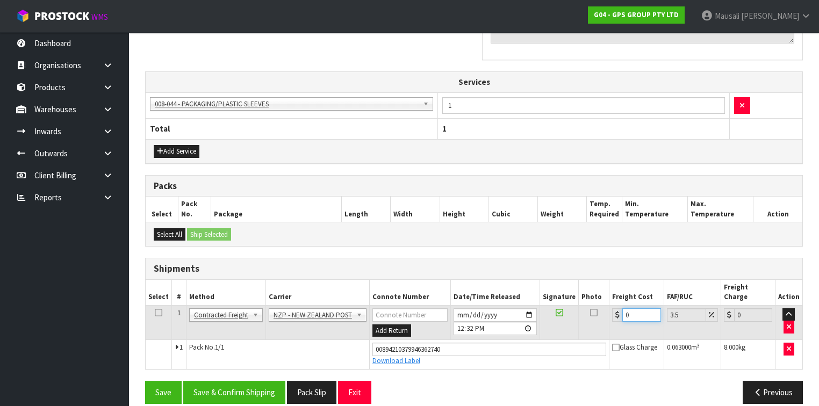
drag, startPoint x: 636, startPoint y: 303, endPoint x: 604, endPoint y: 308, distance: 32.6
click at [604, 308] on tr "1 Client Local Pickup Customer Local Pickup Company Freight Contracted Freight …" at bounding box center [474, 322] width 656 height 35
type input "7"
type input "7.24"
type input "7.3"
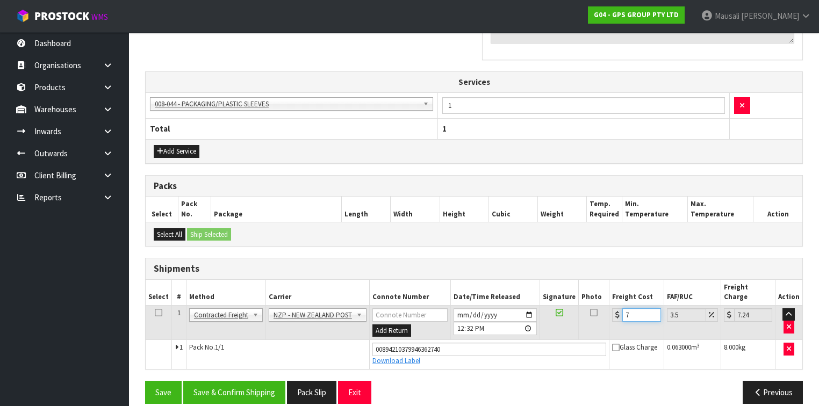
type input "7.56"
type input "7.31"
type input "7.57"
type input "7.31"
click at [263, 381] on button "Save & Confirm Shipping" at bounding box center [234, 392] width 102 height 23
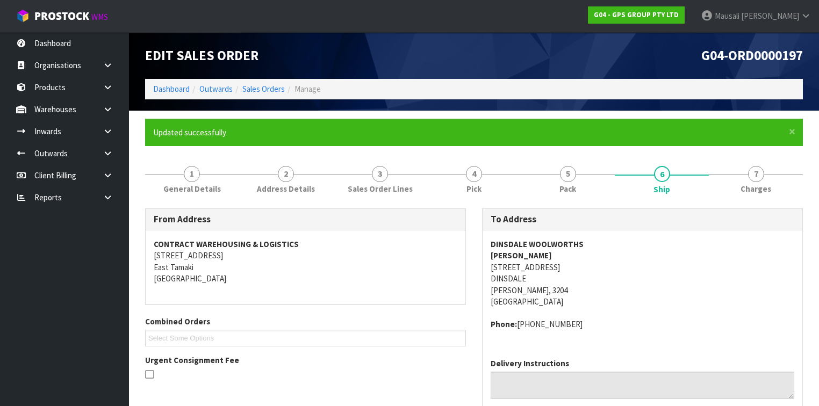
scroll to position [0, 0]
click at [278, 89] on link "Sales Orders" at bounding box center [263, 89] width 42 height 10
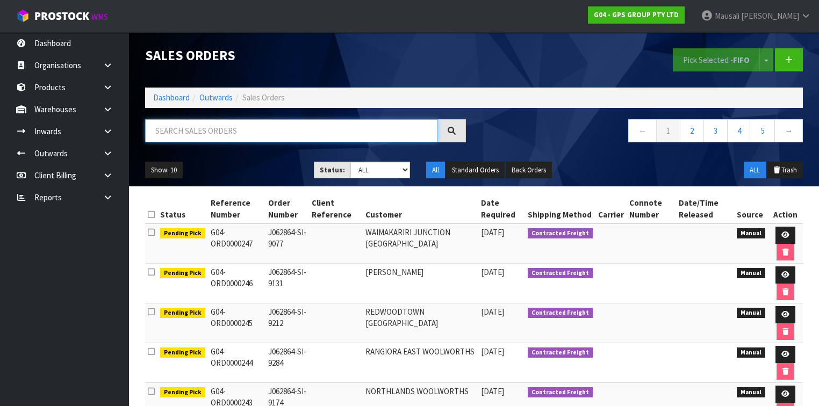
click at [168, 133] on input "text" at bounding box center [291, 130] width 293 height 23
type input "JOB-0410849"
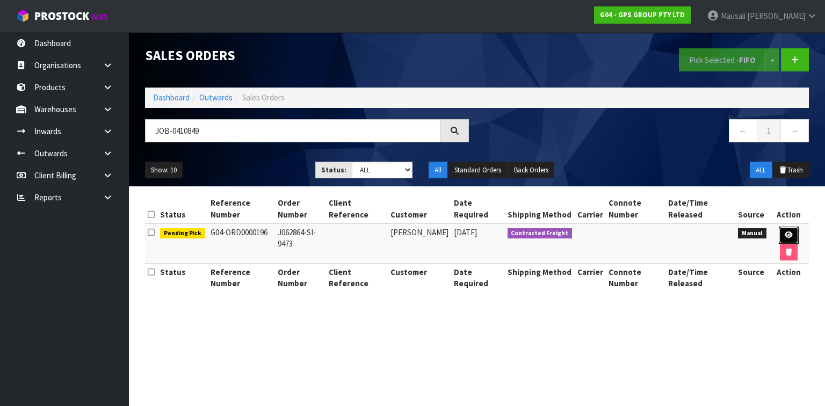
click at [784, 232] on link at bounding box center [789, 235] width 20 height 17
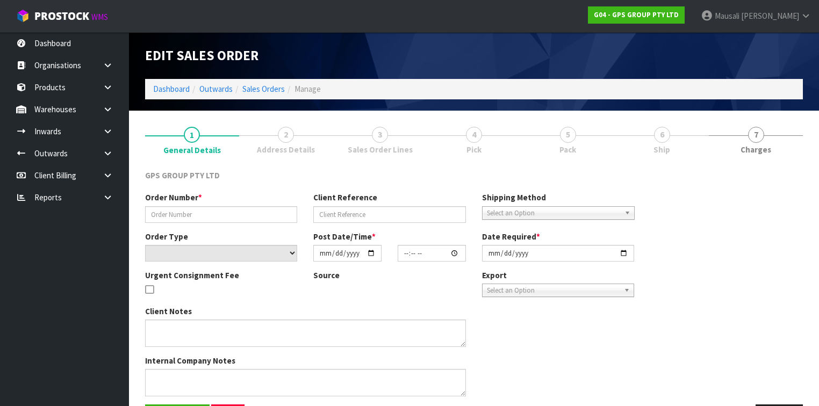
type input "J062864-SI-9473"
select select "number:0"
type input "[DATE]"
type input "15:52:00.000"
type input "[DATE]"
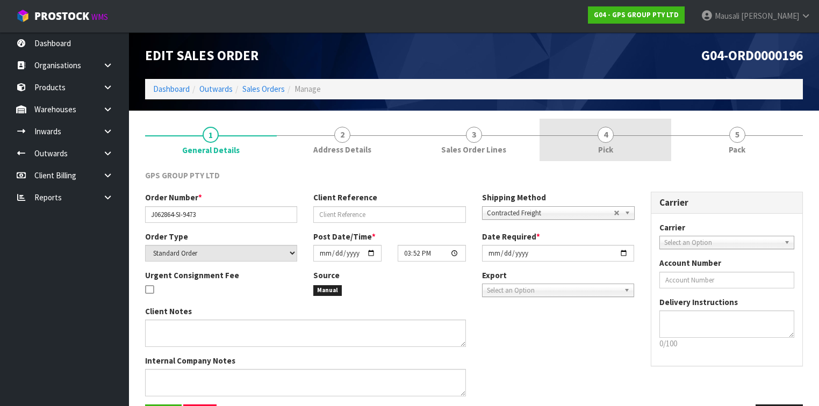
click at [635, 137] on link "4 Pick" at bounding box center [605, 140] width 132 height 42
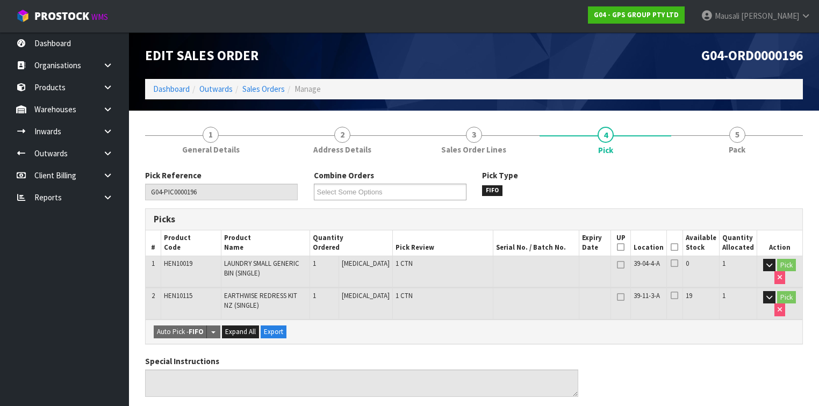
click at [675, 247] on icon at bounding box center [674, 247] width 8 height 1
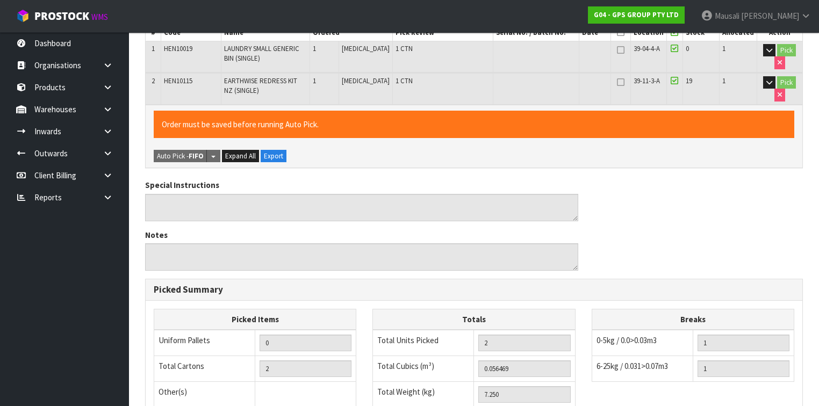
scroll to position [379, 0]
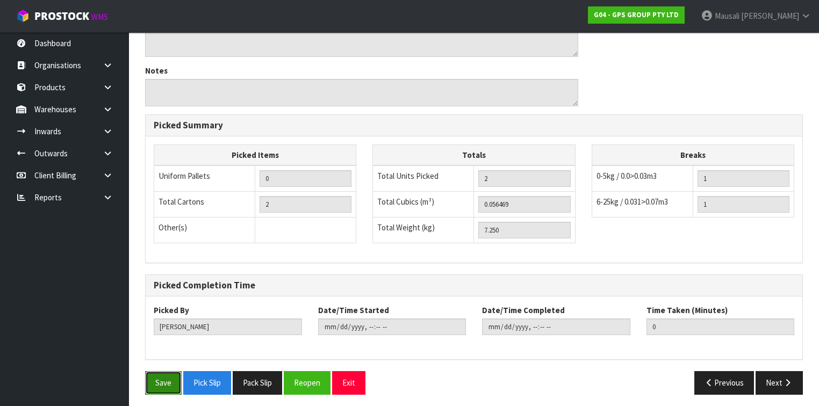
drag, startPoint x: 152, startPoint y: 380, endPoint x: 159, endPoint y: 374, distance: 9.5
click at [153, 378] on button "Save" at bounding box center [163, 382] width 37 height 23
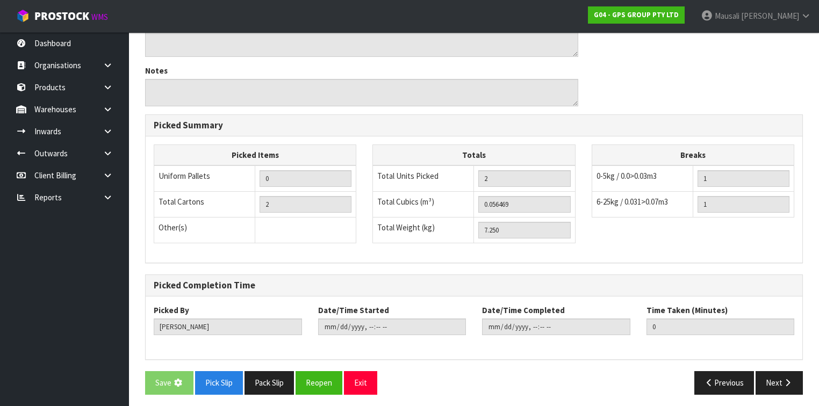
scroll to position [0, 0]
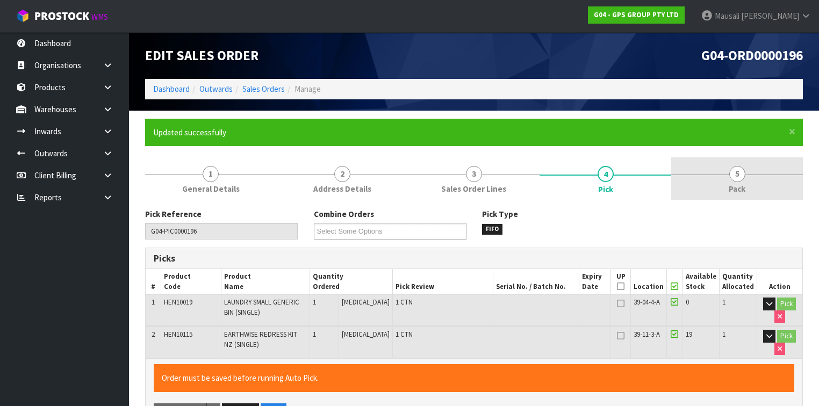
type input "[PERSON_NAME]"
type input "[DATE]T12:34:03"
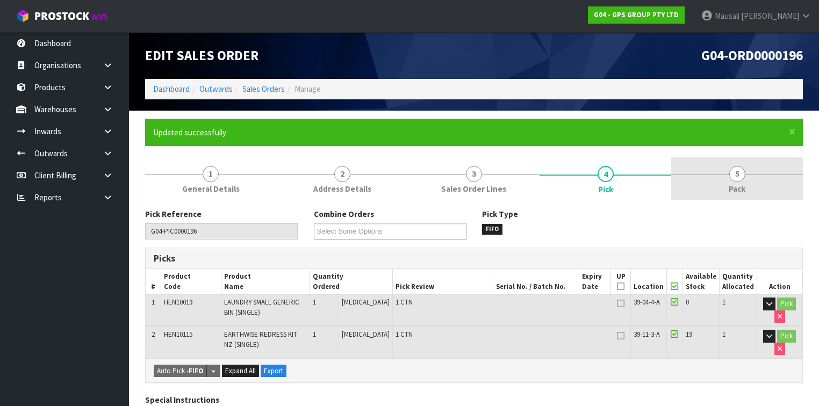
click at [726, 175] on div at bounding box center [737, 175] width 132 height 1
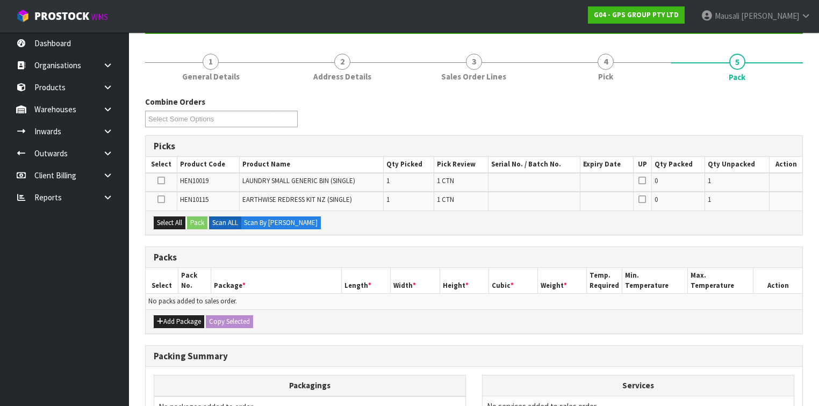
scroll to position [172, 0]
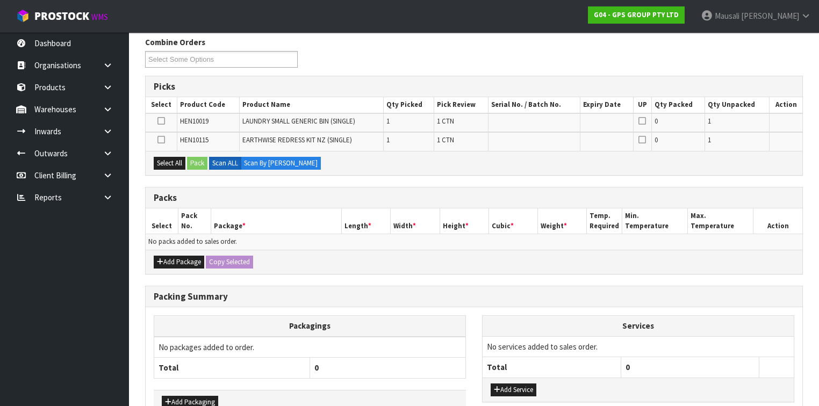
click at [189, 250] on div "Add Package Copy Selected" at bounding box center [474, 262] width 656 height 24
click at [187, 260] on button "Add Package" at bounding box center [179, 262] width 50 height 13
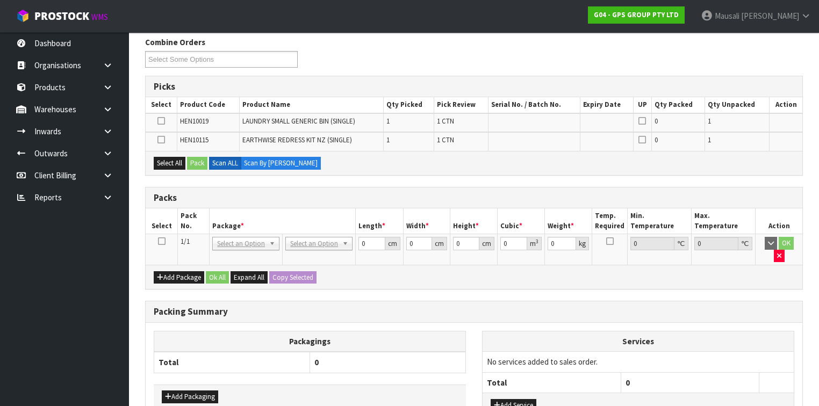
click at [160, 242] on icon at bounding box center [162, 241] width 8 height 1
drag, startPoint x: 170, startPoint y: 161, endPoint x: 194, endPoint y: 163, distance: 24.8
click at [175, 161] on button "Select All" at bounding box center [170, 163] width 32 height 13
click at [196, 163] on button "Pack" at bounding box center [197, 163] width 20 height 13
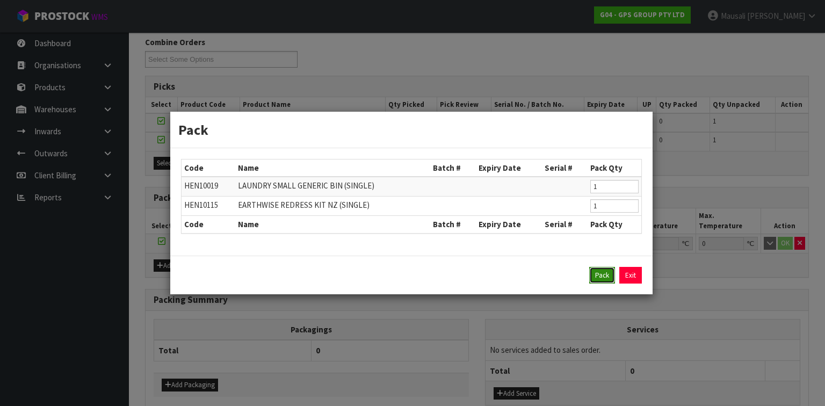
click at [595, 274] on button "Pack" at bounding box center [602, 275] width 26 height 17
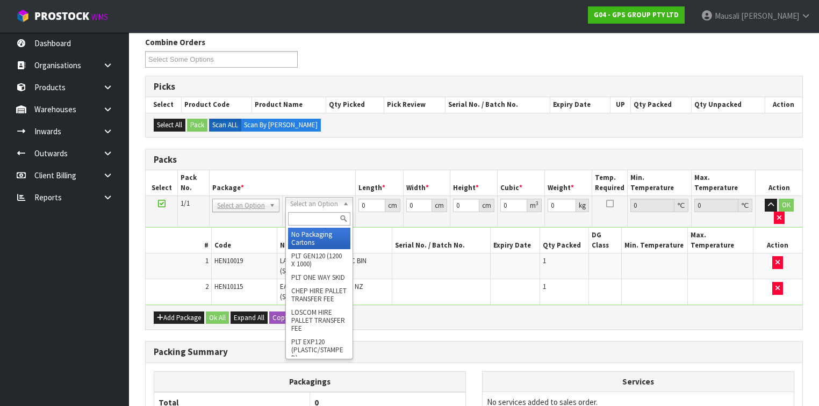
drag, startPoint x: 314, startPoint y: 235, endPoint x: 341, endPoint y: 225, distance: 28.7
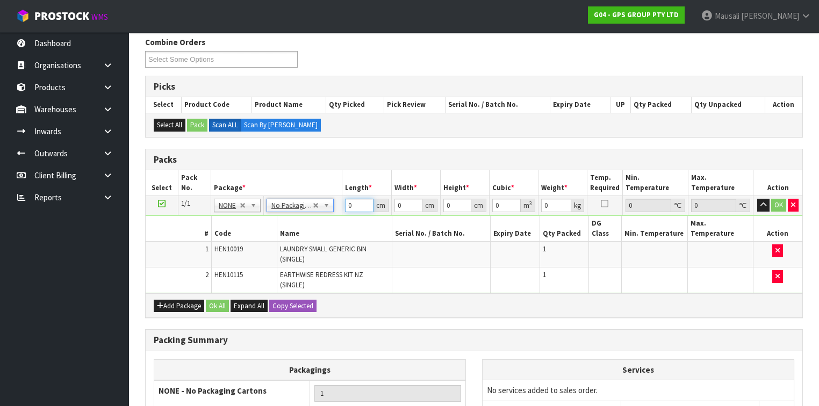
drag, startPoint x: 354, startPoint y: 207, endPoint x: 350, endPoint y: 211, distance: 6.1
click at [350, 211] on td "0 cm" at bounding box center [366, 205] width 49 height 19
type input "126"
type input "50"
type input "1"
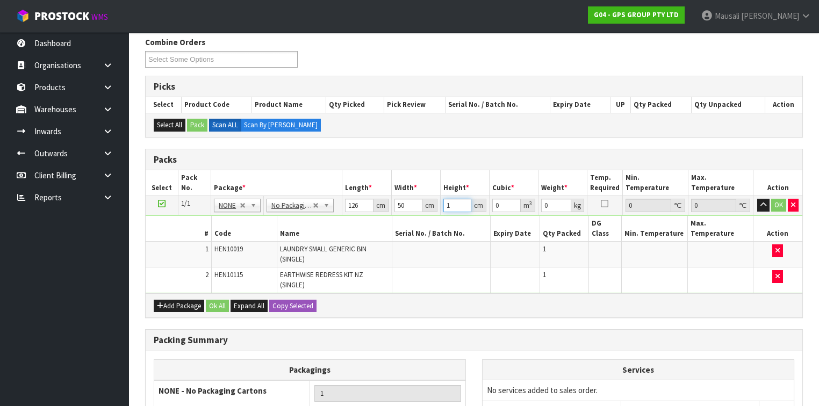
type input "0.0063"
type input "10"
type input "0.063"
type input "10"
type input "8"
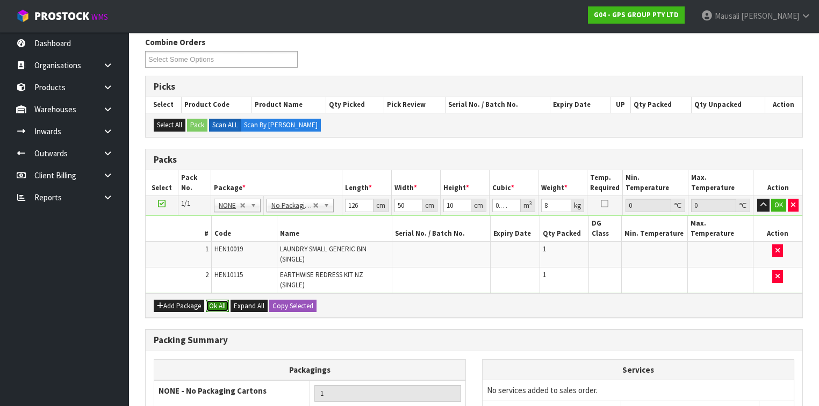
click at [220, 300] on button "Ok All" at bounding box center [217, 306] width 23 height 13
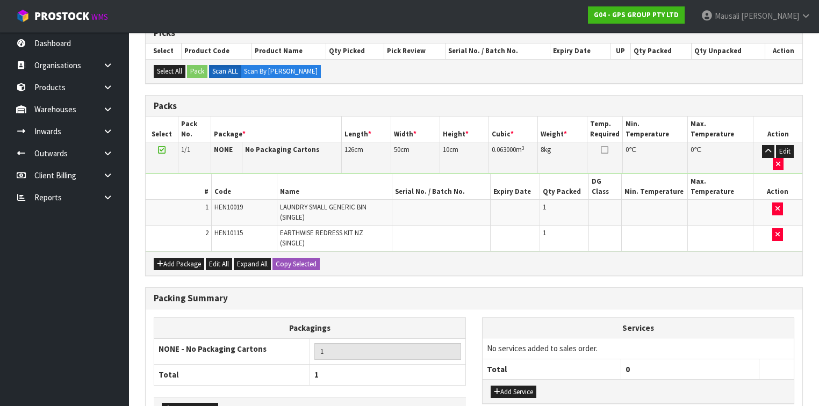
scroll to position [272, 0]
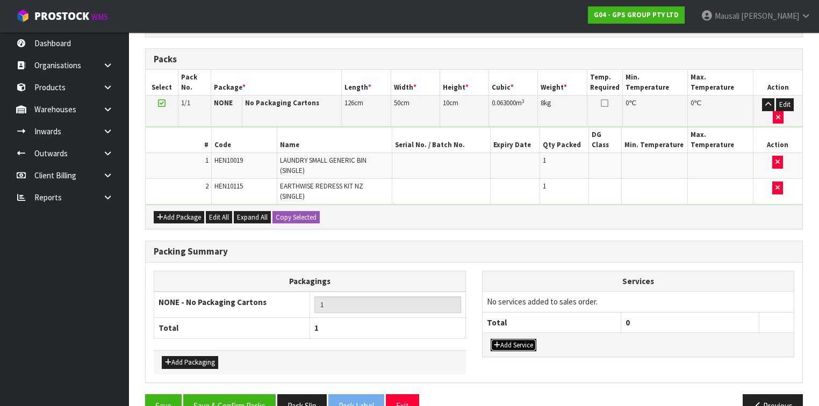
click at [509, 339] on button "Add Service" at bounding box center [513, 345] width 46 height 13
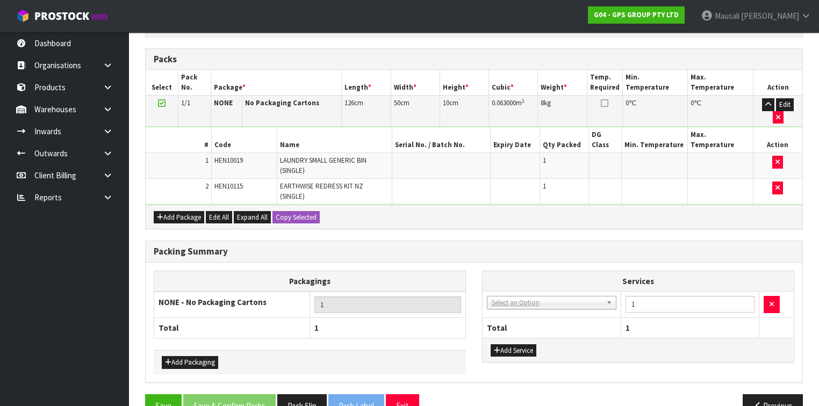
click at [495, 292] on td "003-036 - EXTERNAL PLANT HIRE 008-035 - OUTWARD HDLG+/HOIST LIFT ON/OFF 008-036…" at bounding box center [551, 305] width 138 height 26
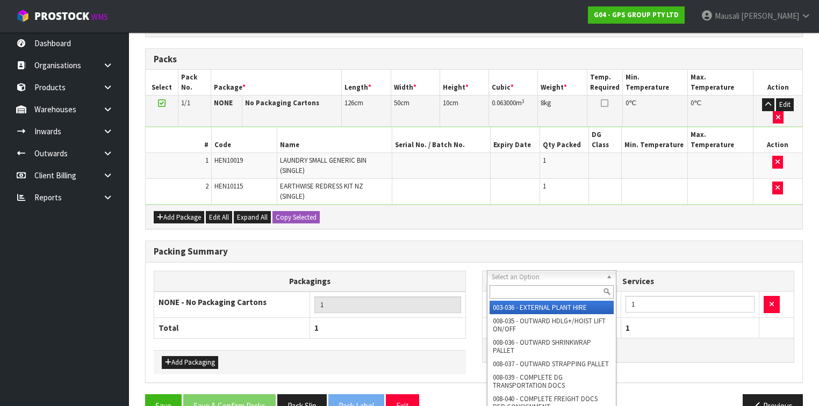
click at [497, 295] on input "text" at bounding box center [551, 291] width 124 height 13
type input "044"
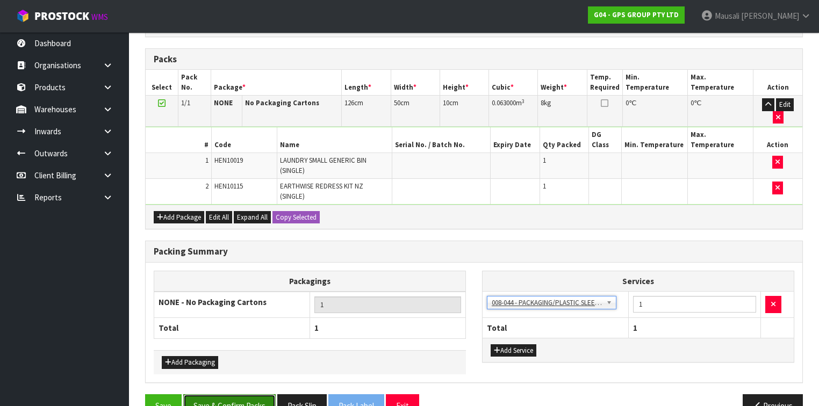
click at [272, 394] on button "Save & Confirm Packs" at bounding box center [229, 405] width 92 height 23
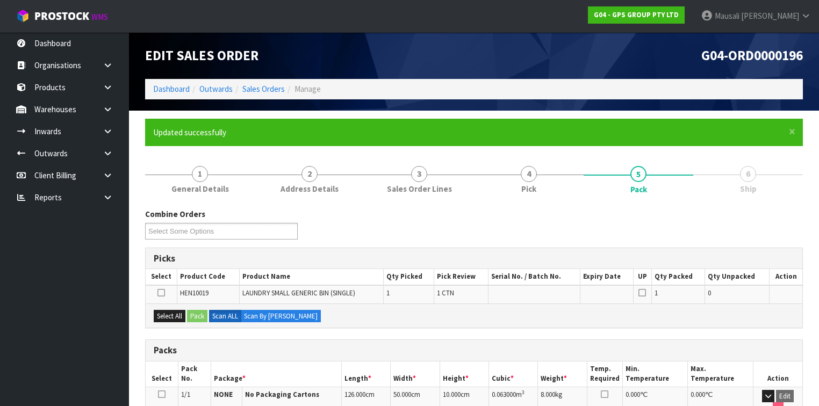
scroll to position [182, 0]
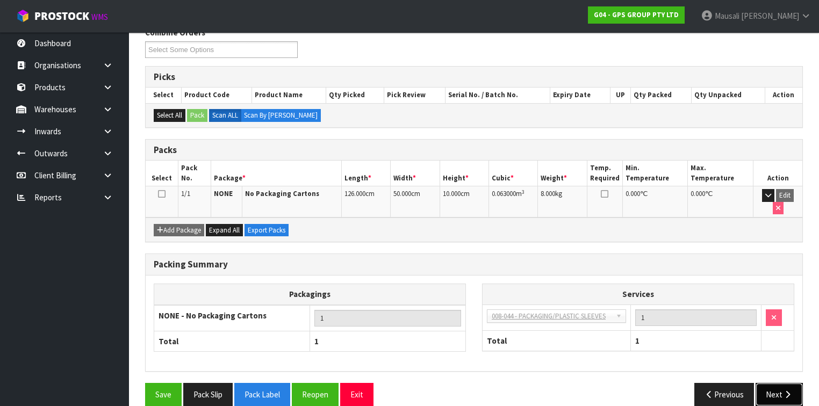
click at [773, 383] on button "Next" at bounding box center [778, 394] width 47 height 23
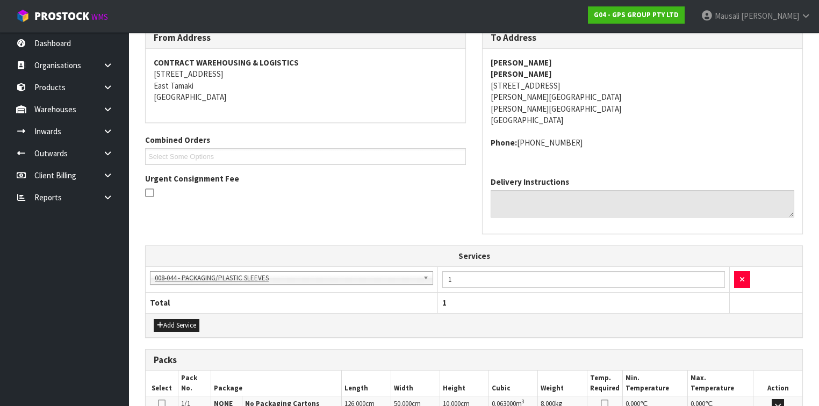
scroll to position [327, 0]
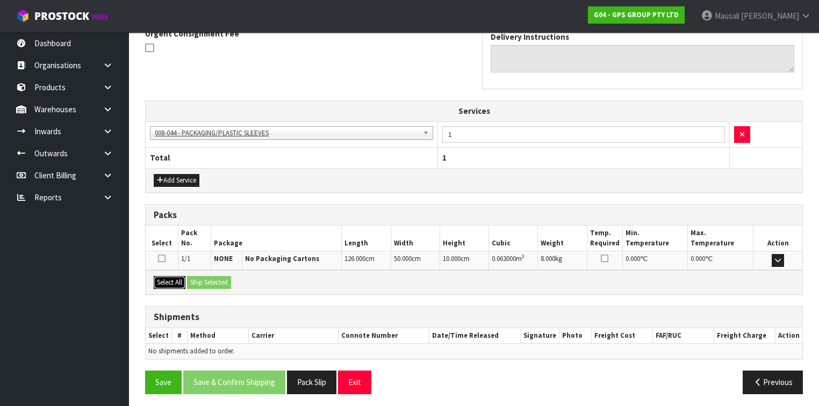
drag, startPoint x: 180, startPoint y: 282, endPoint x: 200, endPoint y: 280, distance: 19.4
click at [180, 281] on button "Select All" at bounding box center [170, 282] width 32 height 13
click at [200, 280] on button "Ship Selected" at bounding box center [209, 282] width 44 height 13
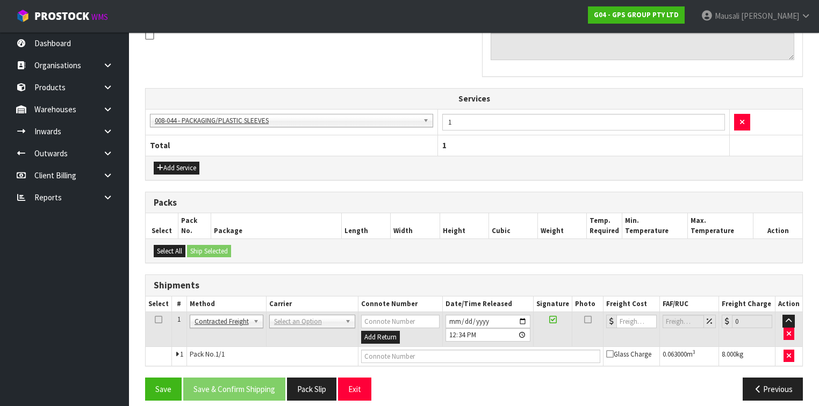
scroll to position [346, 0]
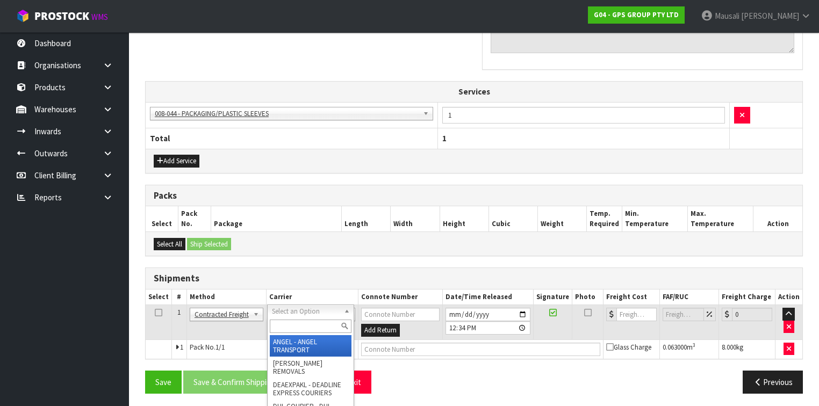
click at [283, 322] on input "text" at bounding box center [311, 326] width 82 height 13
type input "NZP"
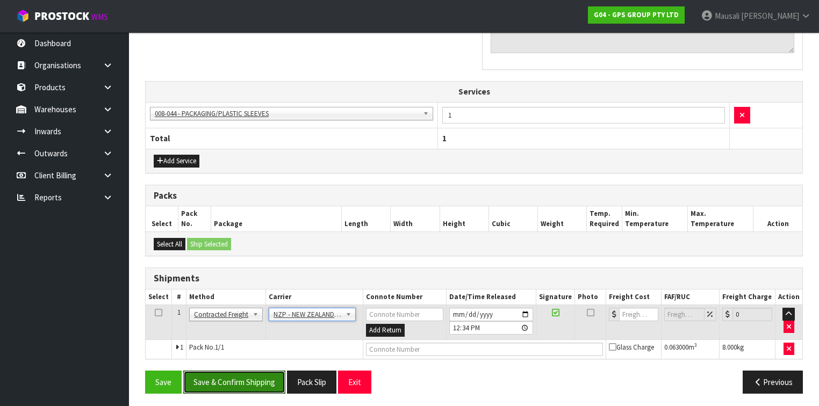
drag, startPoint x: 255, startPoint y: 374, endPoint x: 440, endPoint y: 332, distance: 190.5
click at [255, 374] on button "Save & Confirm Shipping" at bounding box center [234, 382] width 102 height 23
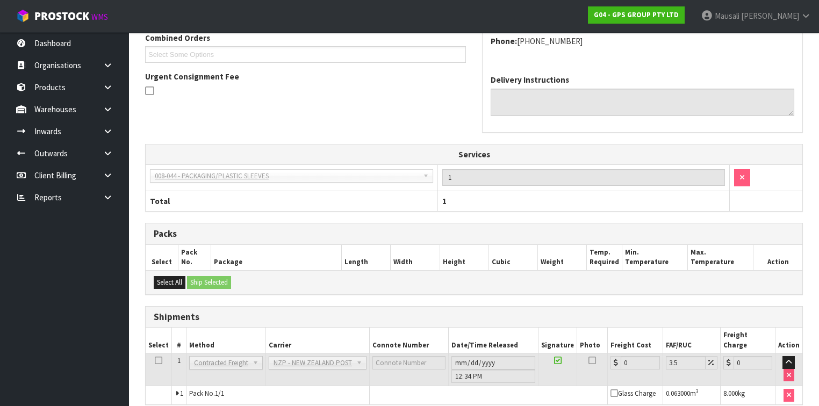
scroll to position [331, 0]
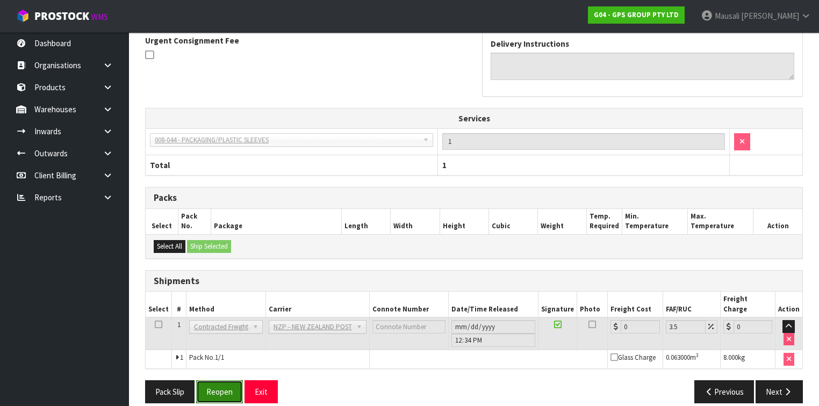
click at [215, 380] on button "Reopen" at bounding box center [219, 391] width 47 height 23
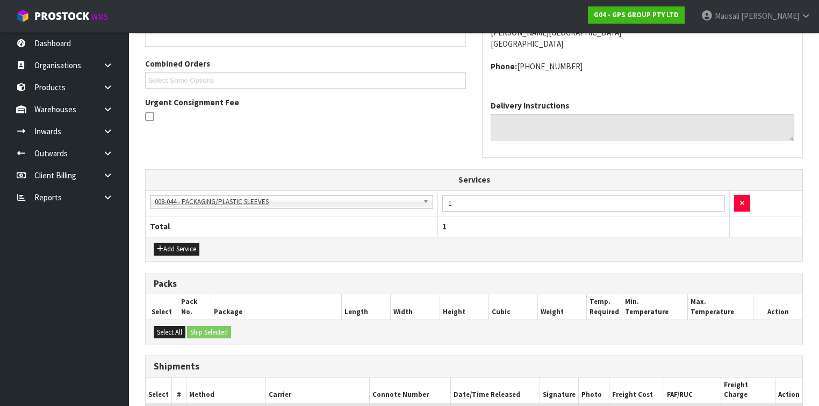
scroll to position [356, 0]
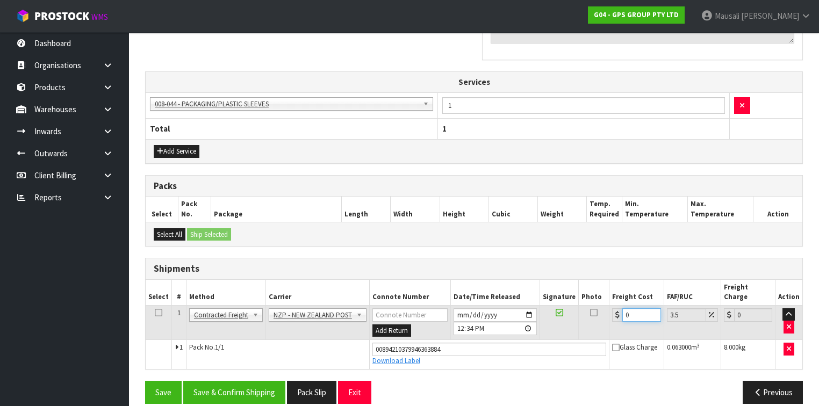
drag, startPoint x: 631, startPoint y: 302, endPoint x: 613, endPoint y: 310, distance: 18.8
click at [613, 310] on td "0" at bounding box center [636, 322] width 54 height 35
type input "7"
type input "7.24"
type input "7.3"
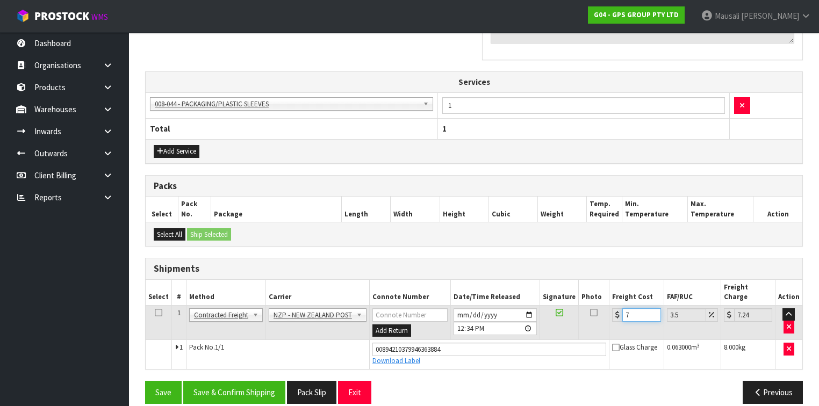
type input "7.56"
type input "7.31"
type input "7.57"
type input "7.31"
click at [250, 381] on button "Save & Confirm Shipping" at bounding box center [234, 392] width 102 height 23
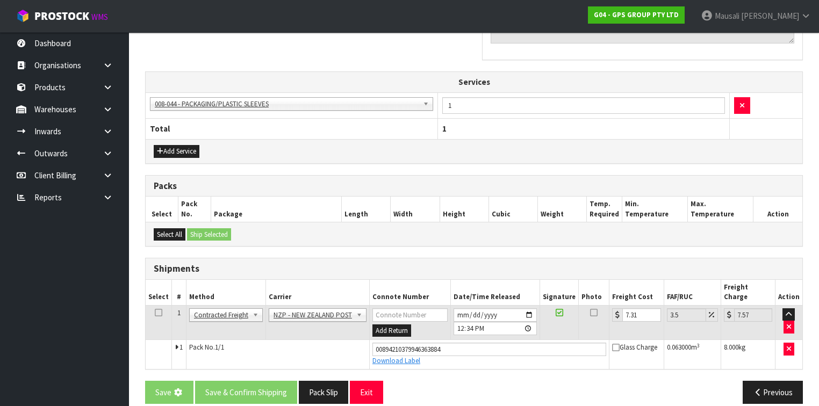
scroll to position [0, 0]
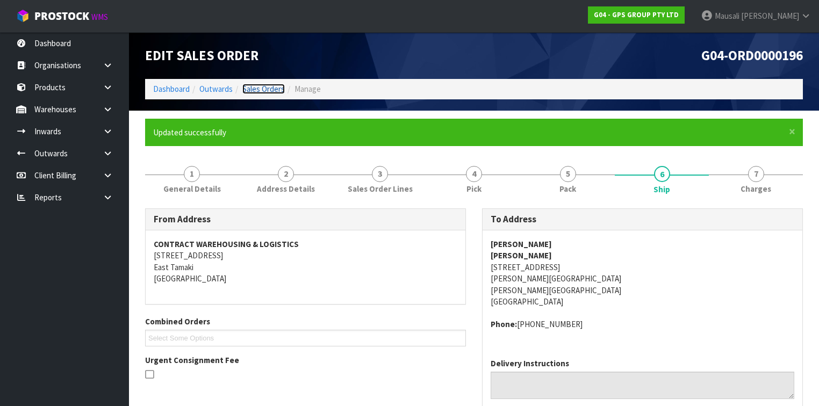
click at [252, 90] on link "Sales Orders" at bounding box center [263, 89] width 42 height 10
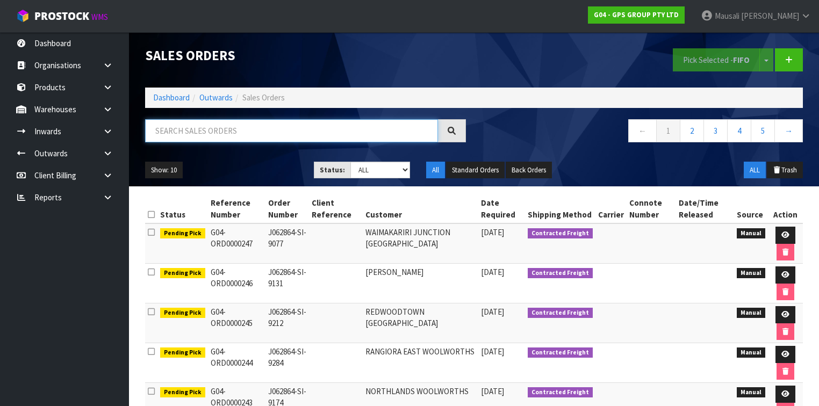
click at [161, 136] on input "text" at bounding box center [291, 130] width 293 height 23
type input "JOB-0410848"
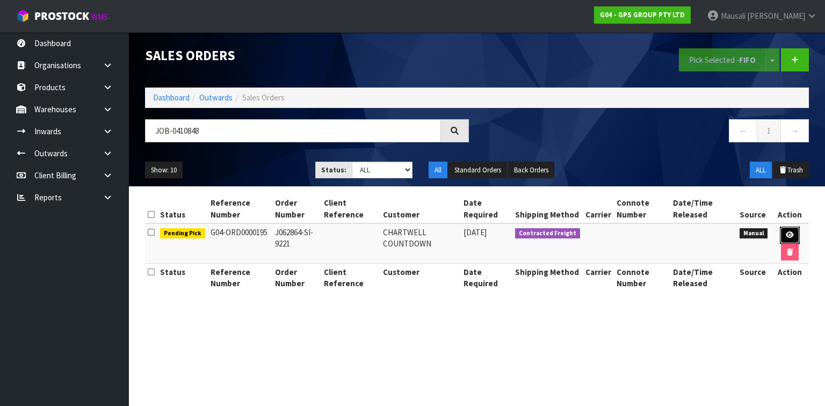
click at [791, 234] on icon at bounding box center [790, 234] width 8 height 7
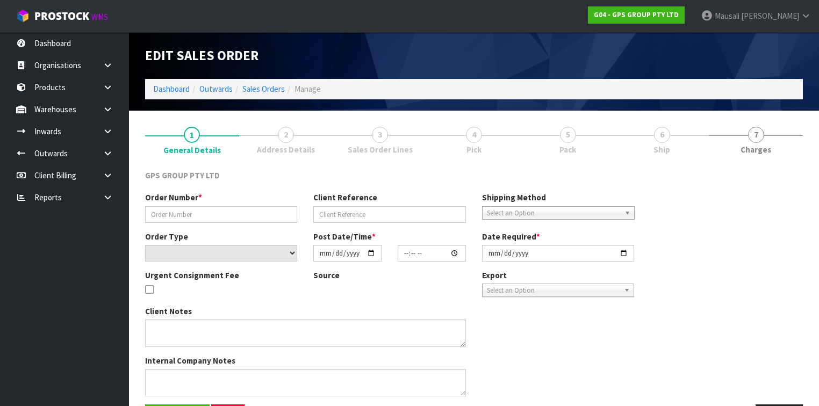
type input "J062864-SI-9221"
select select "number:0"
type input "[DATE]"
type input "15:48:00.000"
type input "[DATE]"
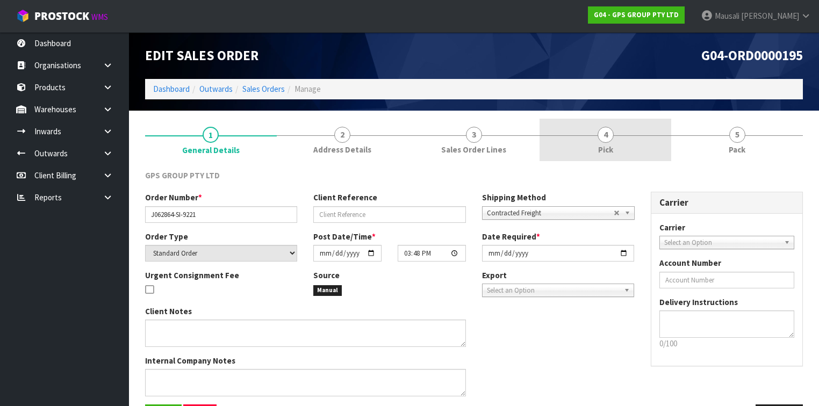
click at [609, 133] on span "4" at bounding box center [605, 135] width 16 height 16
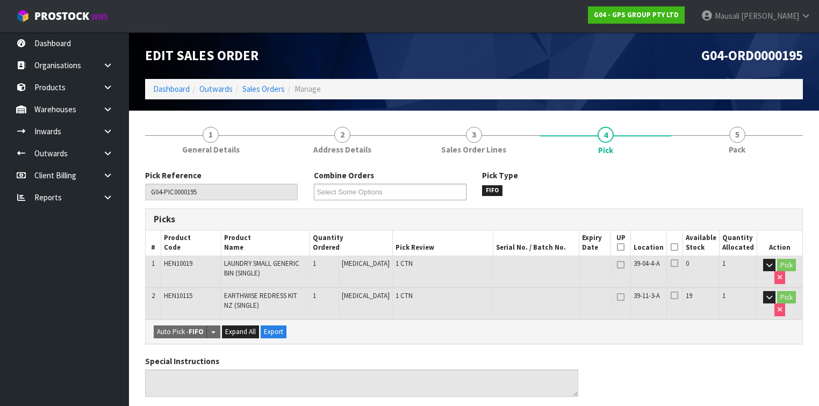
click at [676, 247] on icon at bounding box center [674, 247] width 8 height 1
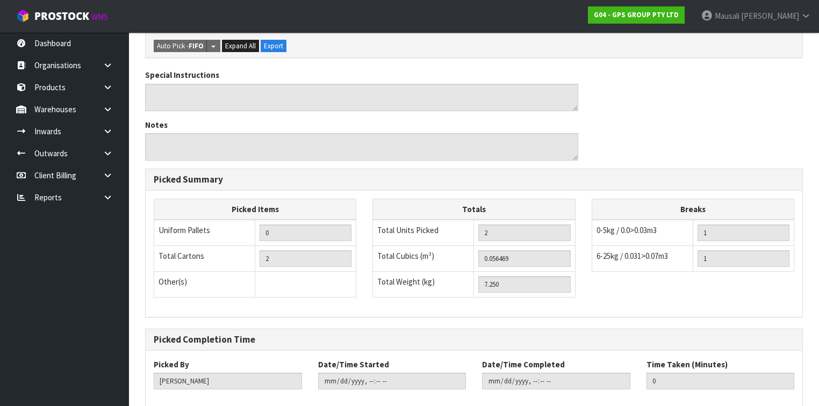
scroll to position [379, 0]
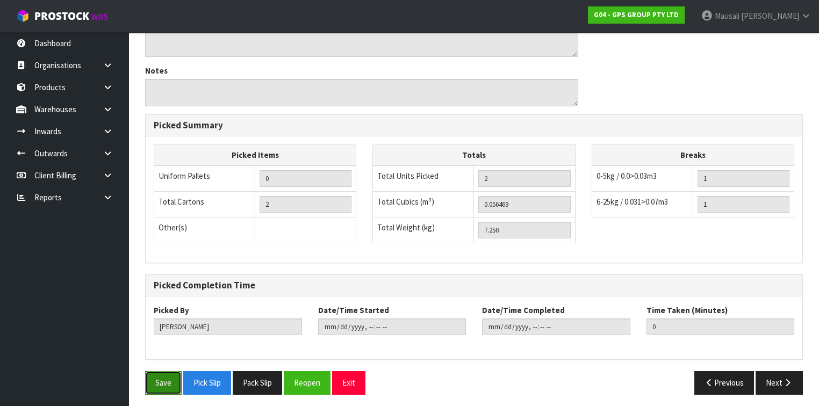
click at [161, 379] on button "Save" at bounding box center [163, 382] width 37 height 23
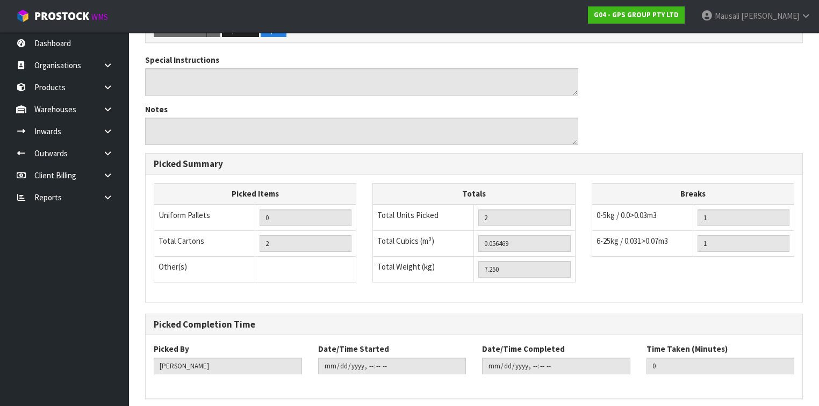
scroll to position [0, 0]
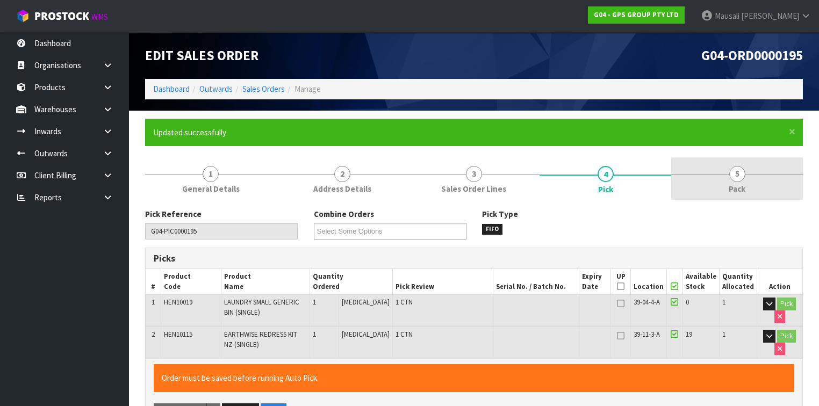
type input "[PERSON_NAME]"
type input "[DATE]T12:35:26"
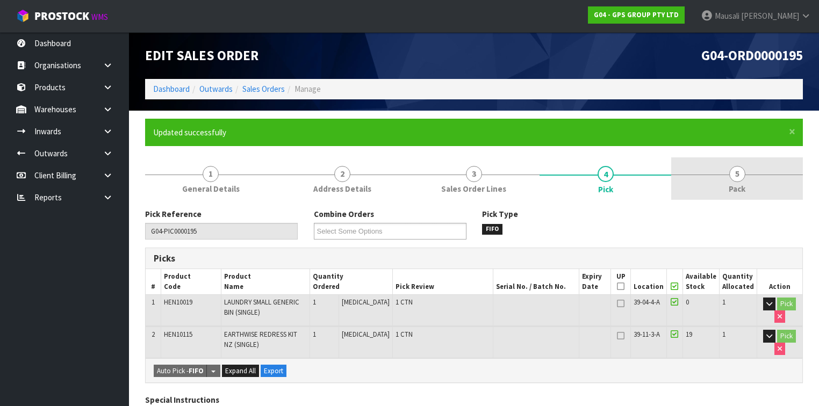
click at [739, 179] on span "5" at bounding box center [737, 174] width 16 height 16
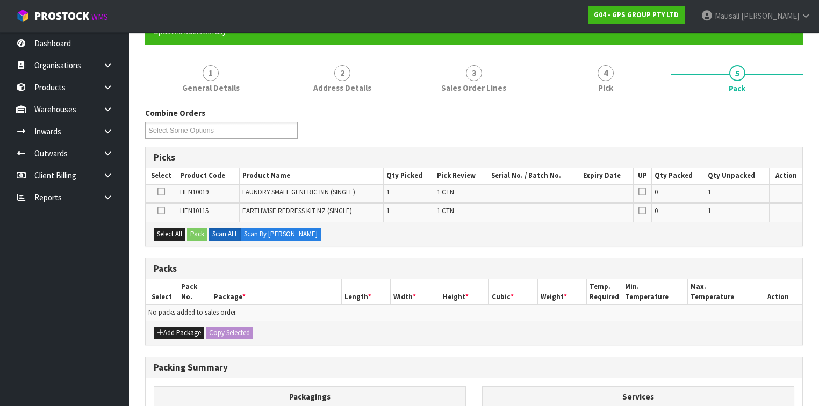
scroll to position [215, 0]
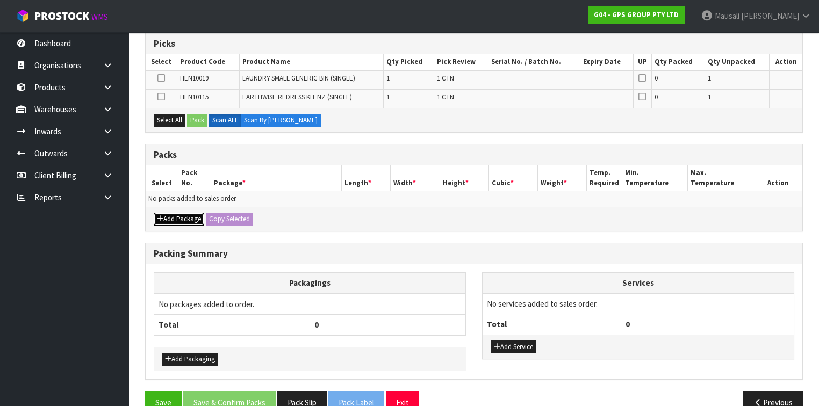
click at [186, 216] on button "Add Package" at bounding box center [179, 219] width 50 height 13
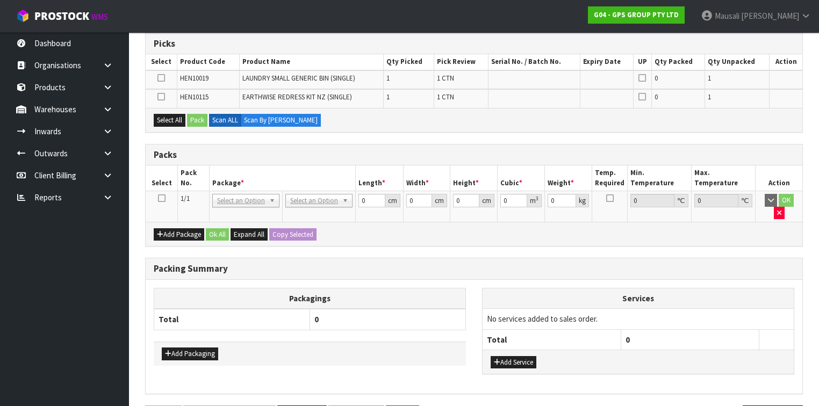
click at [160, 198] on icon at bounding box center [162, 198] width 8 height 1
drag, startPoint x: 163, startPoint y: 118, endPoint x: 182, endPoint y: 122, distance: 18.8
click at [163, 118] on button "Select All" at bounding box center [170, 120] width 32 height 13
click at [191, 121] on button "Pack" at bounding box center [197, 120] width 20 height 13
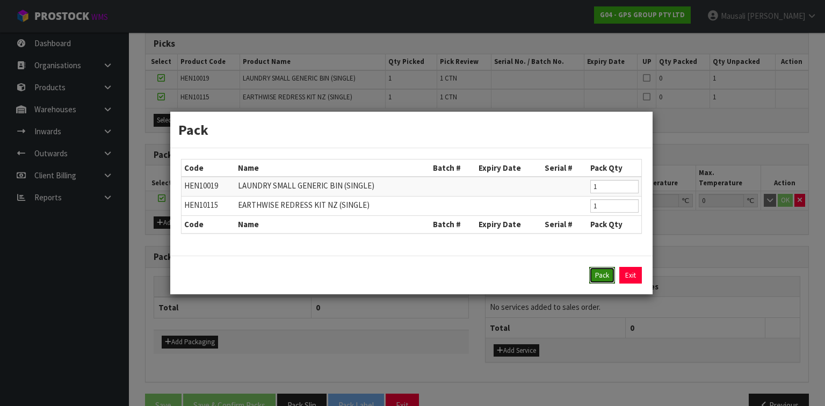
click at [599, 274] on button "Pack" at bounding box center [602, 275] width 26 height 17
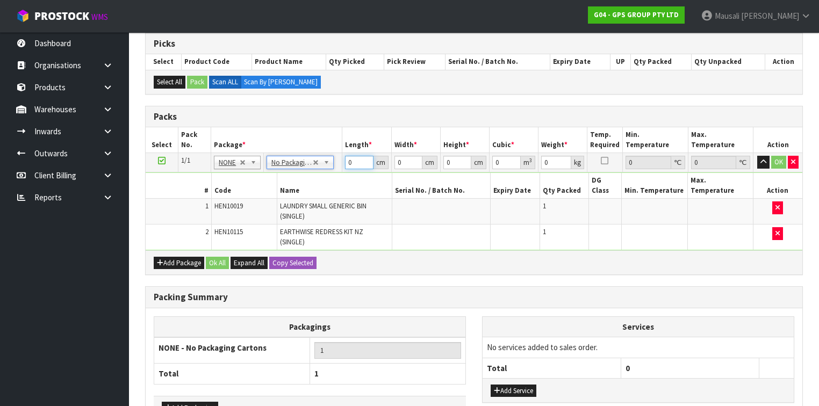
drag, startPoint x: 354, startPoint y: 161, endPoint x: 337, endPoint y: 166, distance: 18.4
click at [337, 166] on tr "1/1 NONE 007-001 007-002 007-004 007-009 007-013 007-014 007-015 007-017 007-01…" at bounding box center [474, 162] width 656 height 19
type input "126"
type input "50"
type input "1"
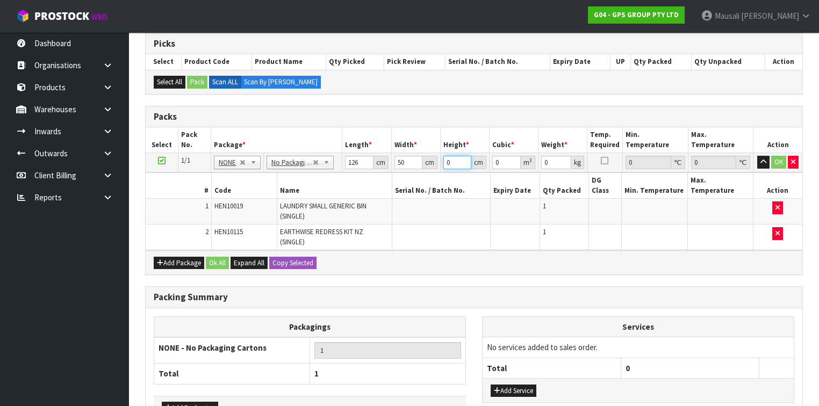
type input "0.0063"
type input "10"
type input "0.063"
type input "10"
type input "8"
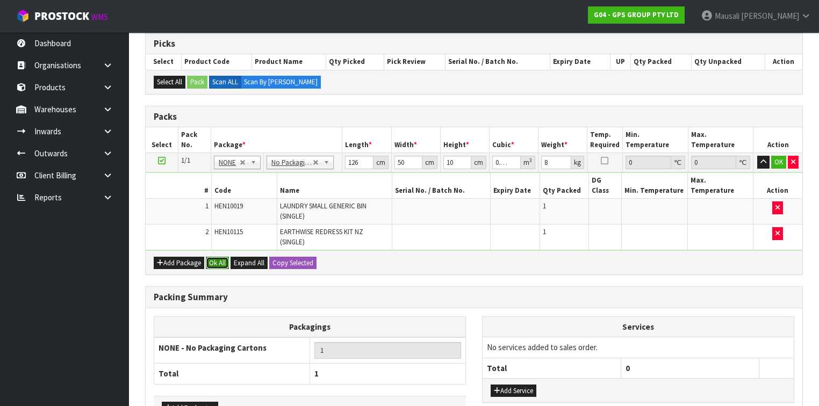
click at [224, 257] on button "Ok All" at bounding box center [217, 263] width 23 height 13
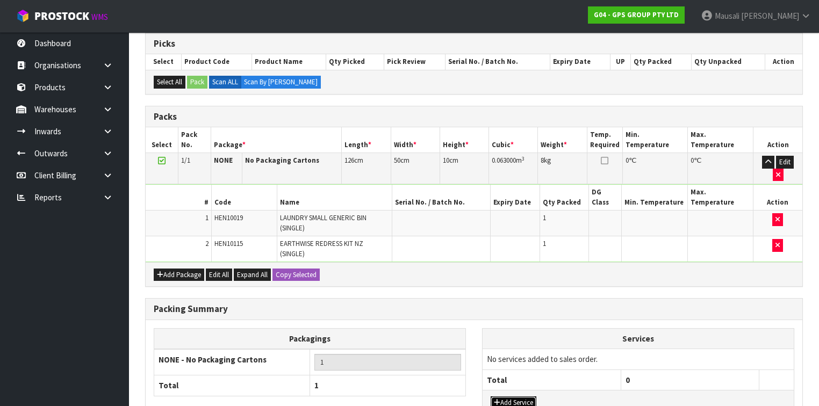
click at [508, 396] on button "Add Service" at bounding box center [513, 402] width 46 height 13
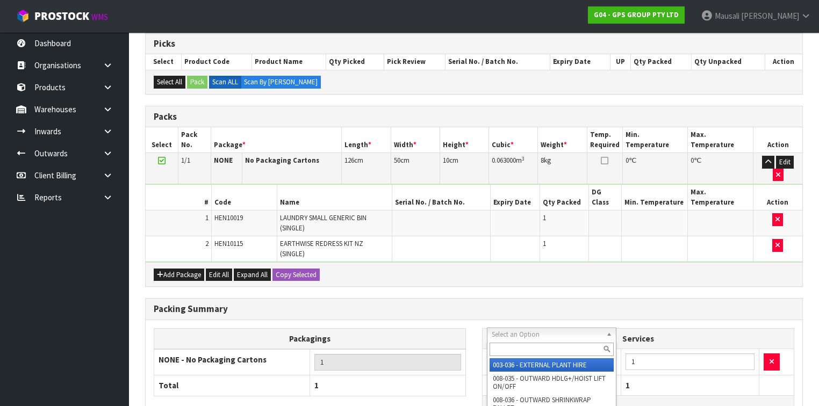
click at [503, 347] on input "text" at bounding box center [551, 349] width 124 height 13
type input "044"
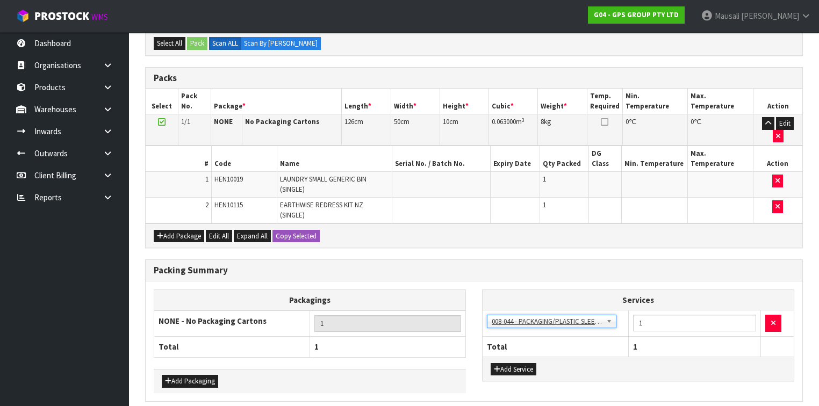
scroll to position [272, 0]
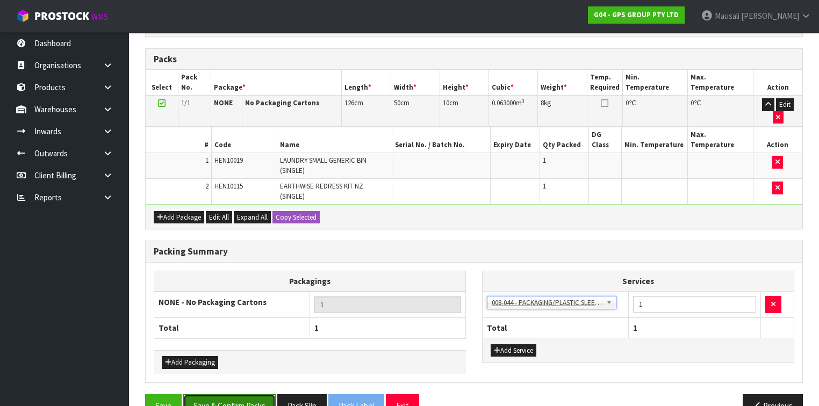
click at [244, 394] on button "Save & Confirm Packs" at bounding box center [229, 405] width 92 height 23
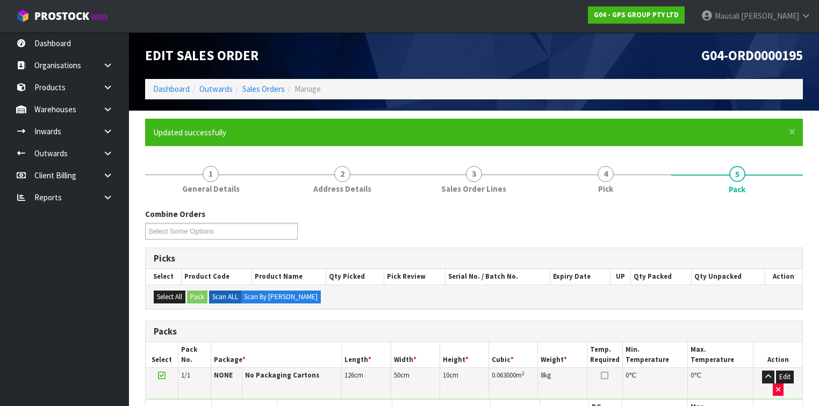
scroll to position [182, 0]
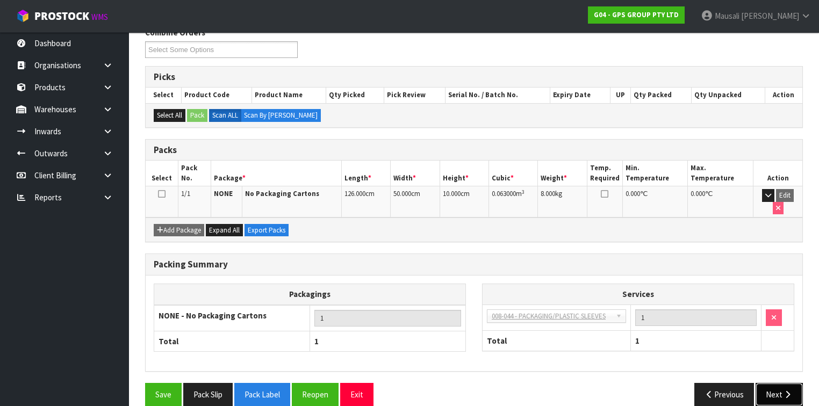
click at [790, 390] on icon "button" at bounding box center [787, 394] width 10 height 8
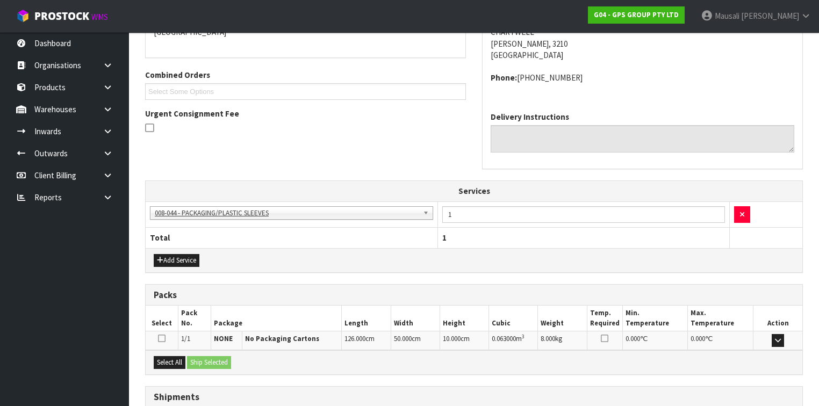
scroll to position [327, 0]
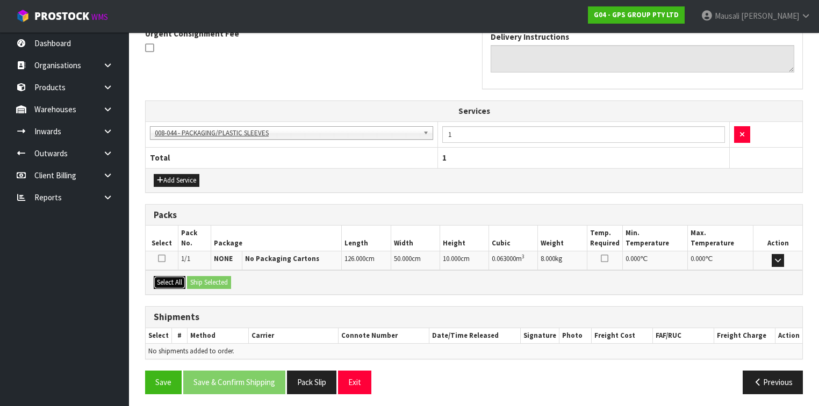
click at [181, 276] on button "Select All" at bounding box center [170, 282] width 32 height 13
click at [196, 276] on button "Ship Selected" at bounding box center [209, 282] width 44 height 13
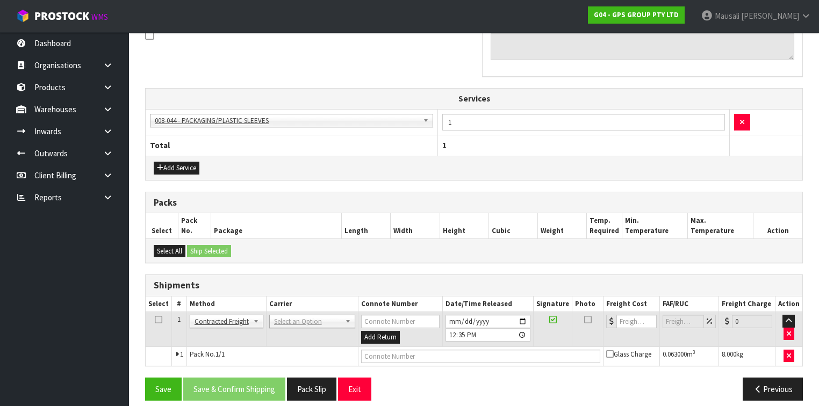
scroll to position [346, 0]
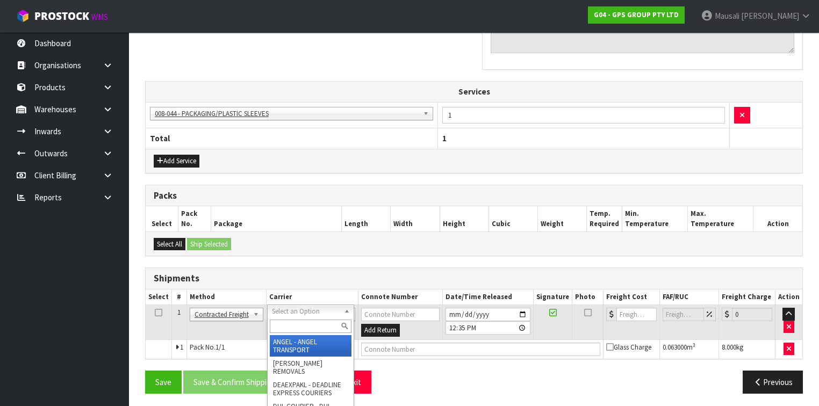
click at [285, 324] on input "text" at bounding box center [311, 326] width 82 height 13
type input "NZP"
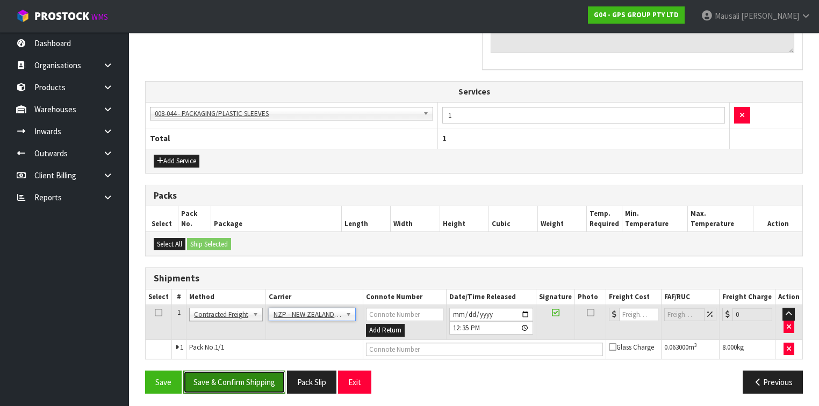
click at [246, 381] on button "Save & Confirm Shipping" at bounding box center [234, 382] width 102 height 23
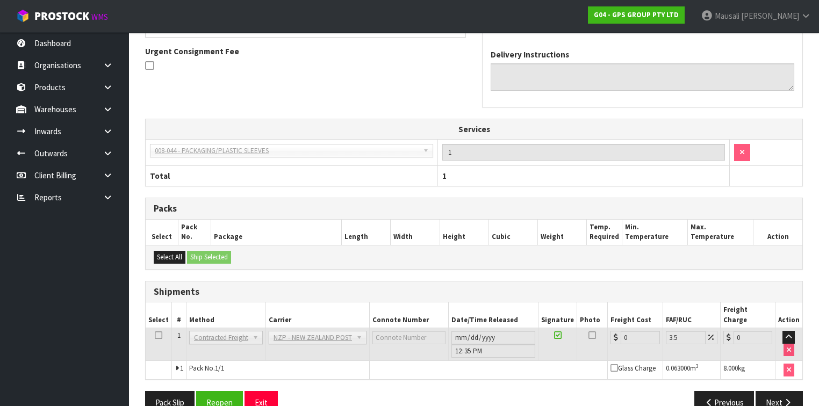
scroll to position [331, 0]
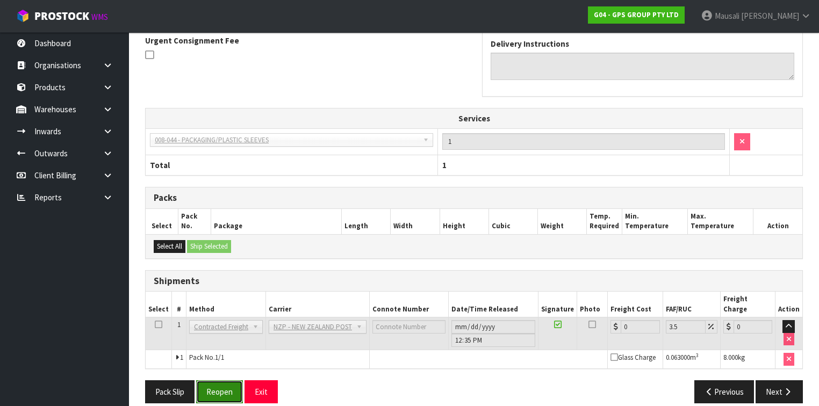
click at [220, 380] on button "Reopen" at bounding box center [219, 391] width 47 height 23
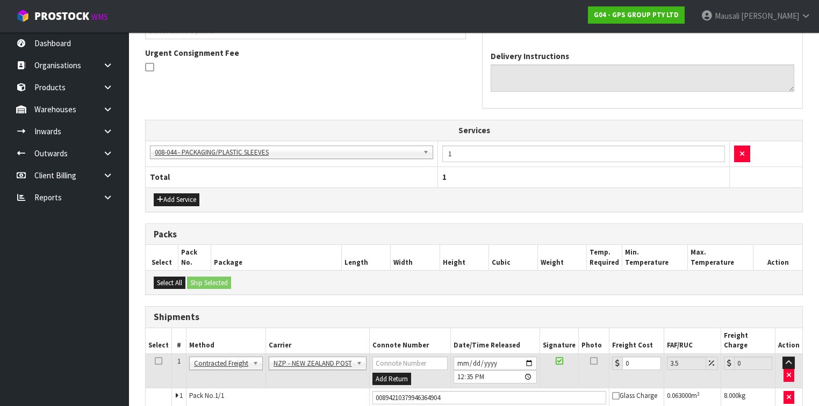
scroll to position [356, 0]
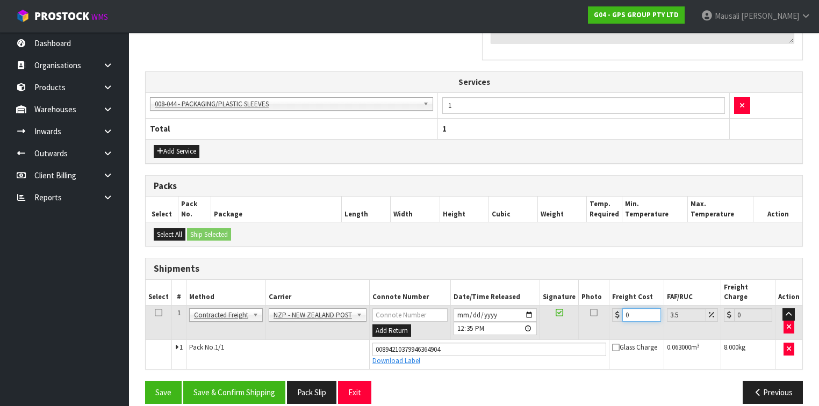
drag, startPoint x: 632, startPoint y: 303, endPoint x: 614, endPoint y: 310, distance: 19.1
click at [614, 310] on td "0" at bounding box center [636, 322] width 54 height 35
type input "7"
type input "7.24"
type input "7.3"
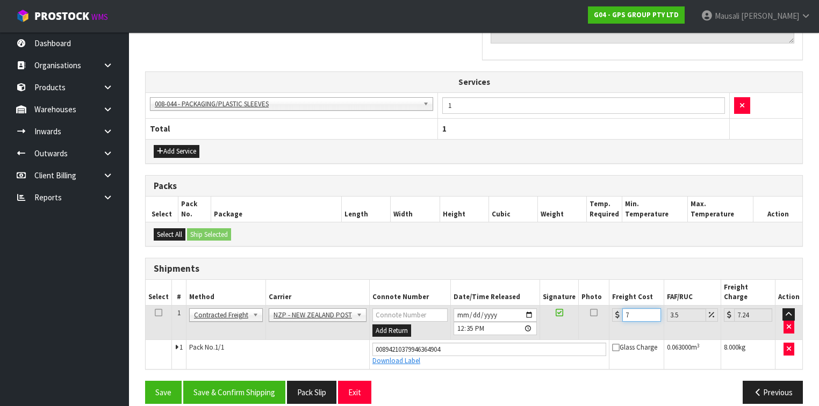
type input "7.56"
type input "7.31"
type input "7.57"
type input "7.31"
click at [250, 381] on button "Save & Confirm Shipping" at bounding box center [234, 392] width 102 height 23
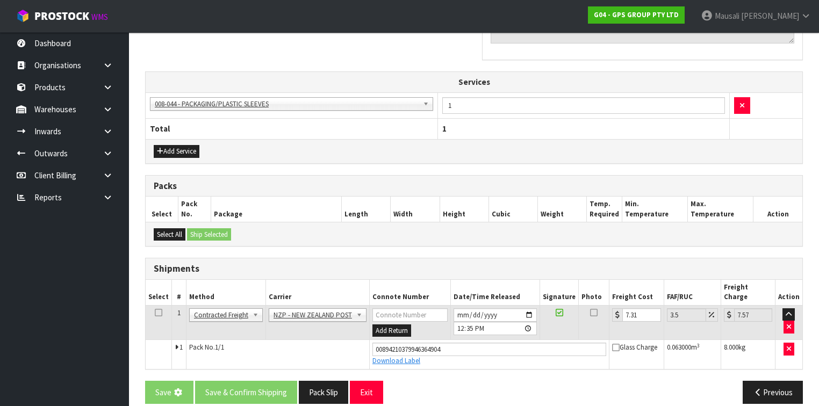
scroll to position [0, 0]
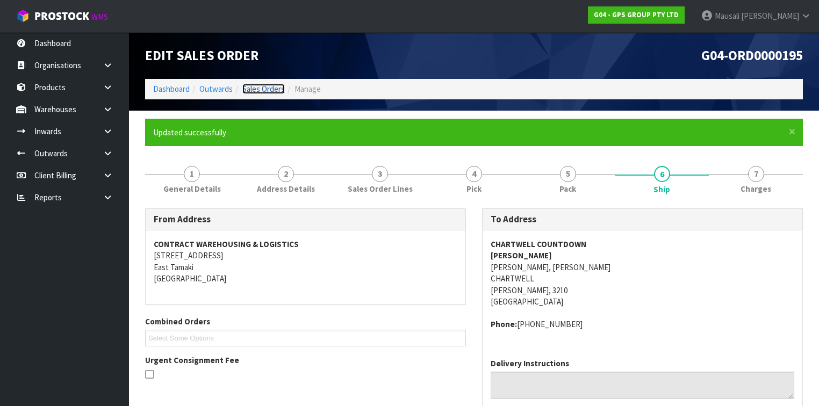
click at [263, 88] on link "Sales Orders" at bounding box center [263, 89] width 42 height 10
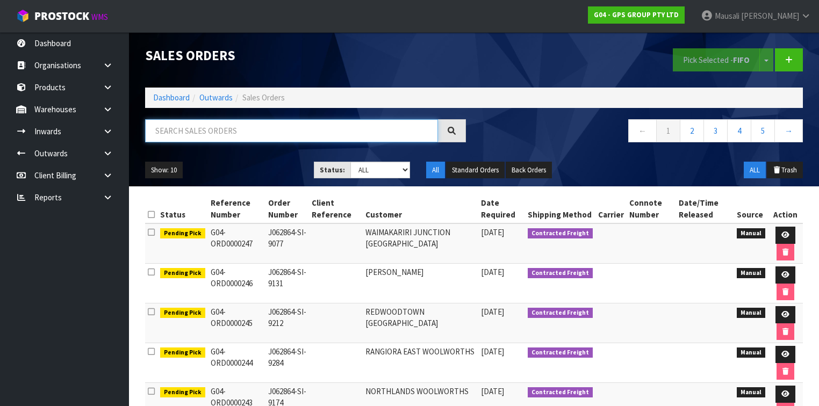
click at [189, 134] on input "text" at bounding box center [291, 130] width 293 height 23
type input "JOB-0410846"
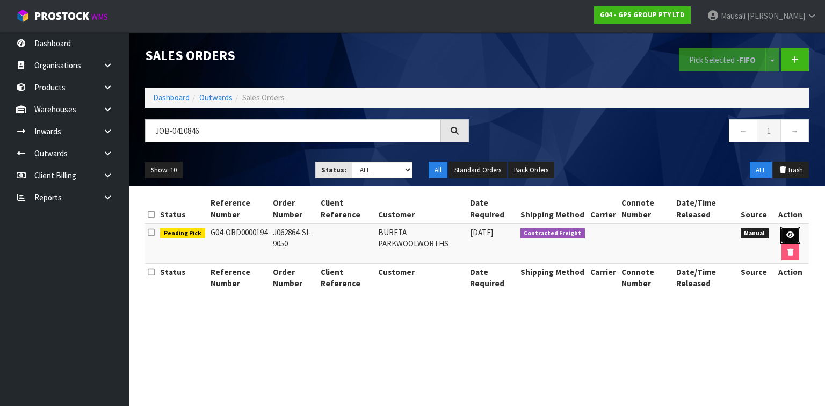
click at [791, 237] on icon at bounding box center [790, 234] width 8 height 7
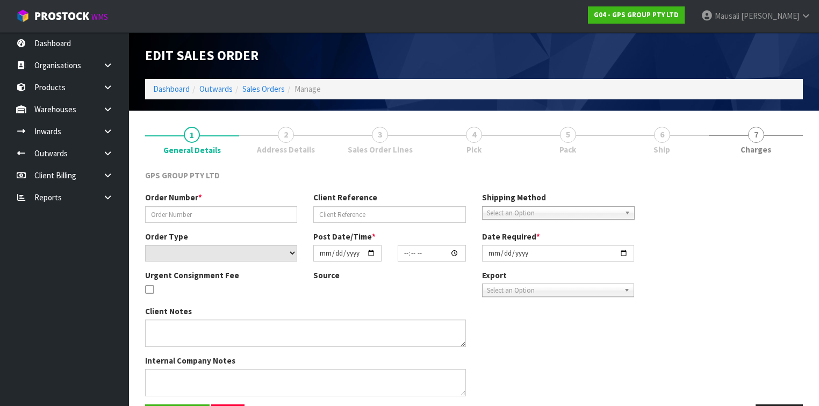
type input "J062864-SI-9050"
select select "number:0"
type input "[DATE]"
type input "15:45:00.000"
type input "[DATE]"
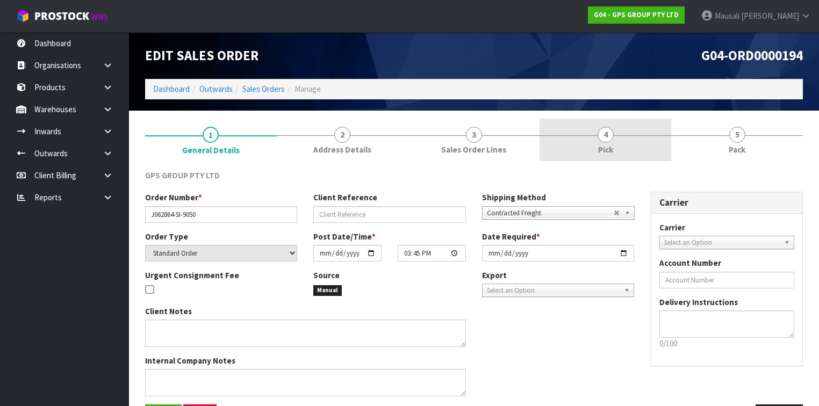
click at [629, 136] on link "4 Pick" at bounding box center [605, 140] width 132 height 42
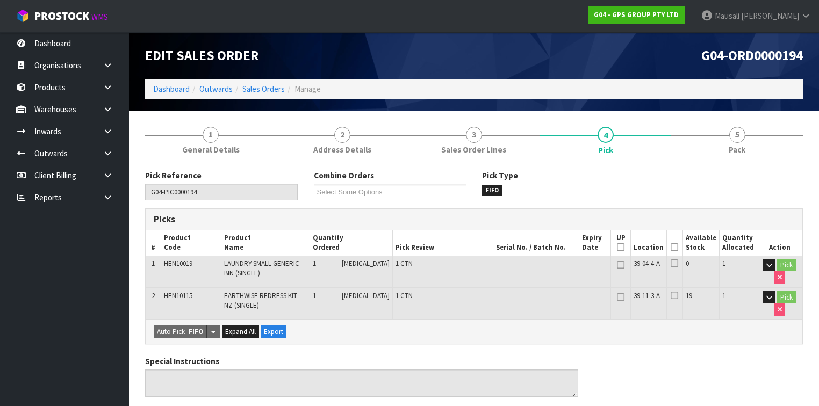
click at [672, 246] on th "Picked" at bounding box center [675, 242] width 16 height 25
click at [676, 247] on icon at bounding box center [674, 247] width 8 height 1
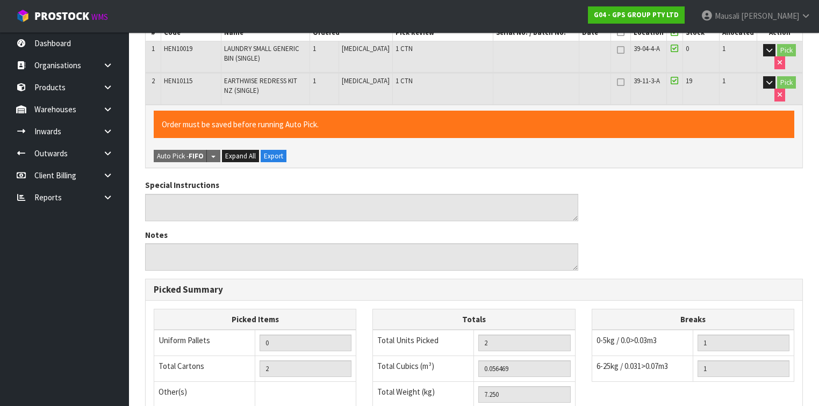
scroll to position [379, 0]
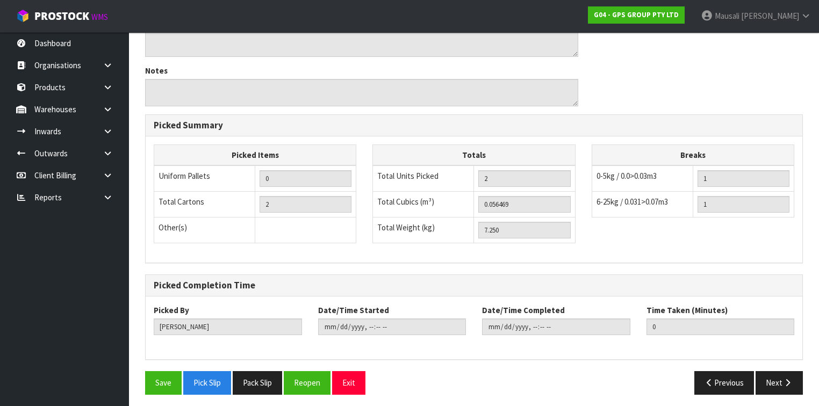
click at [143, 372] on div "Save Pick Slip Pack Slip Reopen Exit" at bounding box center [305, 382] width 337 height 23
click at [165, 377] on button "Save" at bounding box center [163, 382] width 37 height 23
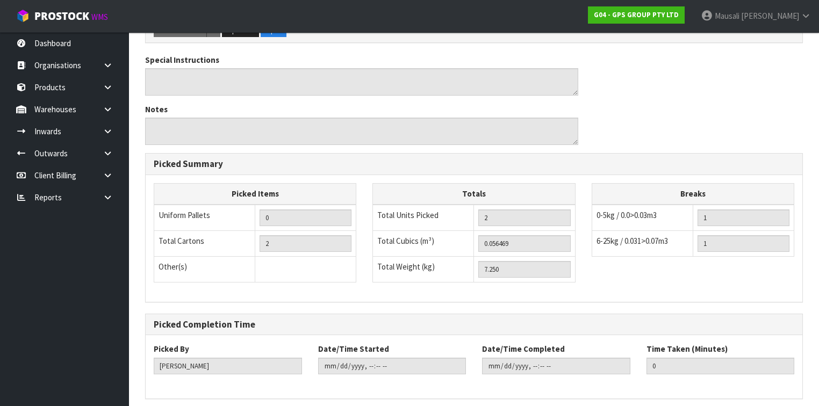
scroll to position [0, 0]
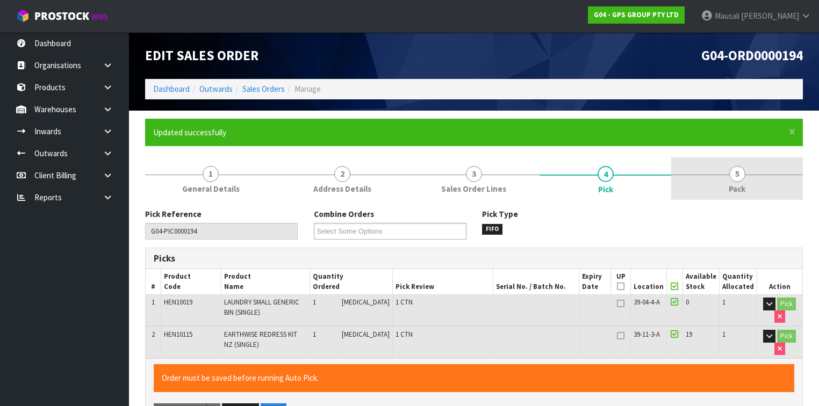
type input "[PERSON_NAME]"
type input "[DATE]T12:36:43"
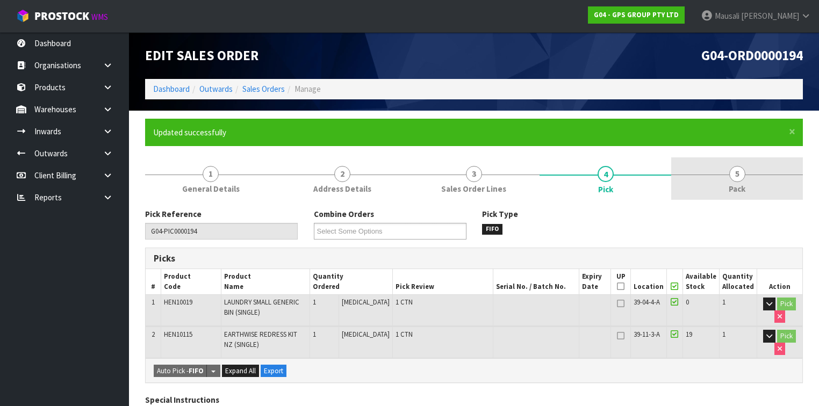
click at [730, 177] on span "5" at bounding box center [737, 174] width 16 height 16
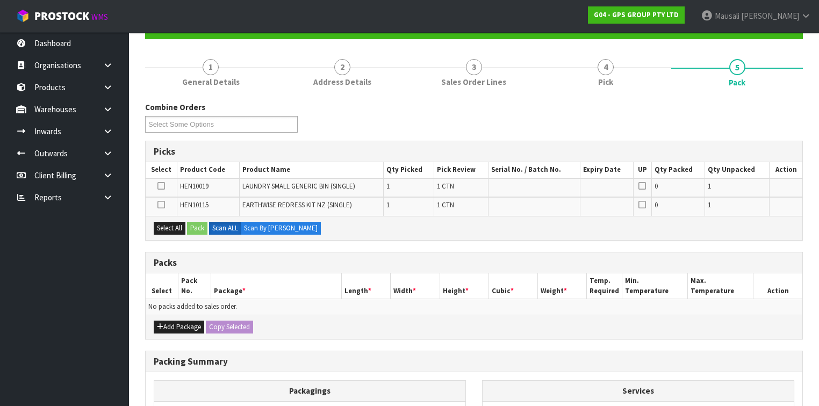
scroll to position [172, 0]
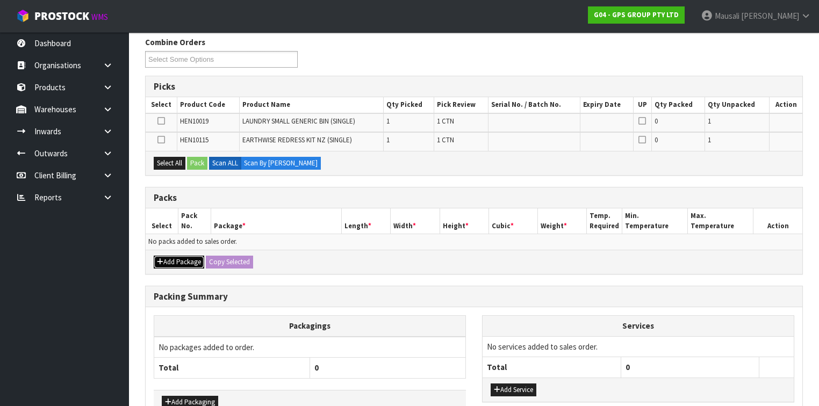
click at [173, 256] on button "Add Package" at bounding box center [179, 262] width 50 height 13
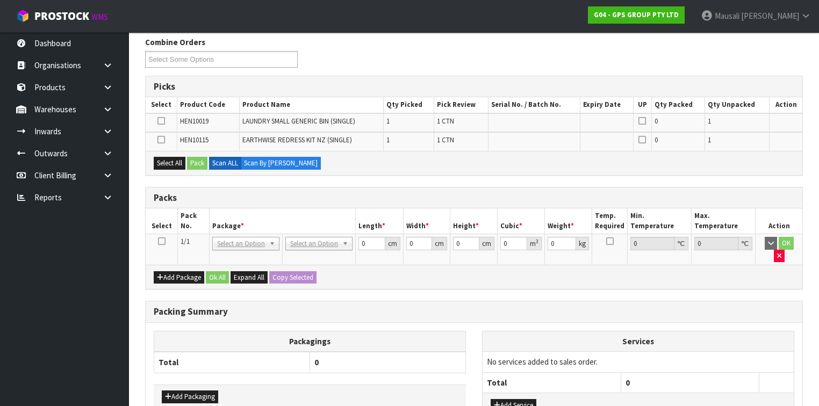
drag, startPoint x: 165, startPoint y: 242, endPoint x: 165, endPoint y: 227, distance: 15.0
click at [164, 241] on td at bounding box center [162, 249] width 32 height 31
click at [161, 241] on icon at bounding box center [162, 241] width 8 height 1
drag, startPoint x: 177, startPoint y: 158, endPoint x: 211, endPoint y: 155, distance: 33.5
click at [181, 158] on button "Select All" at bounding box center [170, 163] width 32 height 13
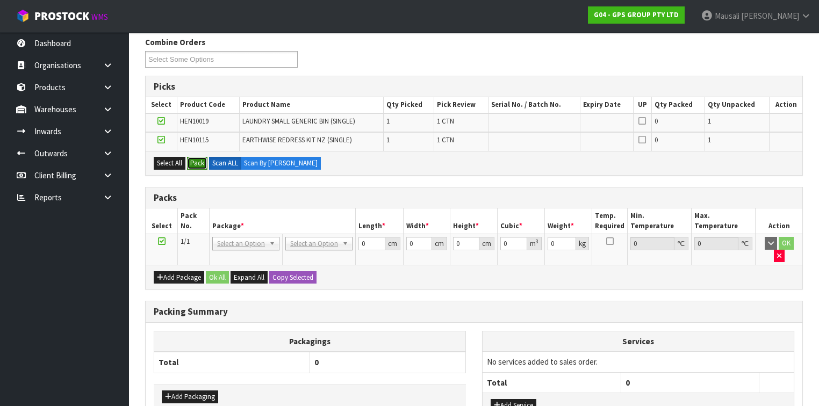
click at [204, 157] on button "Pack" at bounding box center [197, 163] width 20 height 13
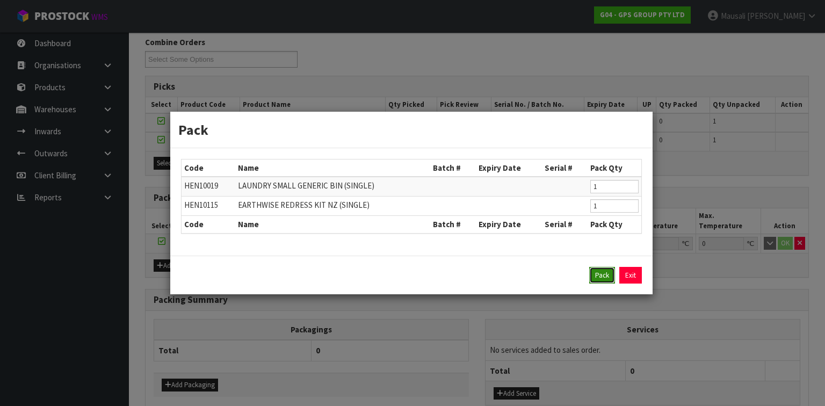
click at [595, 271] on button "Pack" at bounding box center [602, 275] width 26 height 17
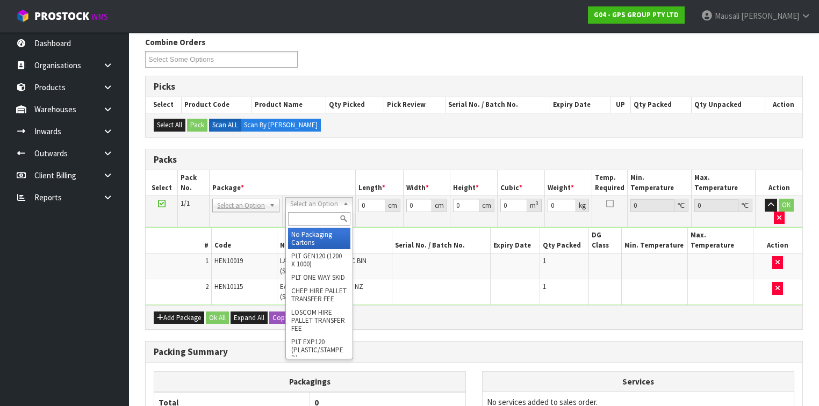
drag, startPoint x: 294, startPoint y: 200, endPoint x: 286, endPoint y: 233, distance: 34.4
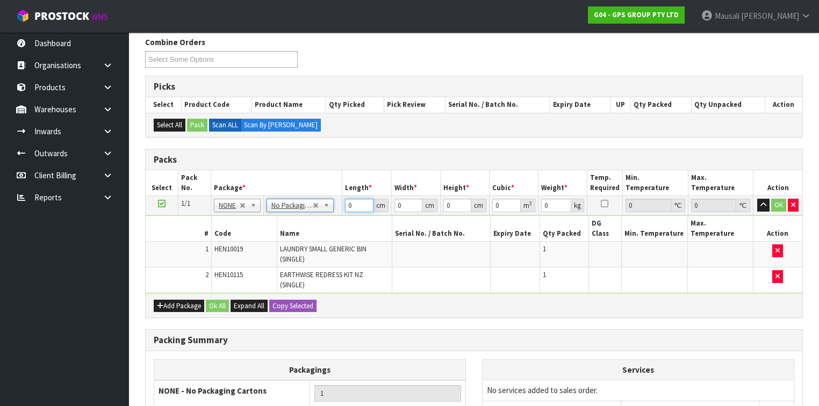
drag, startPoint x: 353, startPoint y: 207, endPoint x: 346, endPoint y: 210, distance: 8.2
click at [346, 209] on input "0" at bounding box center [359, 205] width 28 height 13
type input "126"
type input "50"
type input "1"
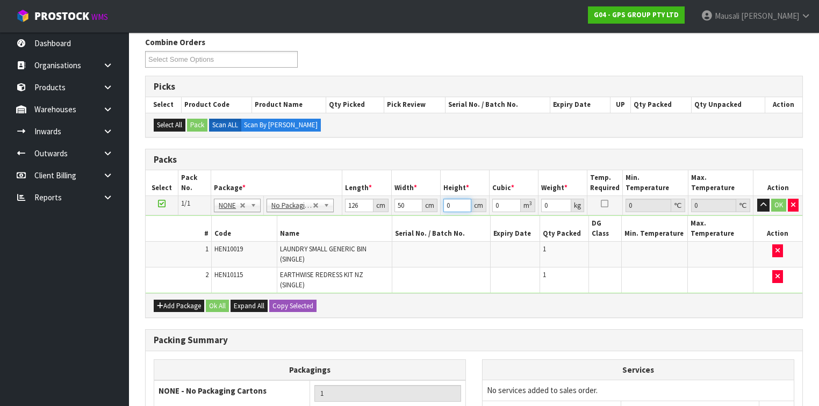
type input "0.0063"
type input "10"
type input "0.063"
type input "10"
type input "8"
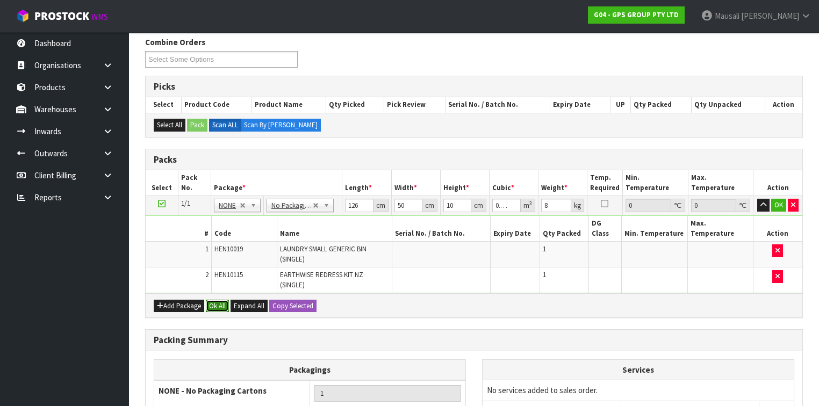
click at [214, 300] on button "Ok All" at bounding box center [217, 306] width 23 height 13
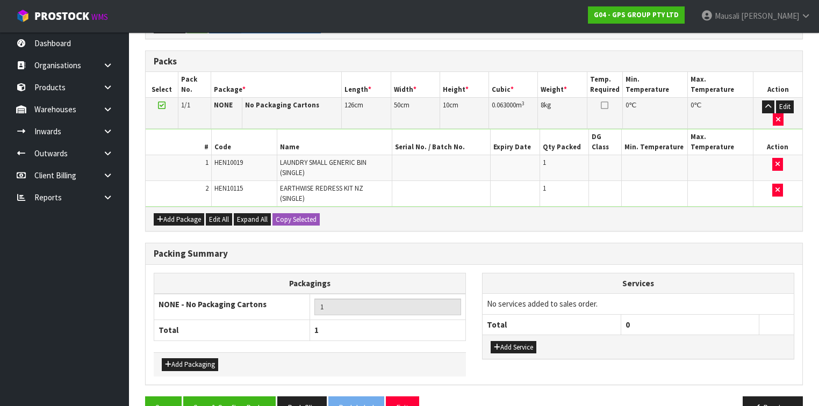
scroll to position [272, 0]
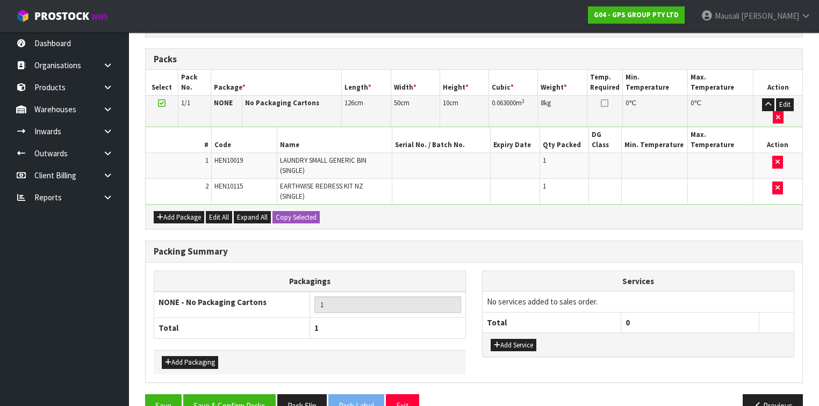
click at [512, 332] on div "Add Service" at bounding box center [637, 344] width 311 height 24
click at [509, 339] on button "Add Service" at bounding box center [513, 345] width 46 height 13
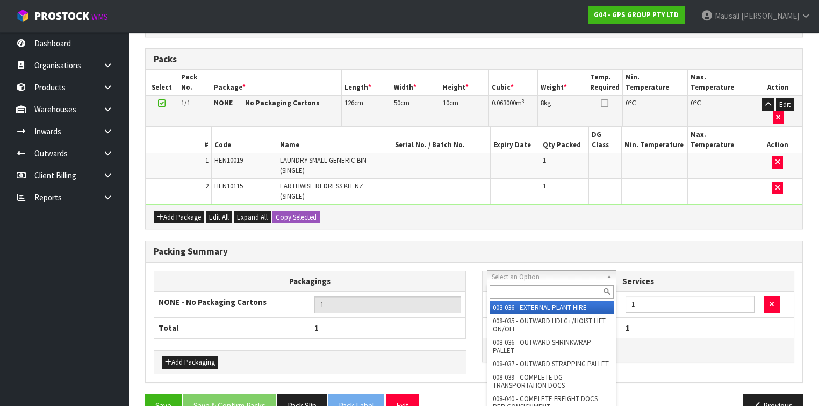
click at [501, 289] on input "text" at bounding box center [551, 291] width 124 height 13
type input "044"
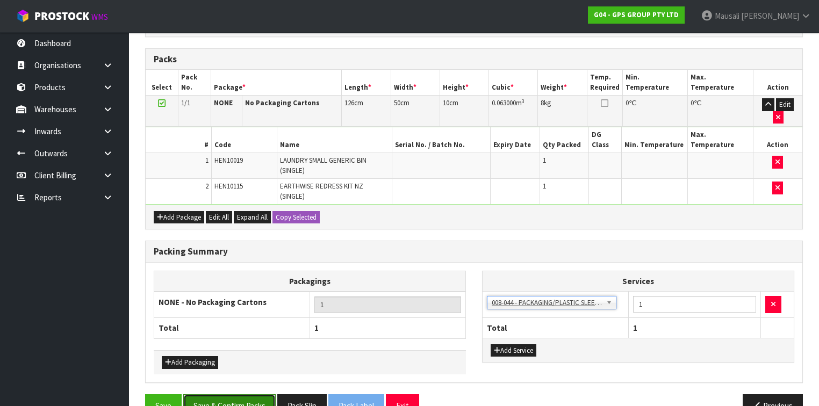
click at [248, 394] on button "Save & Confirm Packs" at bounding box center [229, 405] width 92 height 23
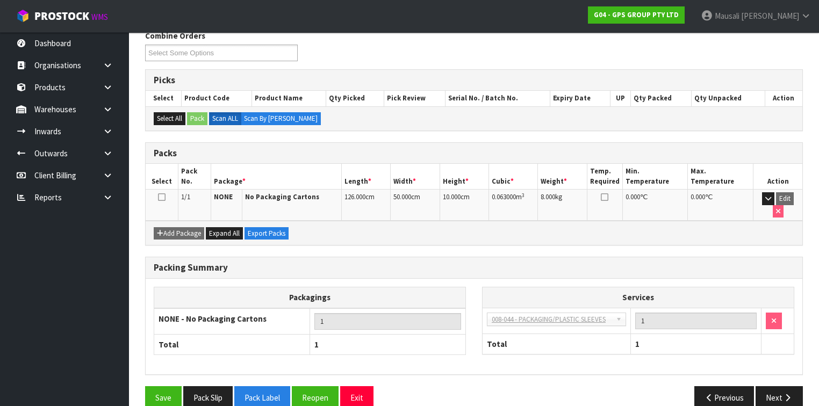
scroll to position [182, 0]
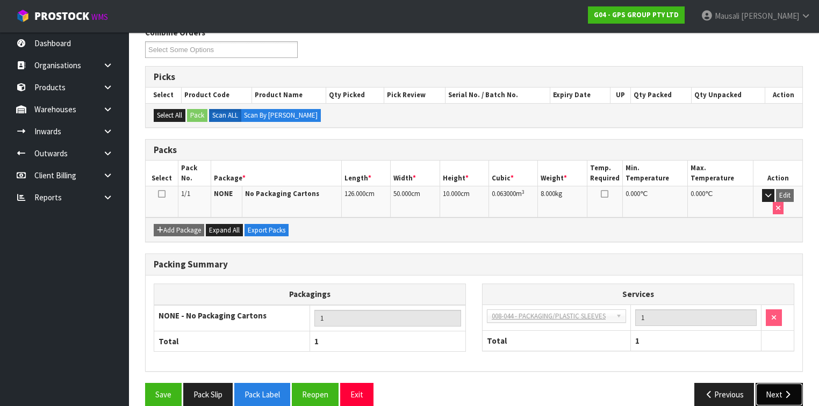
click at [785, 390] on icon "button" at bounding box center [787, 394] width 10 height 8
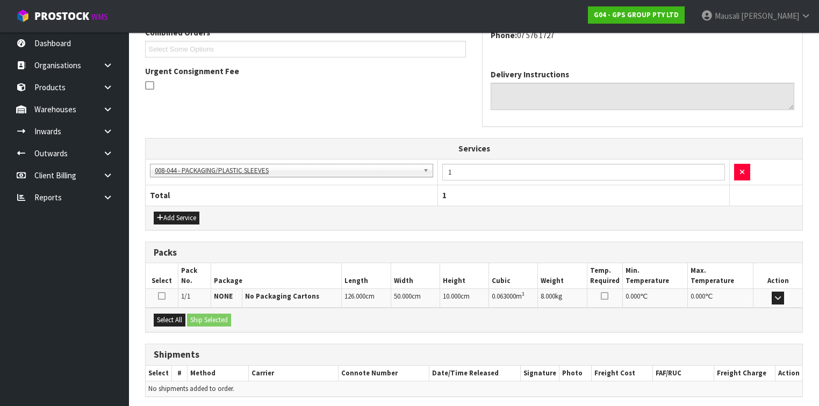
scroll to position [327, 0]
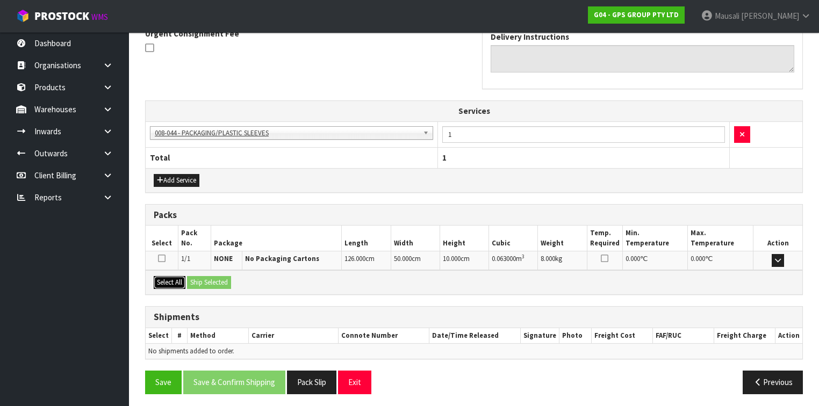
click at [177, 280] on button "Select All" at bounding box center [170, 282] width 32 height 13
click at [187, 280] on div "Select All Ship Selected" at bounding box center [474, 282] width 656 height 24
click at [214, 277] on button "Ship Selected" at bounding box center [209, 282] width 44 height 13
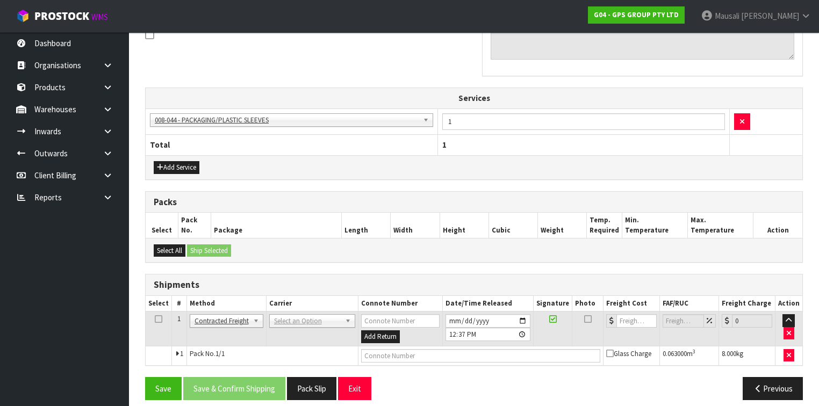
scroll to position [346, 0]
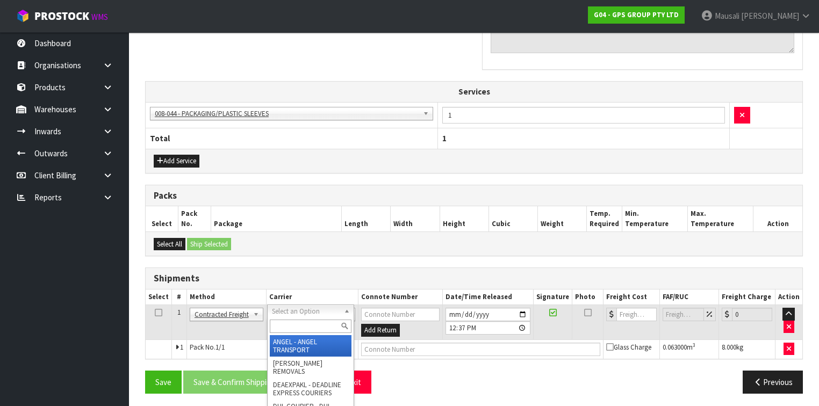
click at [285, 322] on input "text" at bounding box center [311, 326] width 82 height 13
type input "NZP"
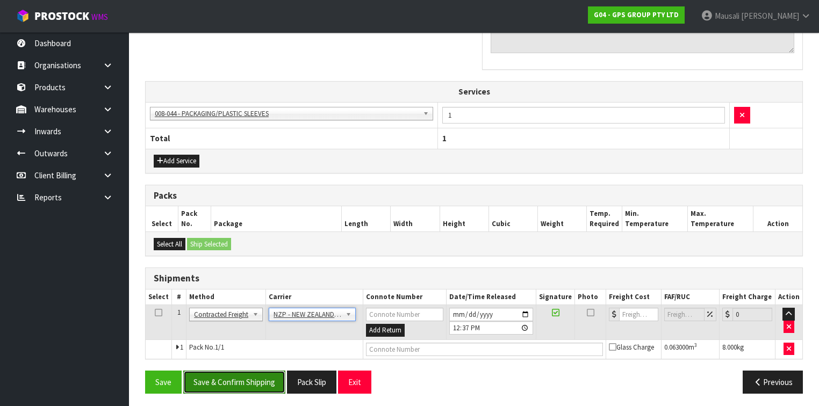
click at [256, 377] on button "Save & Confirm Shipping" at bounding box center [234, 382] width 102 height 23
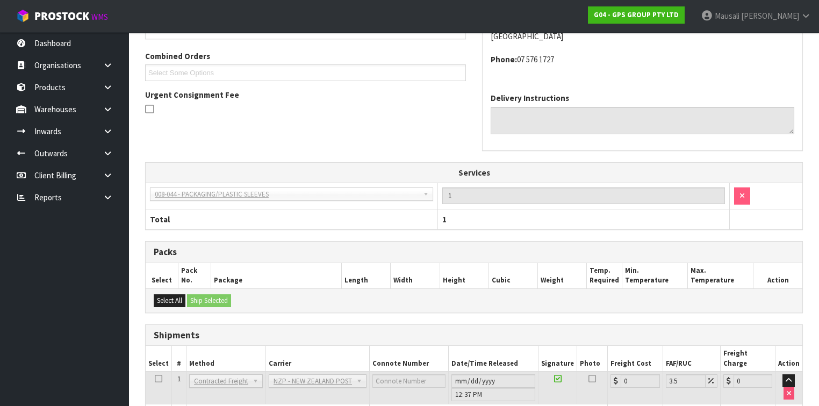
scroll to position [331, 0]
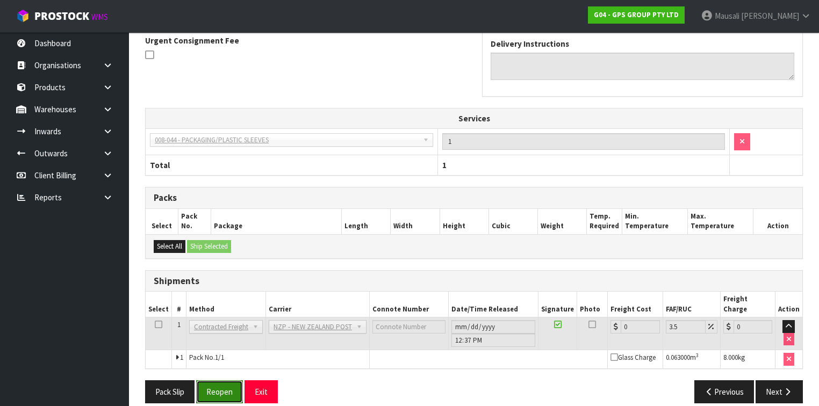
click at [222, 380] on button "Reopen" at bounding box center [219, 391] width 47 height 23
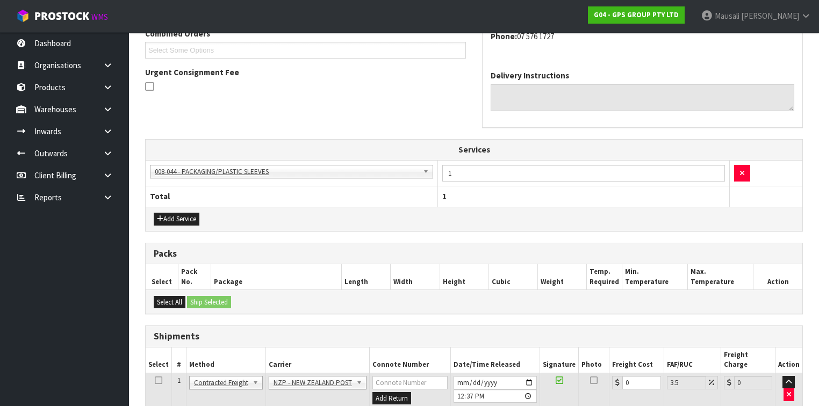
scroll to position [356, 0]
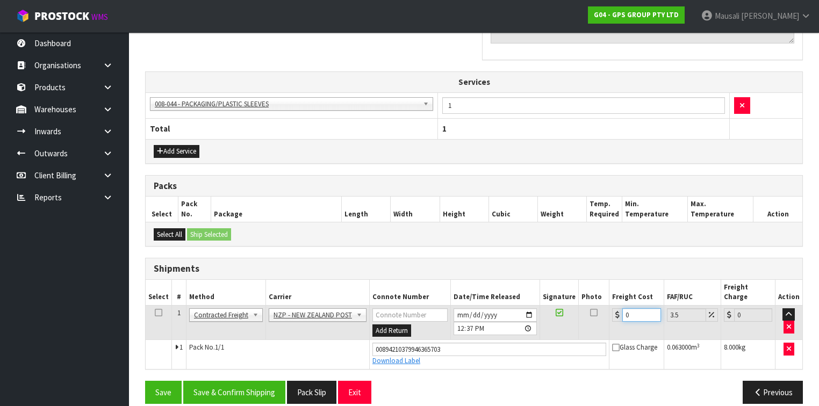
drag, startPoint x: 636, startPoint y: 303, endPoint x: 620, endPoint y: 308, distance: 17.0
click at [620, 308] on td "0" at bounding box center [636, 322] width 54 height 35
type input "1"
type input "1.03"
type input "10"
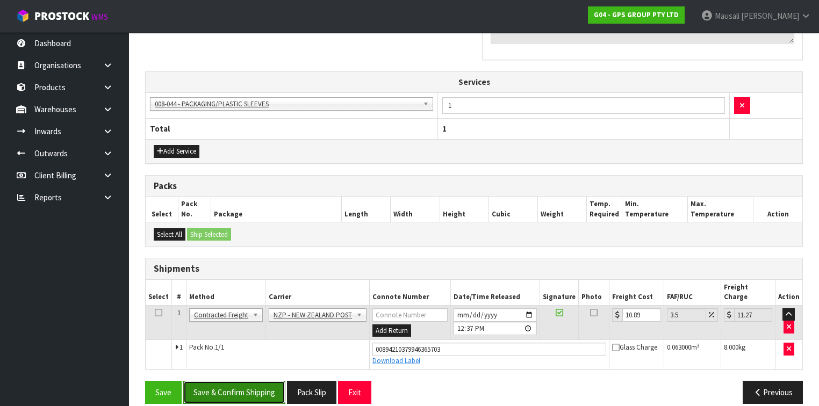
click at [260, 381] on button "Save & Confirm Shipping" at bounding box center [234, 392] width 102 height 23
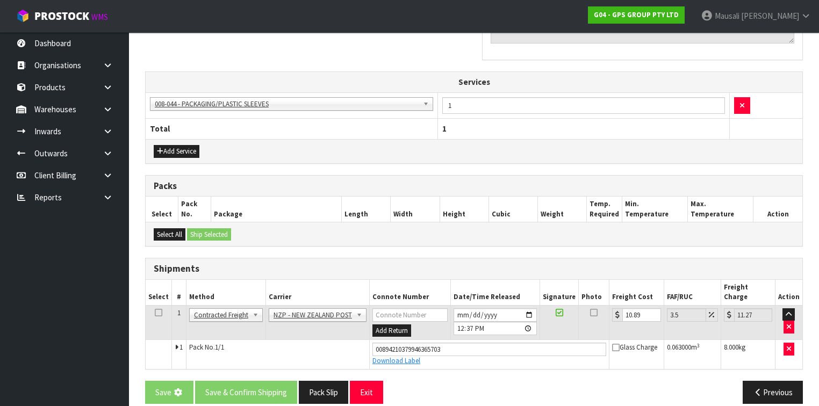
scroll to position [0, 0]
